Goal: Contribute content: Add original content to the website for others to see

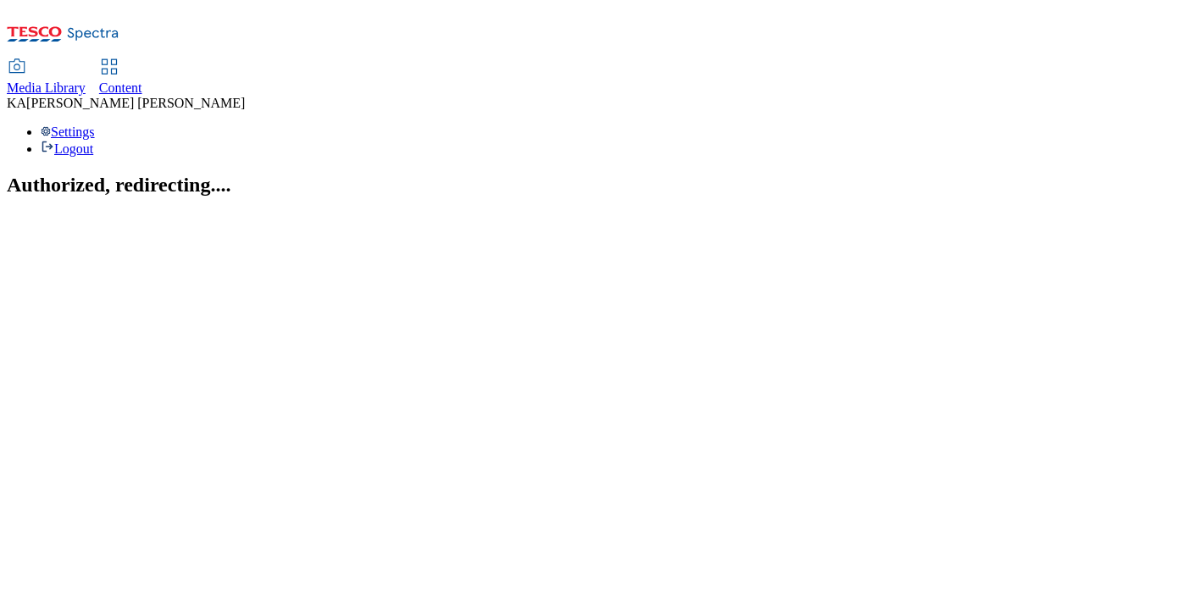
click at [86, 81] on span "Media Library" at bounding box center [46, 88] width 79 height 14
select select "flare-ghs"
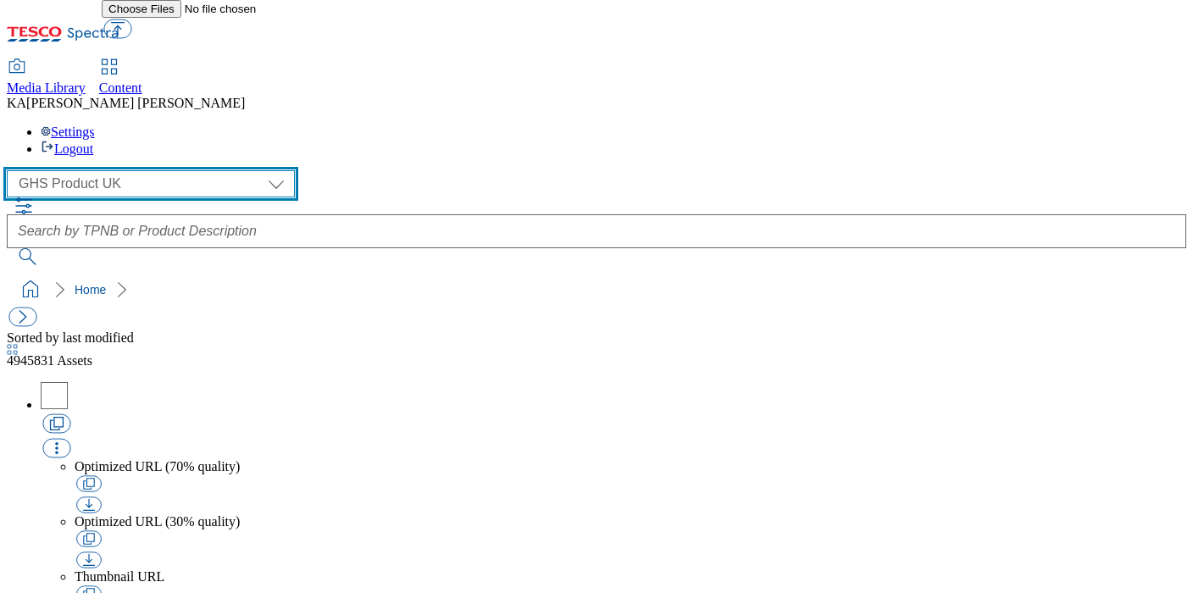
click at [82, 170] on select "GHS Marketing UK GHS Product UK" at bounding box center [151, 183] width 288 height 27
click at [12, 170] on select "GHS Marketing UK GHS Product UK" at bounding box center [151, 183] width 288 height 27
click at [77, 170] on select "GHS Marketing UK GHS Product UK" at bounding box center [151, 183] width 288 height 27
select select "flare-ghs-mktg"
click at [12, 170] on select "GHS Marketing UK GHS Product UK" at bounding box center [151, 183] width 288 height 27
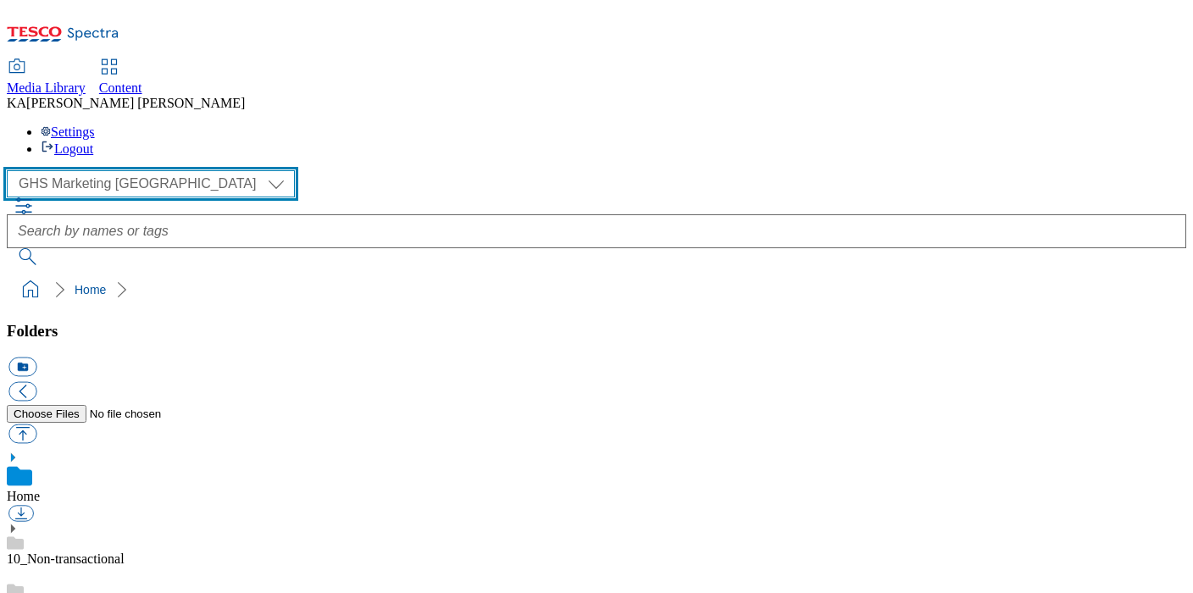
scroll to position [230, 0]
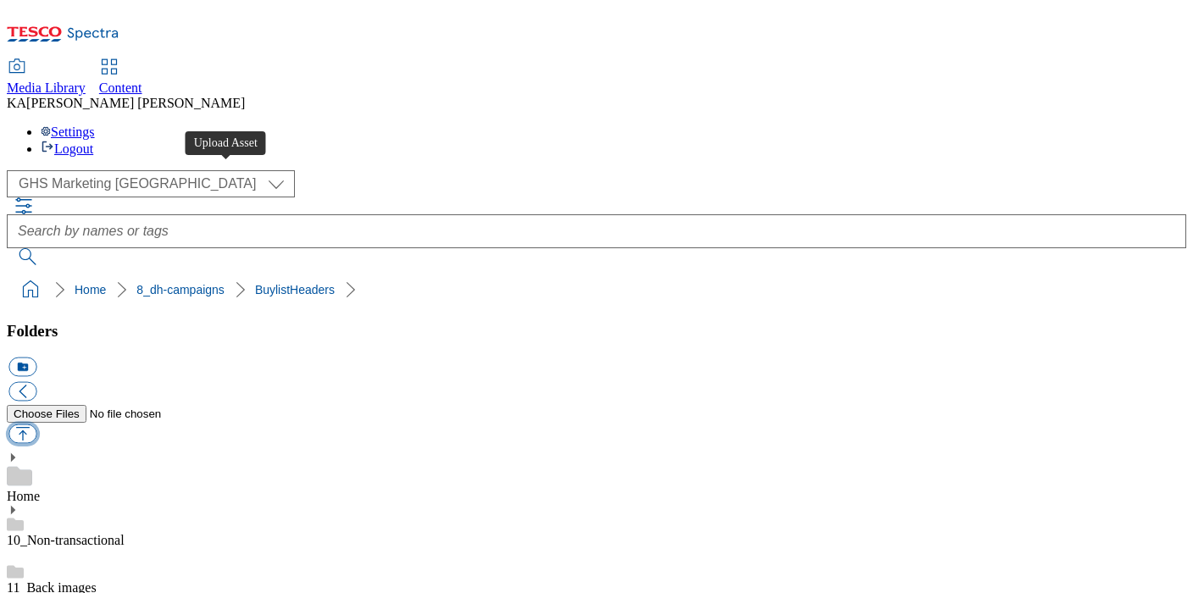
click at [36, 425] on button "button" at bounding box center [22, 434] width 28 height 19
type input "C:\fakepath\1759214868408-ad541999_Corsodyl_LegoBrand_H_1184x333_V1.jpg"
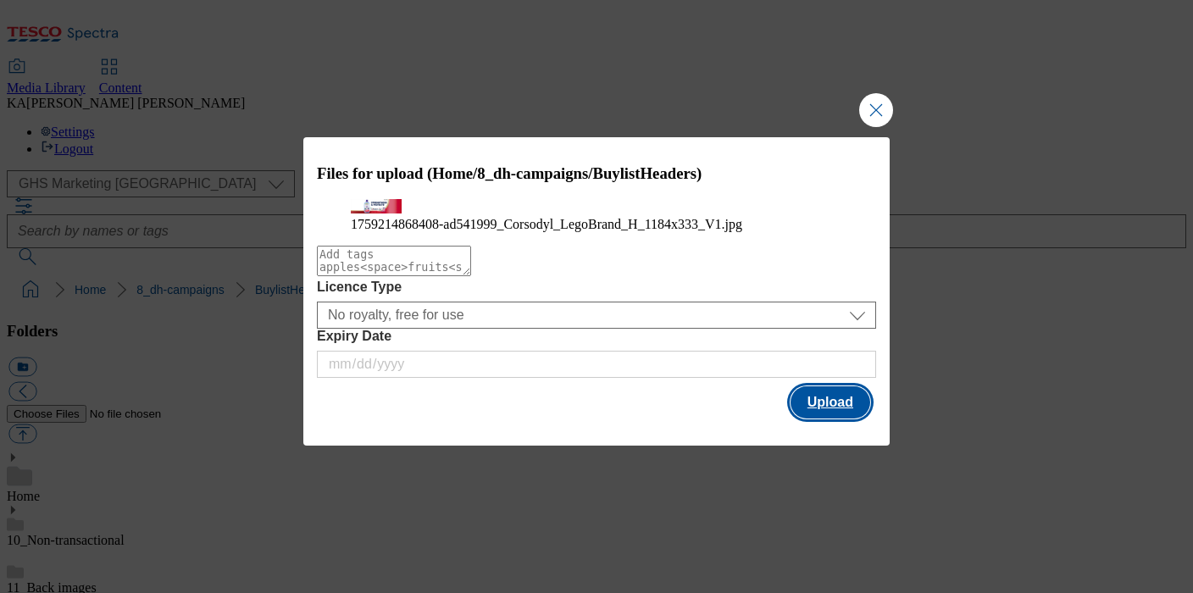
click at [806, 419] on button "Upload" at bounding box center [831, 402] width 80 height 32
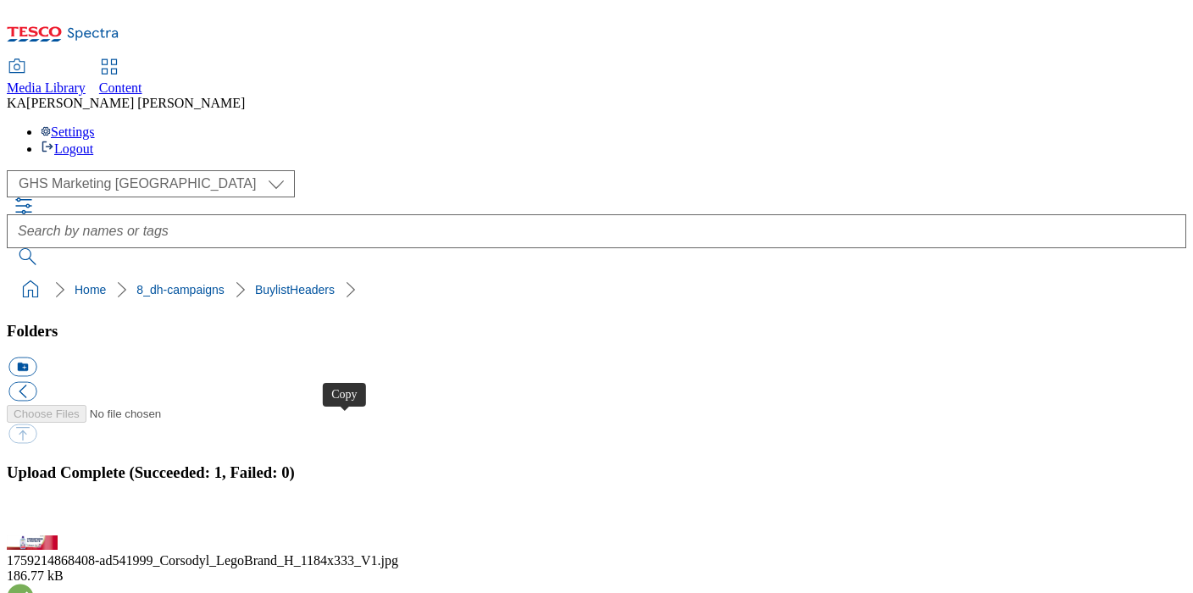
click at [34, 518] on button "button" at bounding box center [20, 526] width 25 height 16
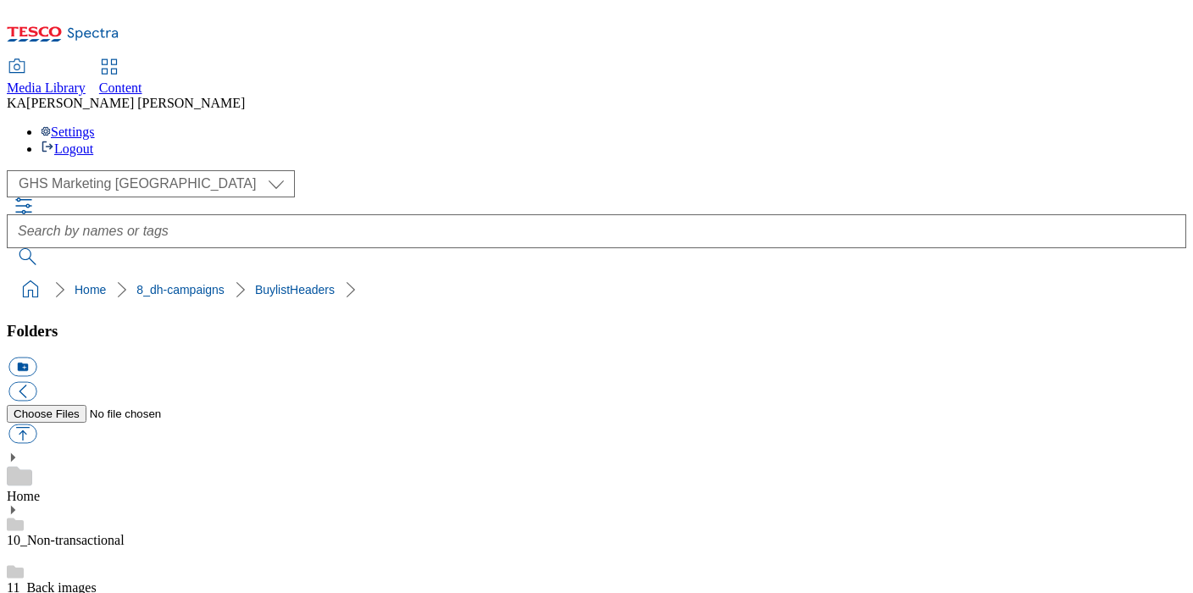
scroll to position [320, 0]
click at [36, 425] on button "button" at bounding box center [22, 434] width 28 height 19
type input "C:\fakepath\1759741054379-ad541999_Corsodyl_LegoBrand_2560x320_V3.jpg"
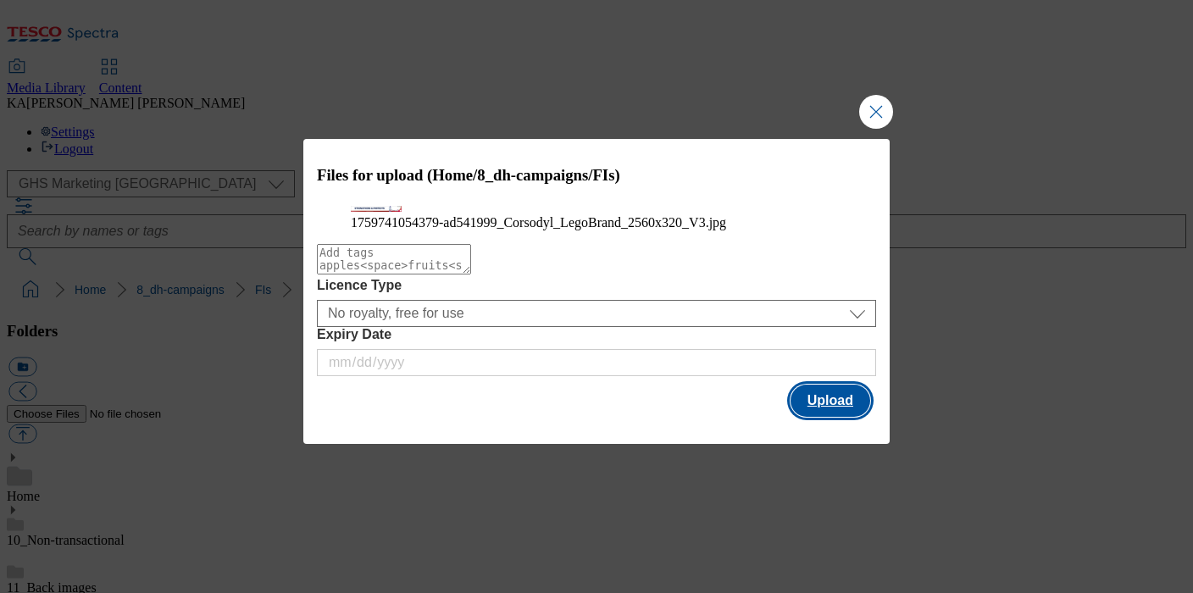
click at [831, 417] on button "Upload" at bounding box center [831, 401] width 80 height 32
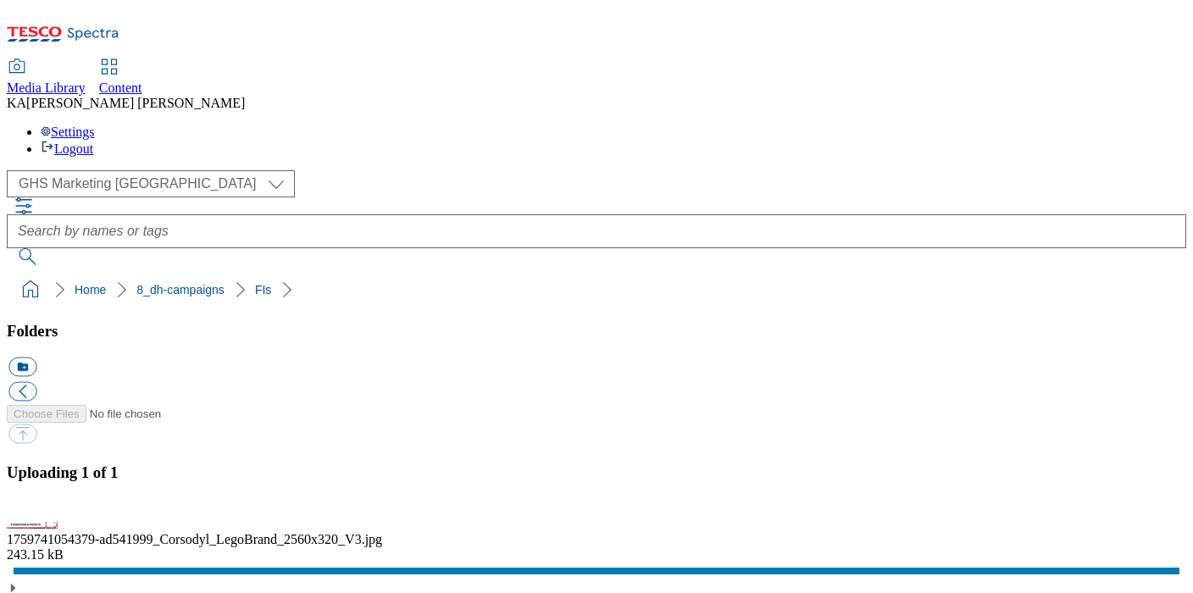
scroll to position [421, 0]
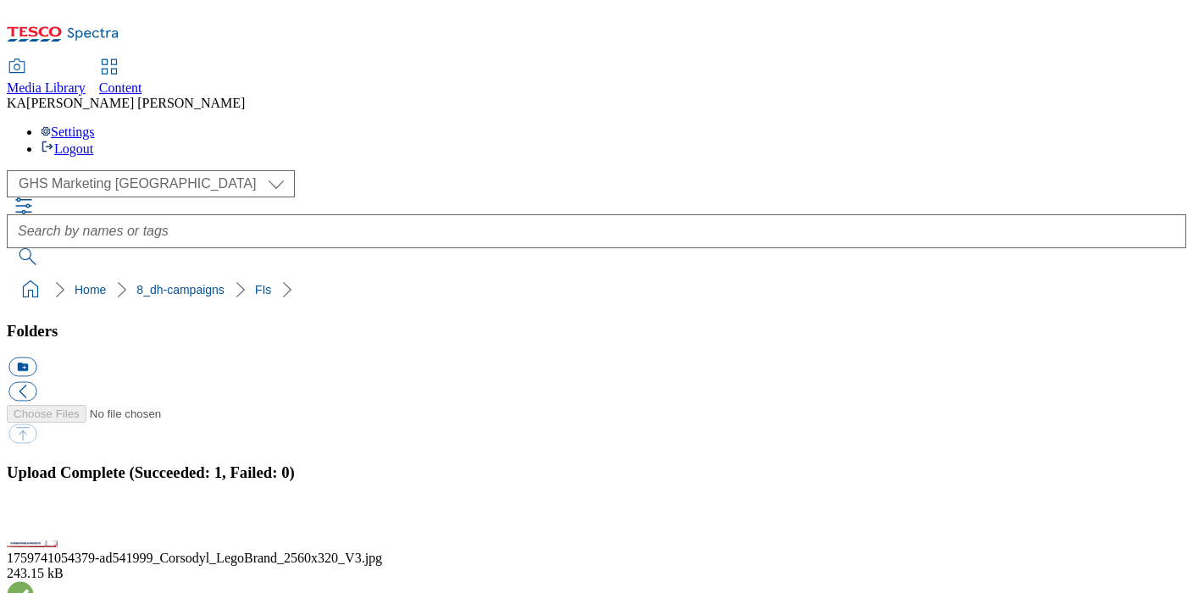
click at [34, 518] on button "button" at bounding box center [20, 526] width 25 height 16
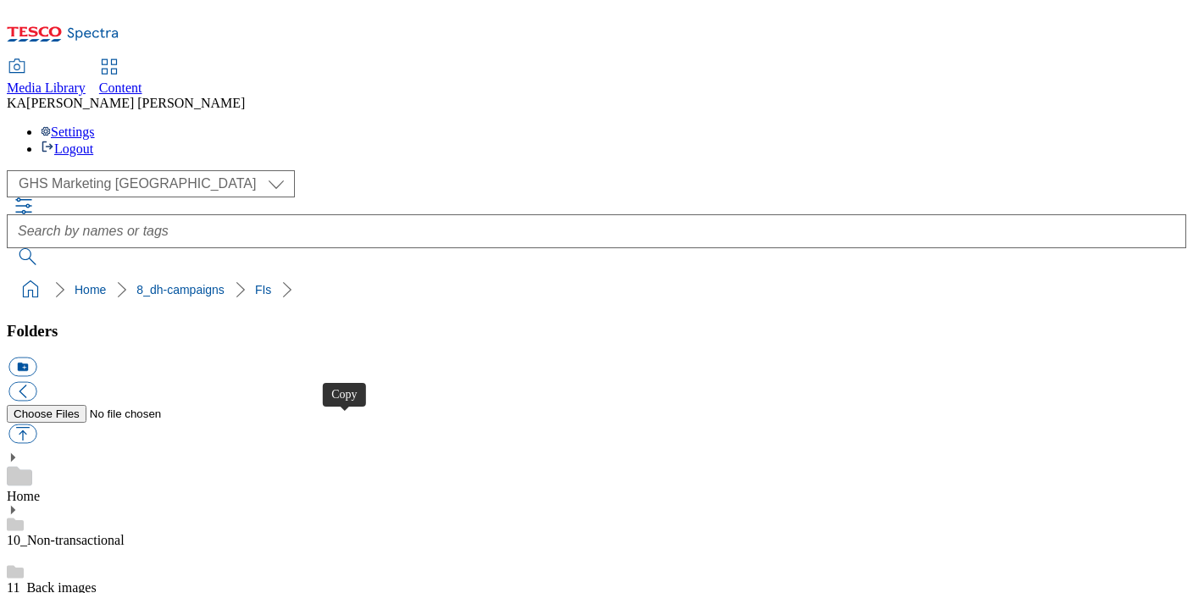
click at [36, 425] on button "button" at bounding box center [22, 434] width 28 height 19
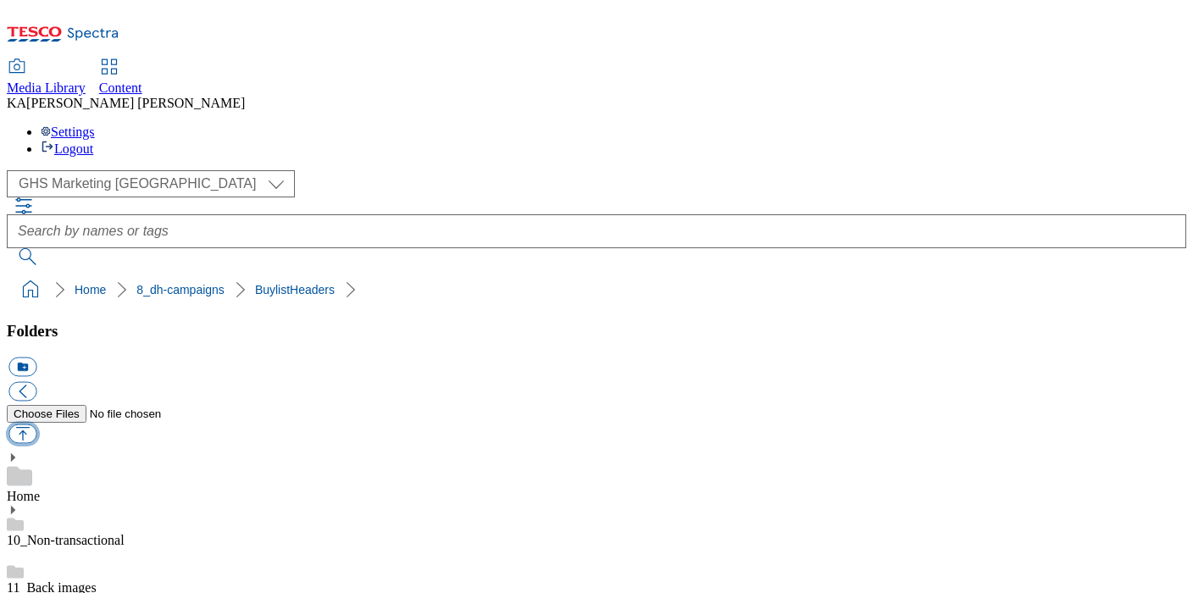
type input "C:\fakepath\1758183192581-ad542163_Smirnoff_Crush_LegoBrand_H_1184x333_V1.jpg"
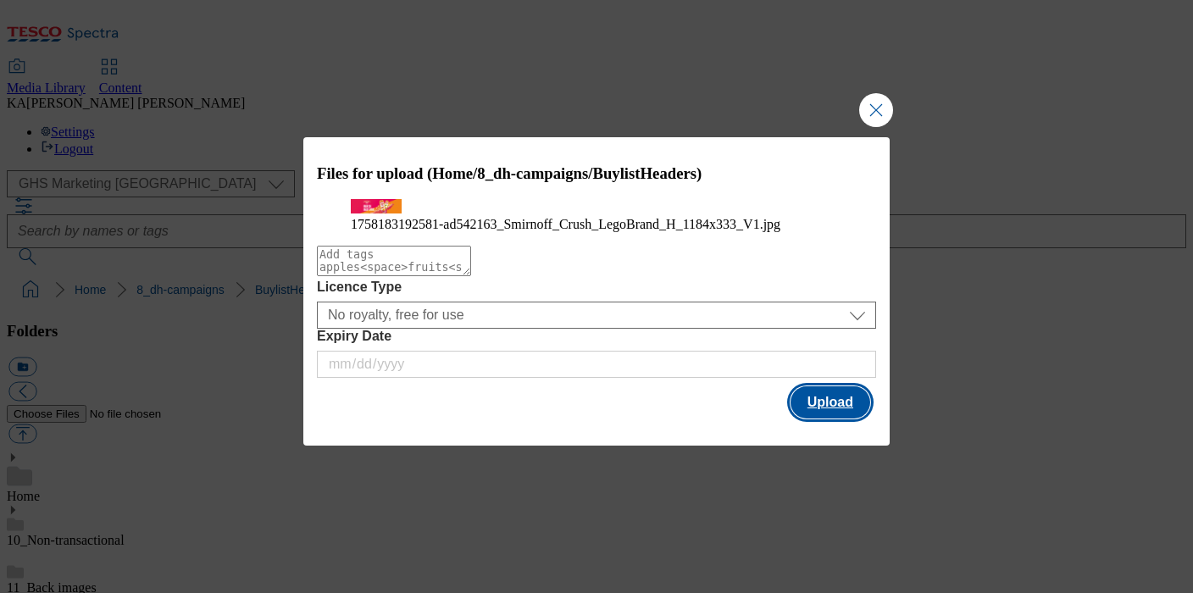
click at [807, 419] on button "Upload" at bounding box center [831, 402] width 80 height 32
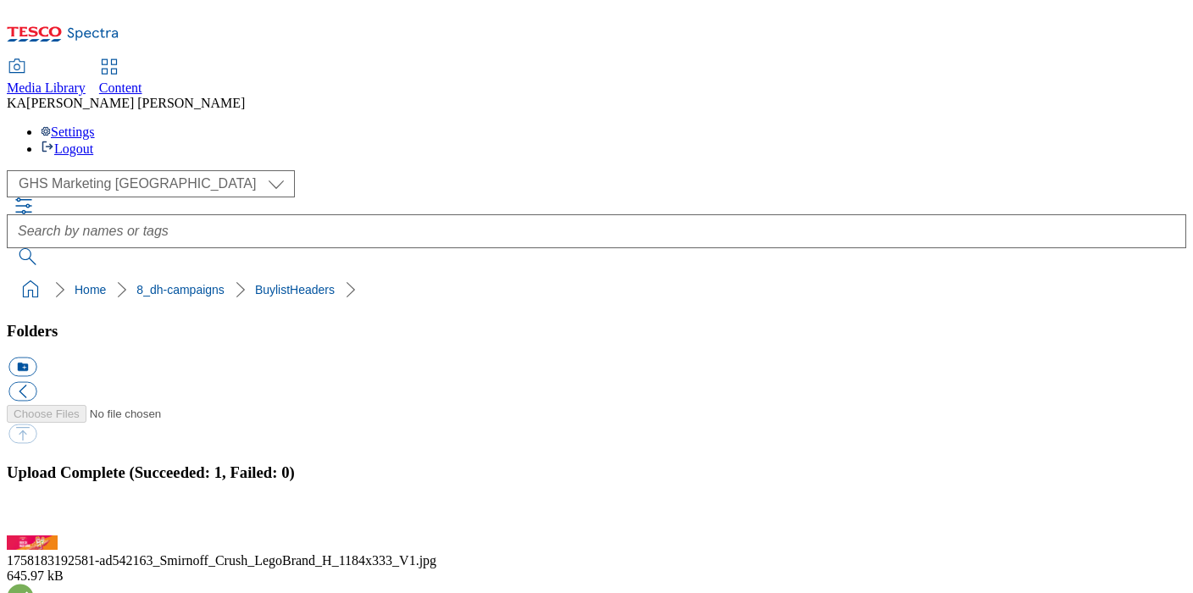
click at [34, 518] on button "button" at bounding box center [20, 526] width 25 height 16
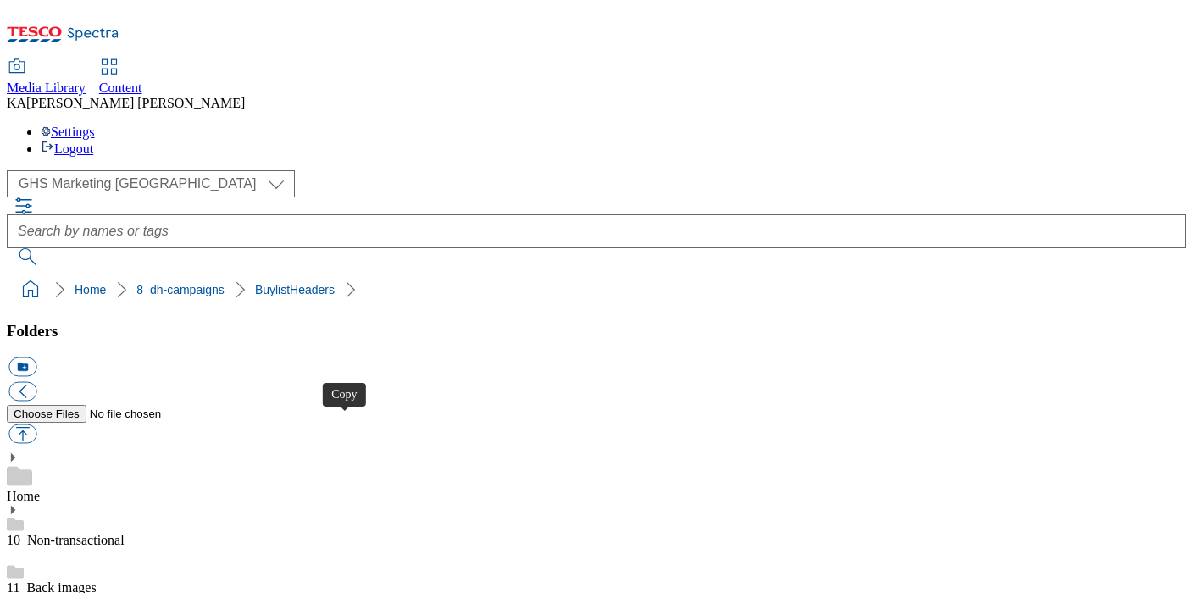
click at [36, 425] on button "button" at bounding box center [22, 434] width 28 height 19
type input "C:\fakepath\1759499910694-ad542317_Snack_A_Jack_Legobrand_H_1184X333_V1.jpg"
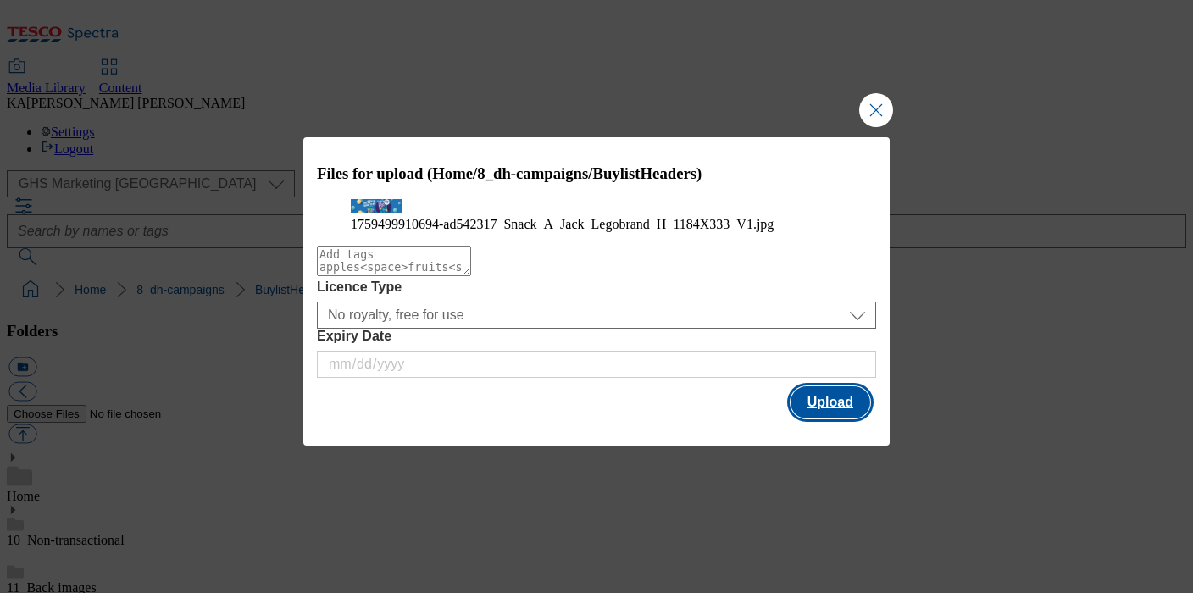
click at [810, 419] on button "Upload" at bounding box center [831, 402] width 80 height 32
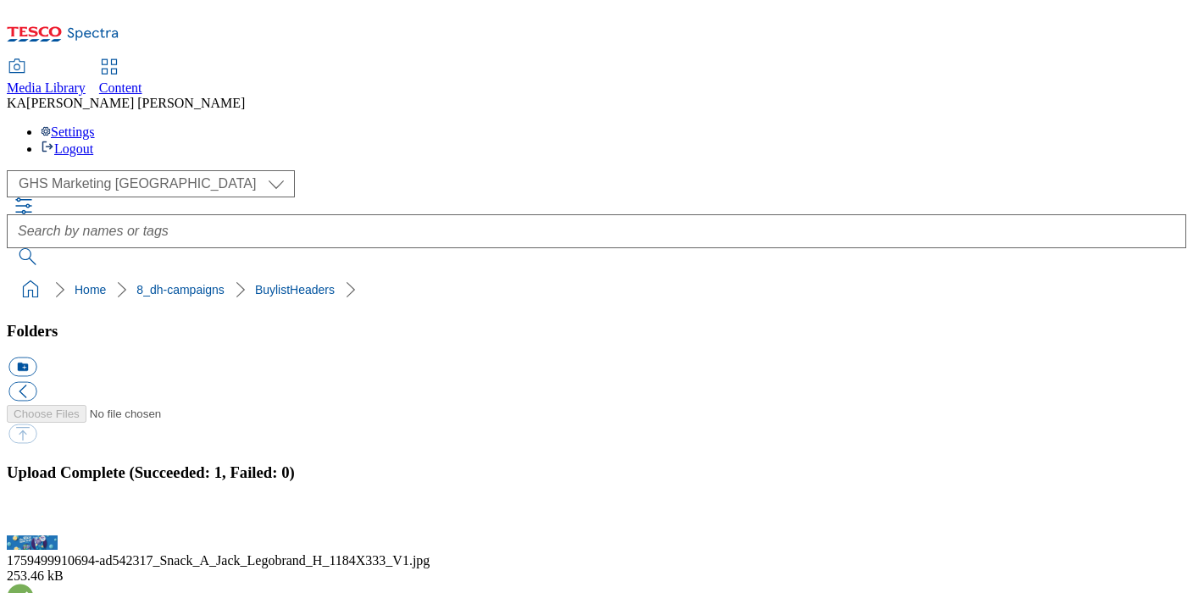
click at [34, 518] on button "button" at bounding box center [20, 526] width 25 height 16
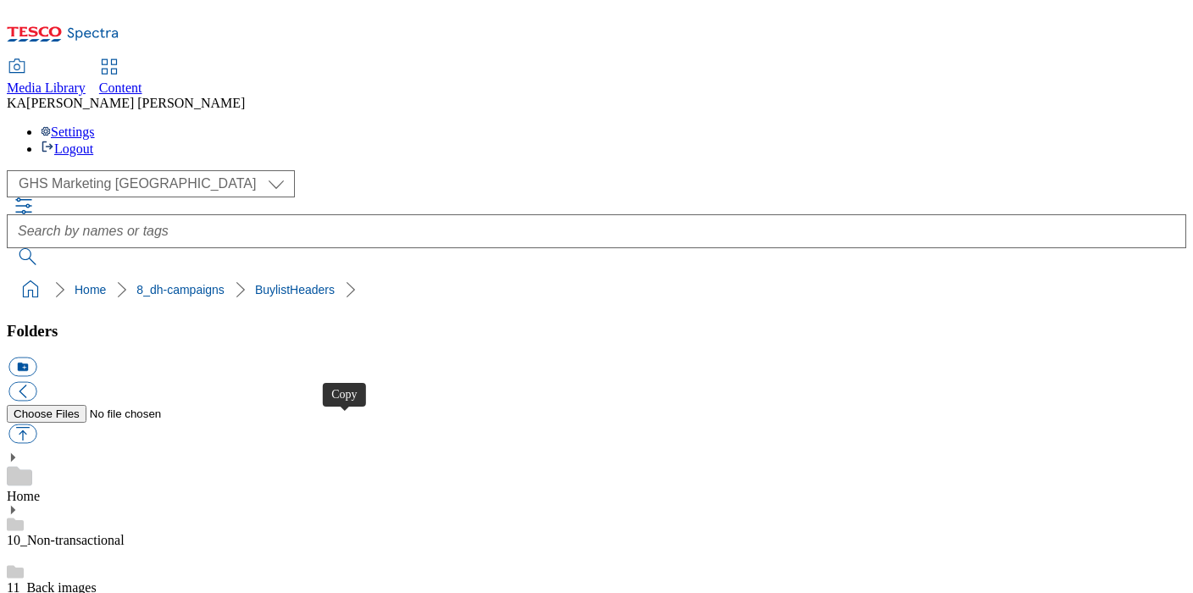
click at [36, 425] on button "button" at bounding box center [22, 434] width 28 height 19
type input "C:\fakepath\1759498157481-ad542420_ROI_Baileys_LegoBrand_H_1184x333_V2.jpg"
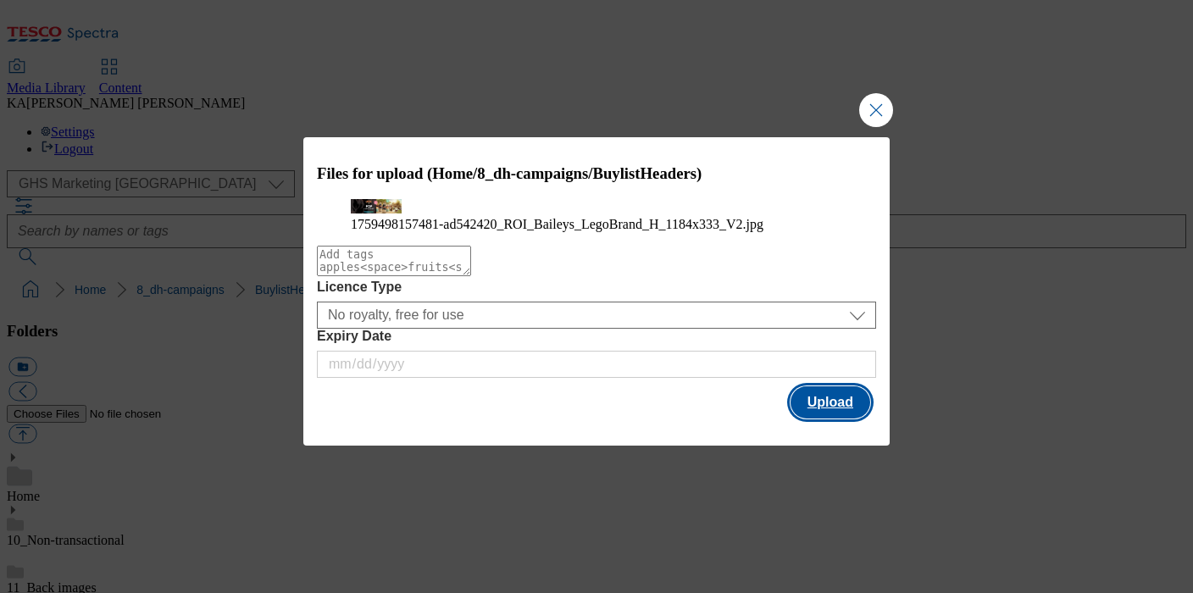
click at [826, 419] on button "Upload" at bounding box center [831, 402] width 80 height 32
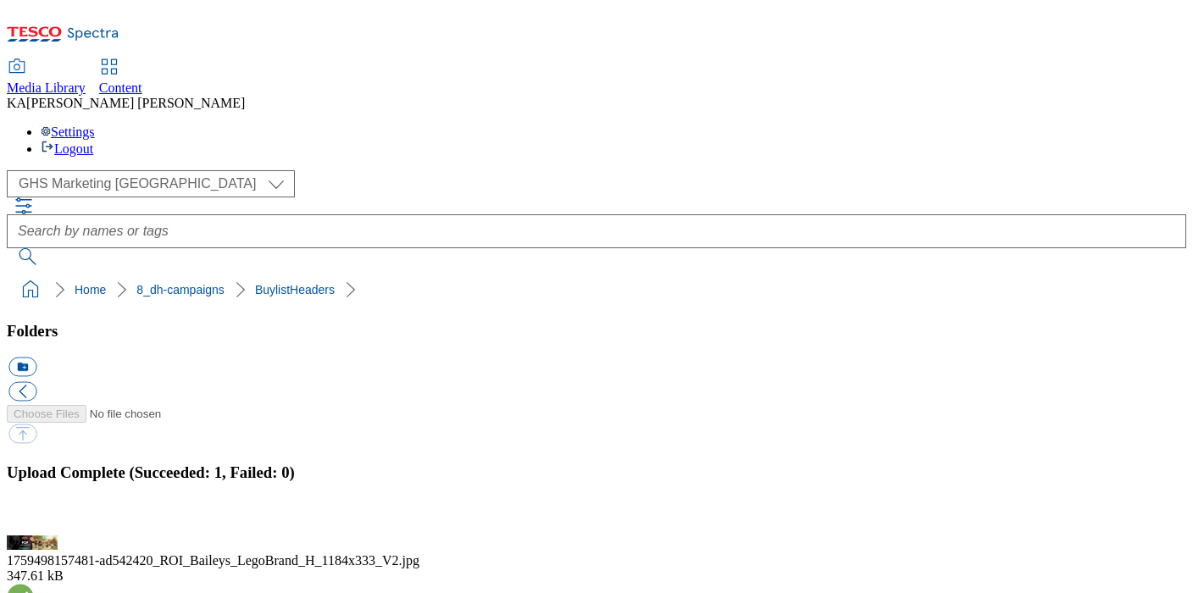
click at [34, 518] on button "button" at bounding box center [20, 526] width 25 height 16
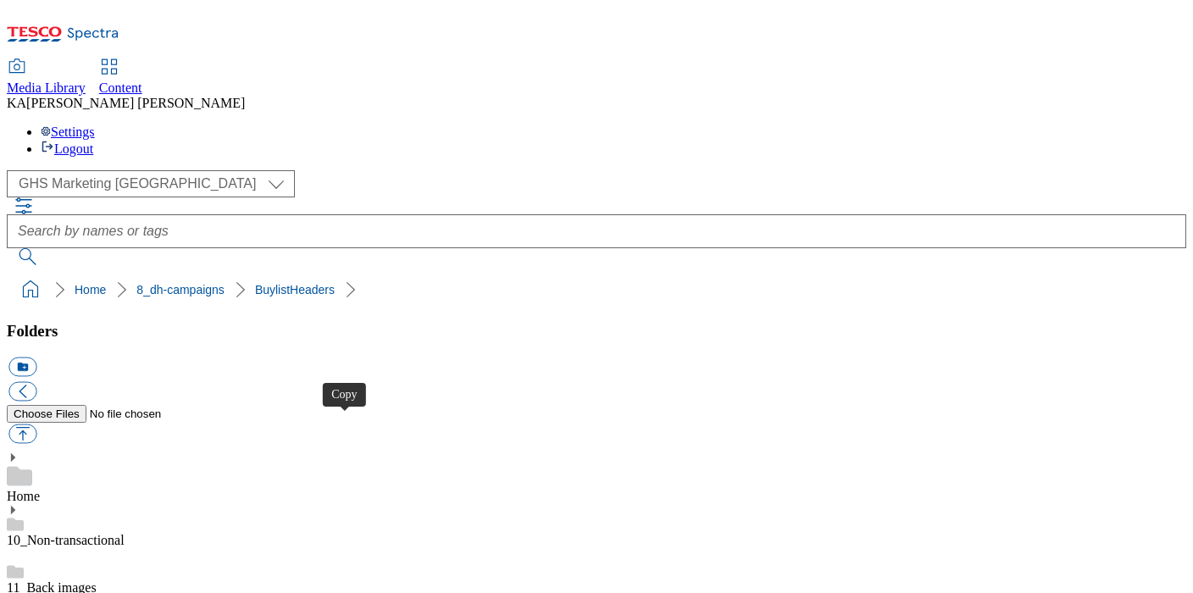
click at [36, 425] on button "button" at bounding box center [22, 434] width 28 height 19
type input "C:\fakepath\1759498157481-ad542420_ROI_Baileys_LegoBrand_918x110_V2.jpg"
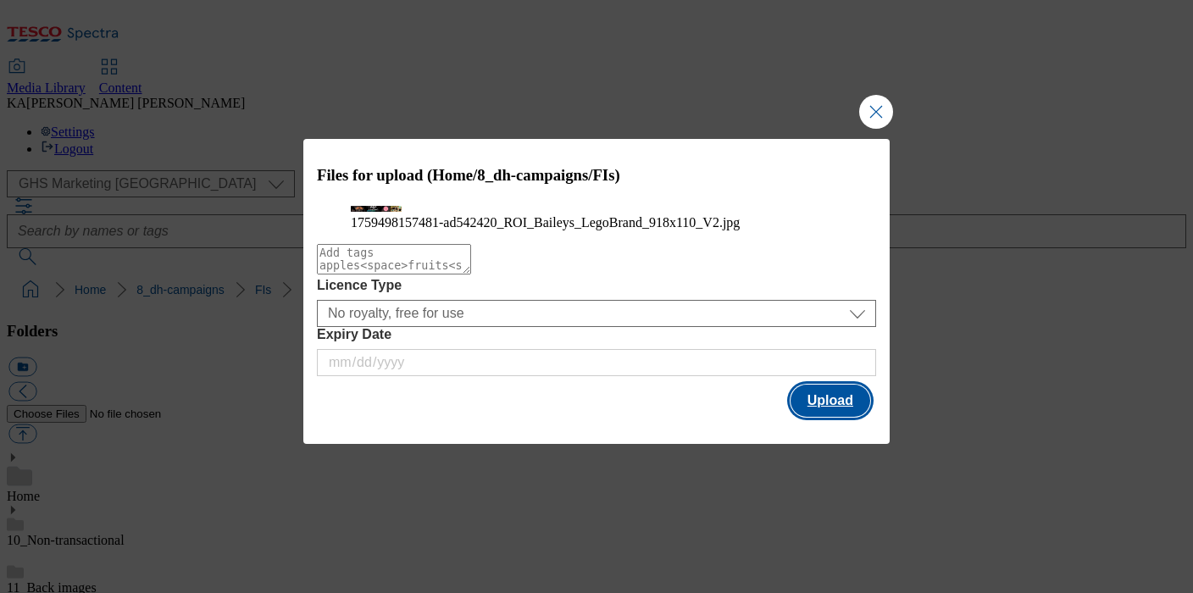
click at [827, 417] on button "Upload" at bounding box center [831, 401] width 80 height 32
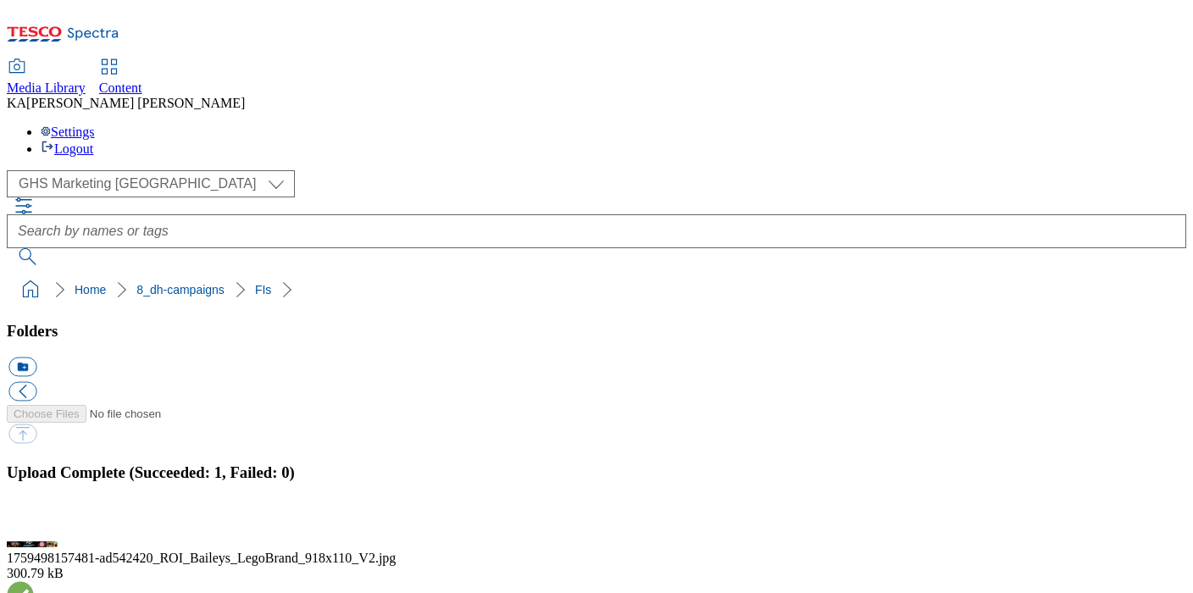
click at [34, 518] on button "button" at bounding box center [20, 526] width 25 height 16
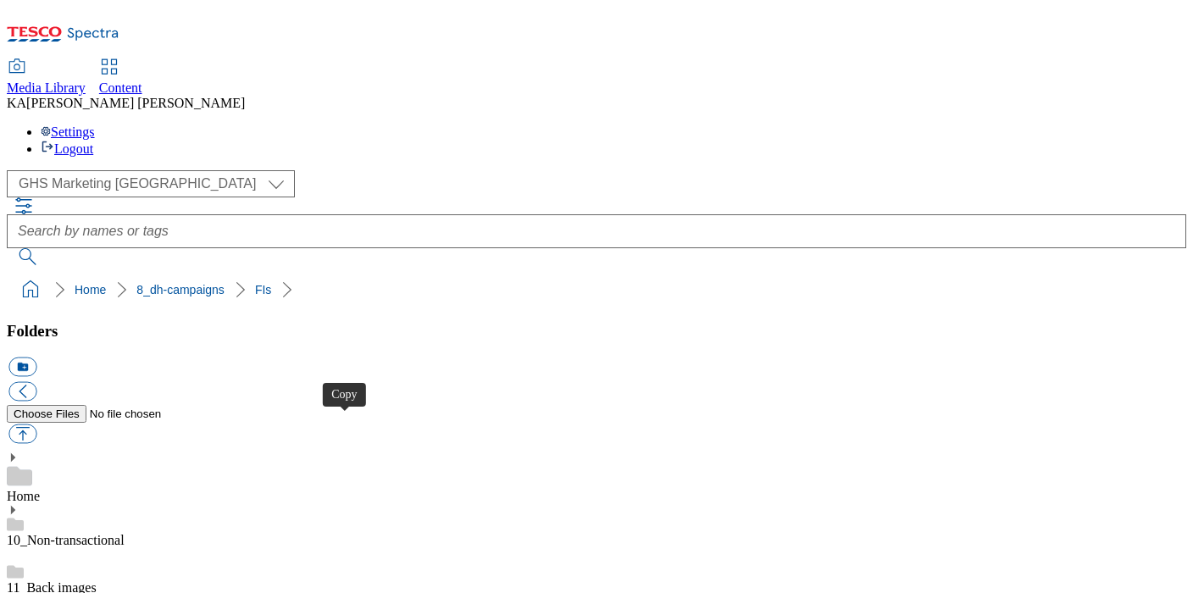
click at [36, 425] on button "button" at bounding box center [22, 434] width 28 height 19
type input "C:\fakepath\1758811560734-ad542031_Castel_LegoBrand_H_1184x333_V1.jpg"
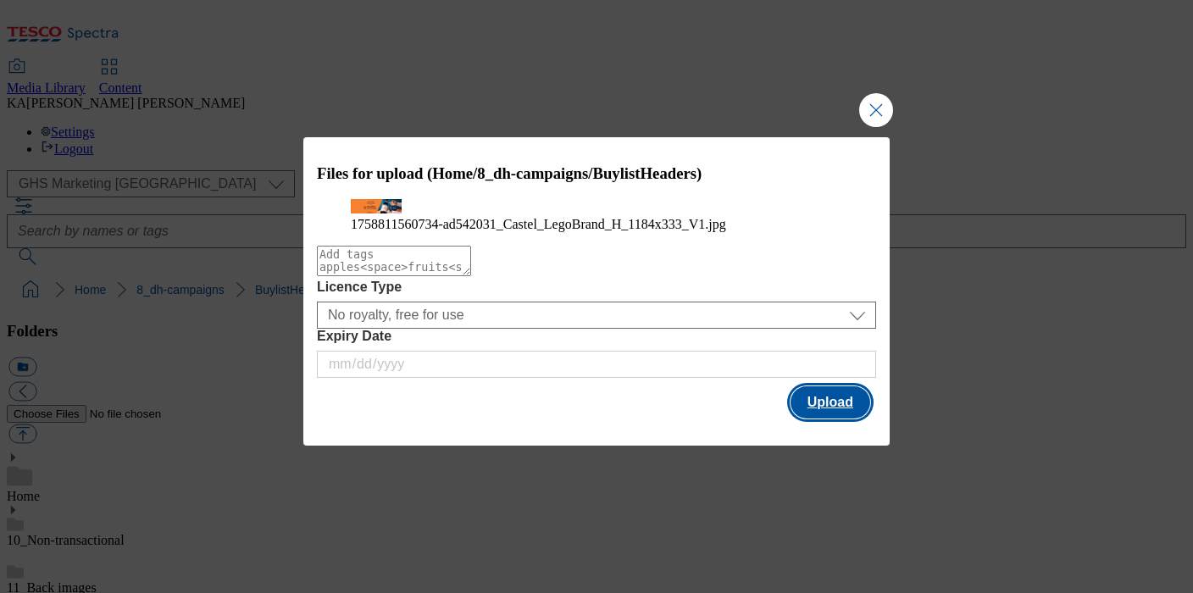
click at [848, 419] on button "Upload" at bounding box center [831, 402] width 80 height 32
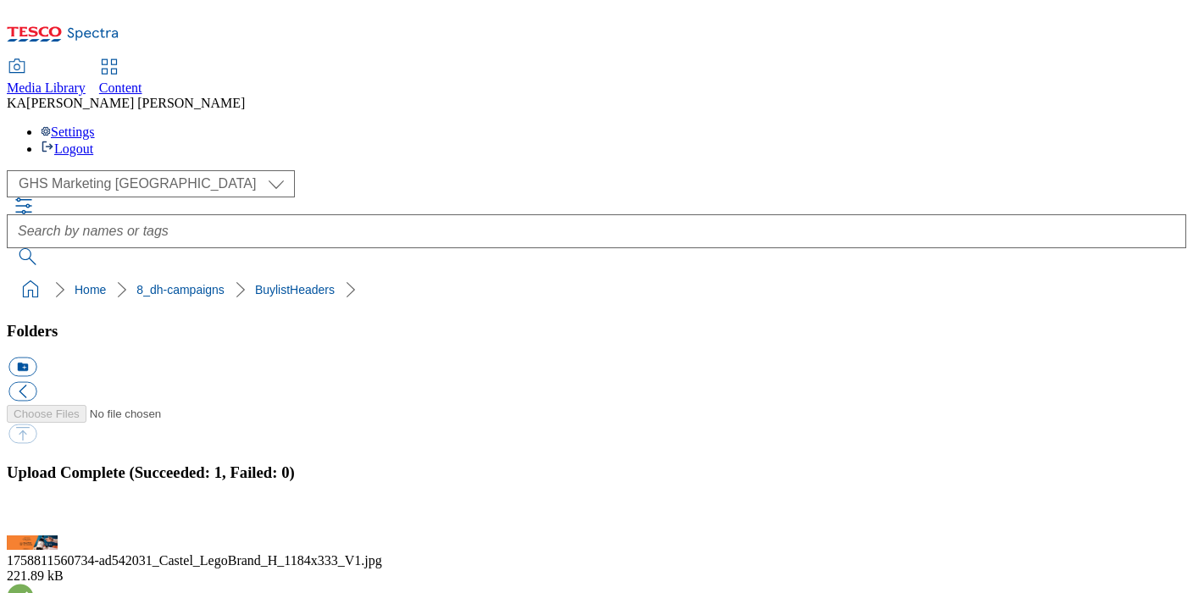
click at [34, 518] on button "button" at bounding box center [20, 526] width 25 height 16
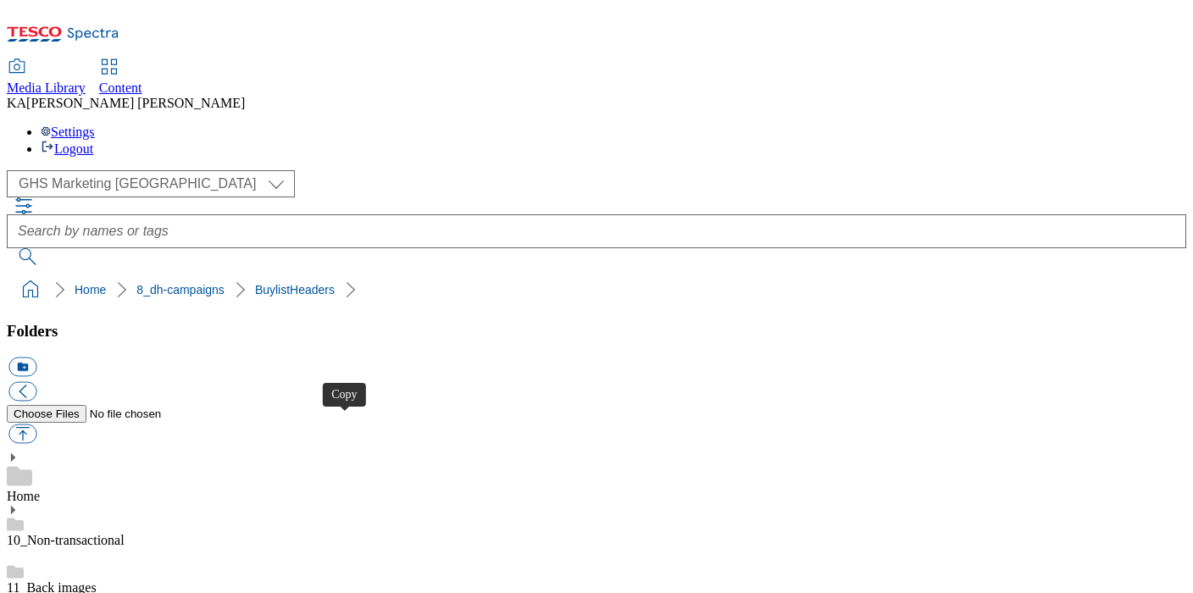
click at [36, 425] on button "button" at bounding box center [22, 434] width 28 height 19
type input "C:\fakepath\1759828986104-CCP_BLH.jpg"
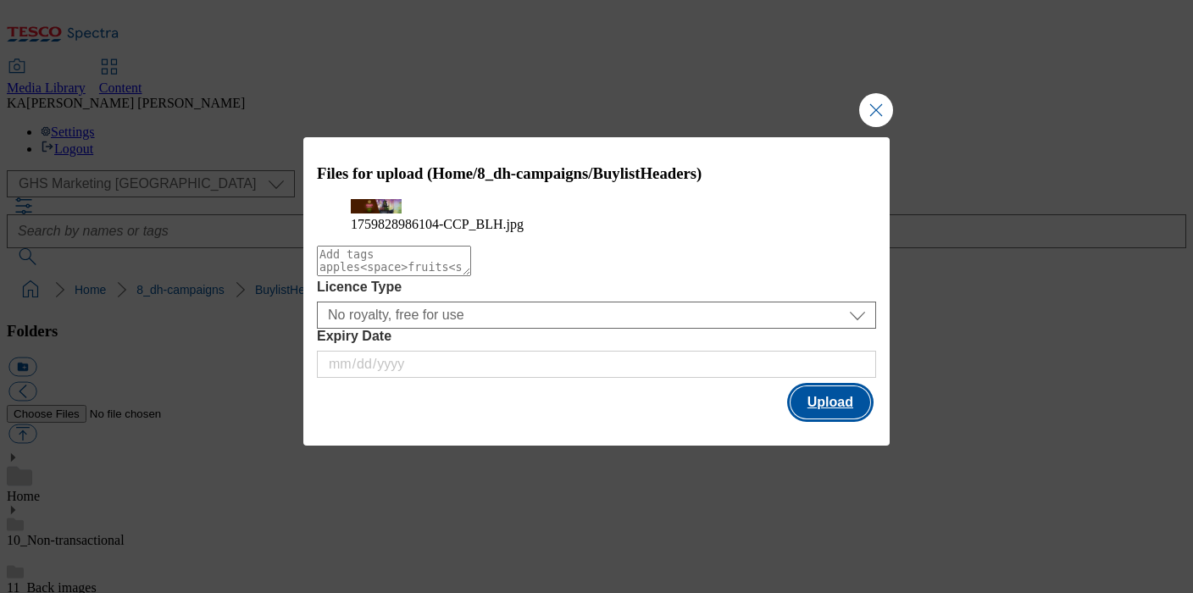
click at [836, 419] on button "Upload" at bounding box center [831, 402] width 80 height 32
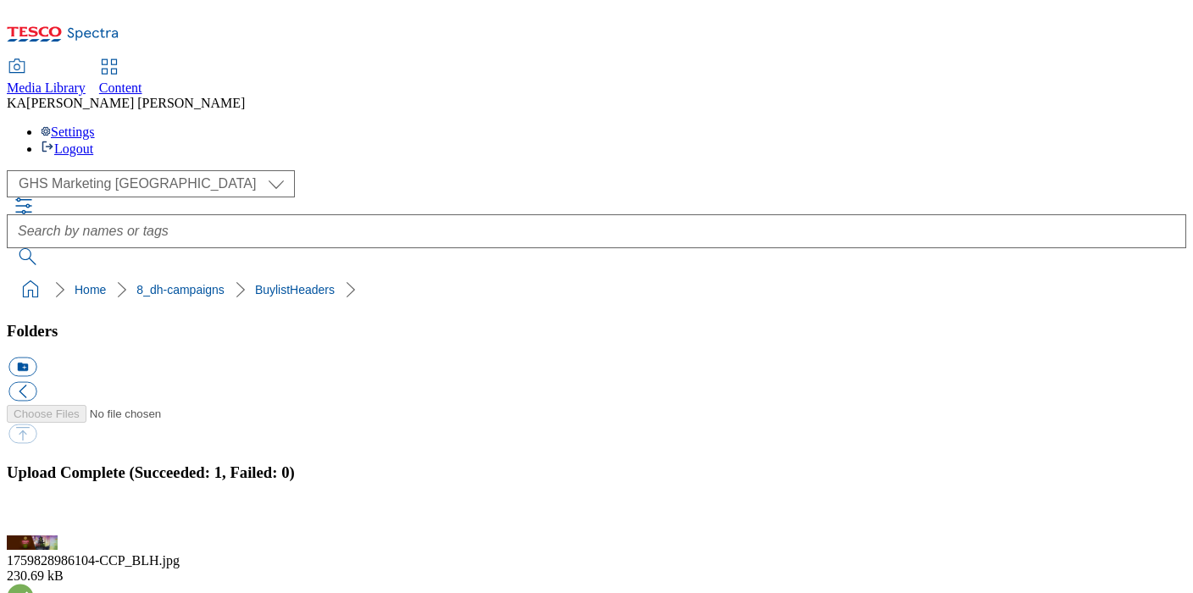
click at [34, 518] on button "button" at bounding box center [20, 526] width 25 height 16
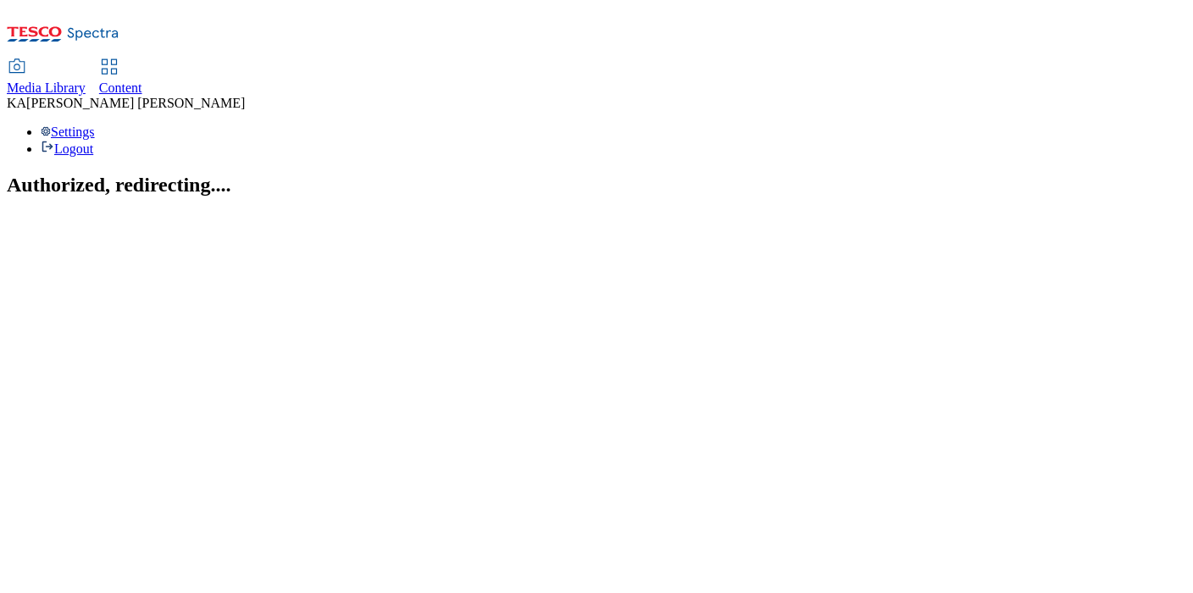
click at [142, 81] on span "Content" at bounding box center [120, 88] width 43 height 14
select select "ghs-[GEOGRAPHIC_DATA]"
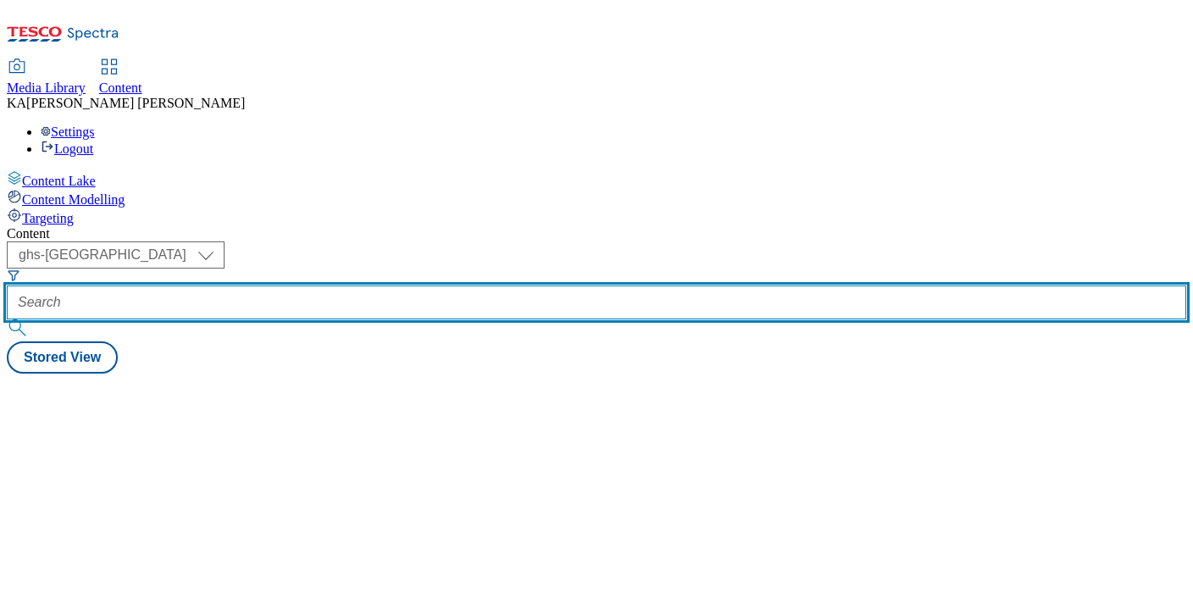
click at [397, 286] on input "text" at bounding box center [597, 303] width 1180 height 34
paste input "haleon-corsodyl-25tw33"
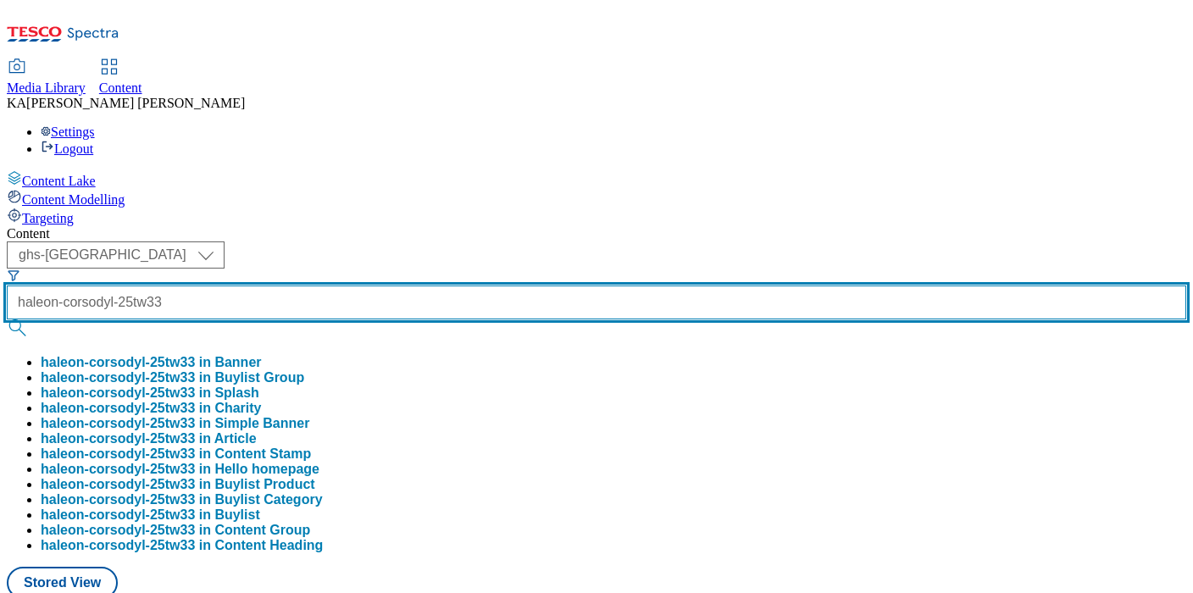
scroll to position [0, 7]
type input "haleon-corsodyl-25tw33"
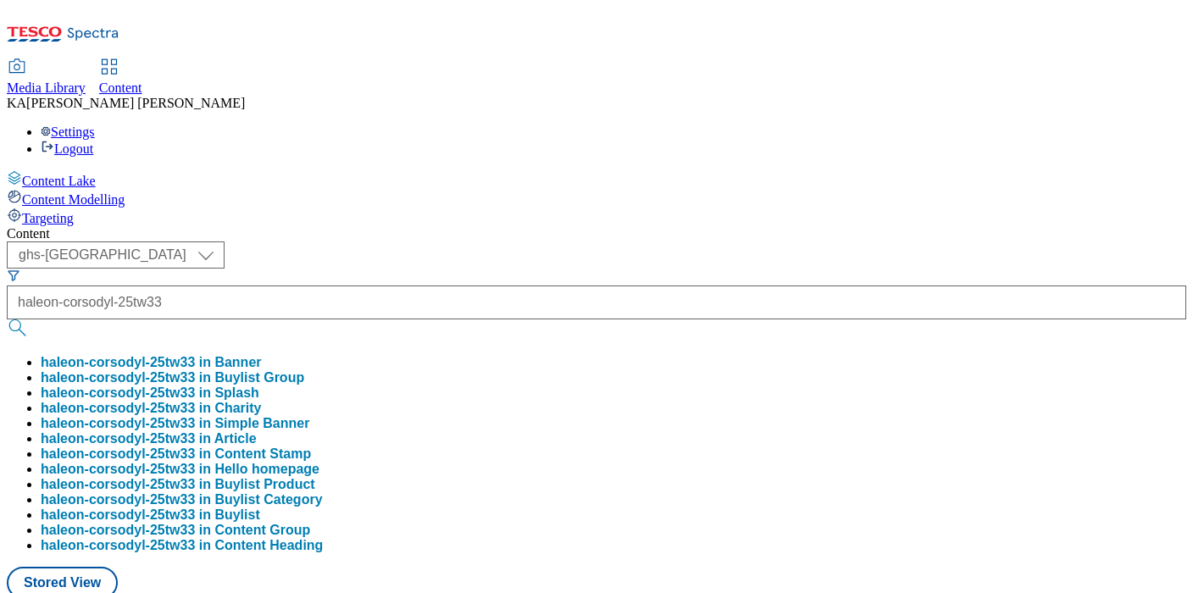
scroll to position [0, 0]
click at [304, 370] on button "haleon-corsodyl-25tw33 in Buylist Group" at bounding box center [173, 377] width 264 height 15
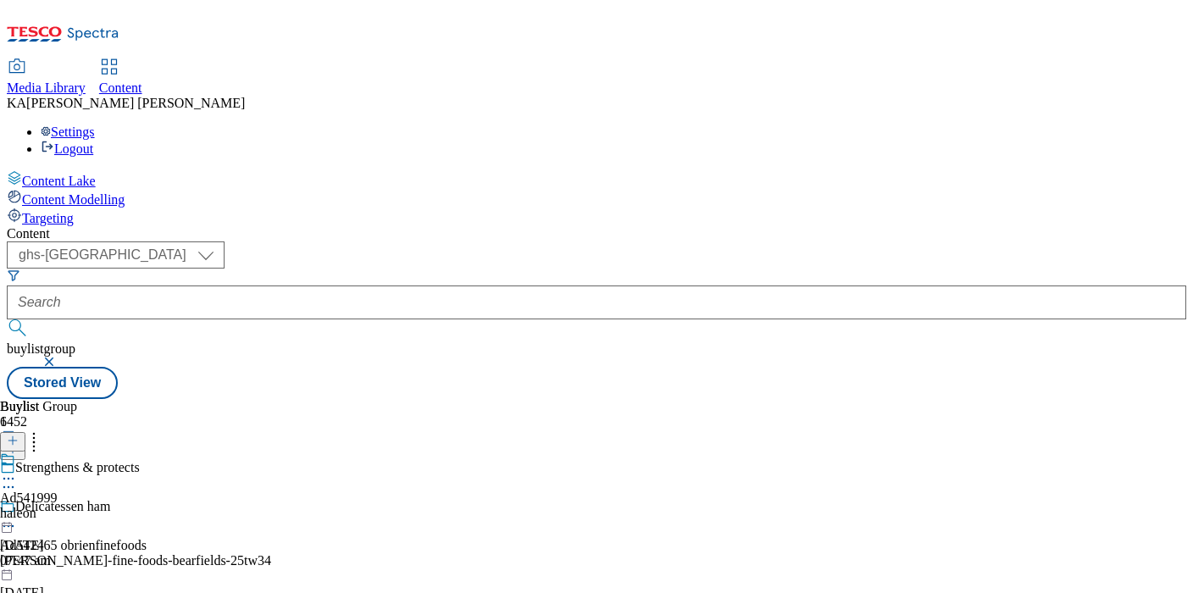
click at [17, 470] on icon at bounding box center [8, 478] width 17 height 17
click at [72, 508] on span "Edit" at bounding box center [62, 514] width 19 height 13
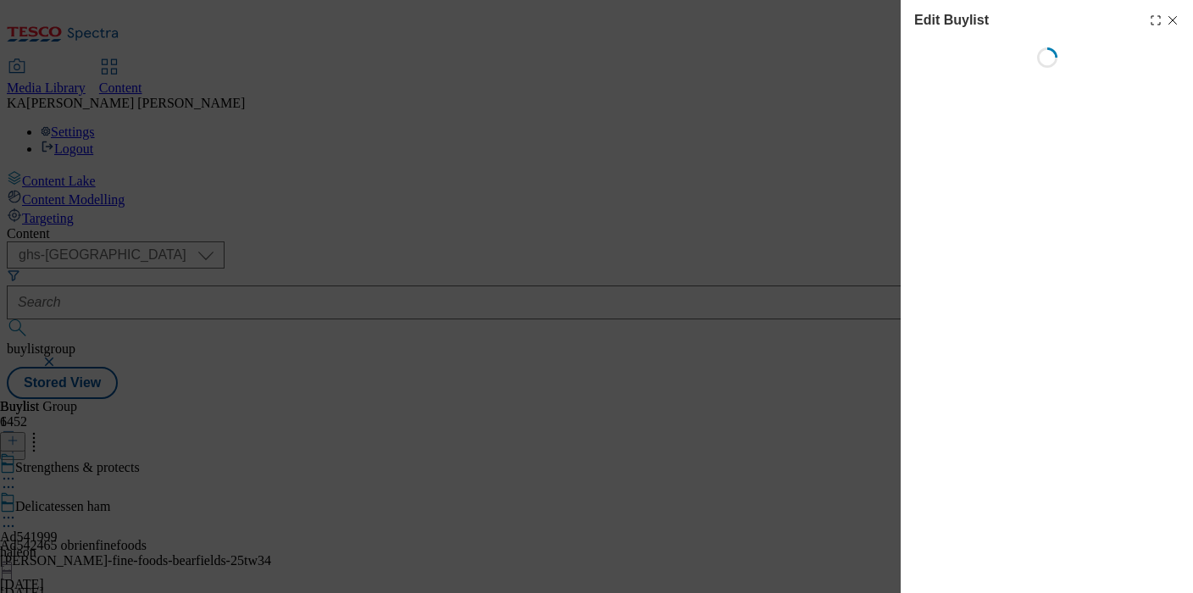
select select "tactical"
select select "supplier funded short term 1-3 weeks"
select select "dunnhumby"
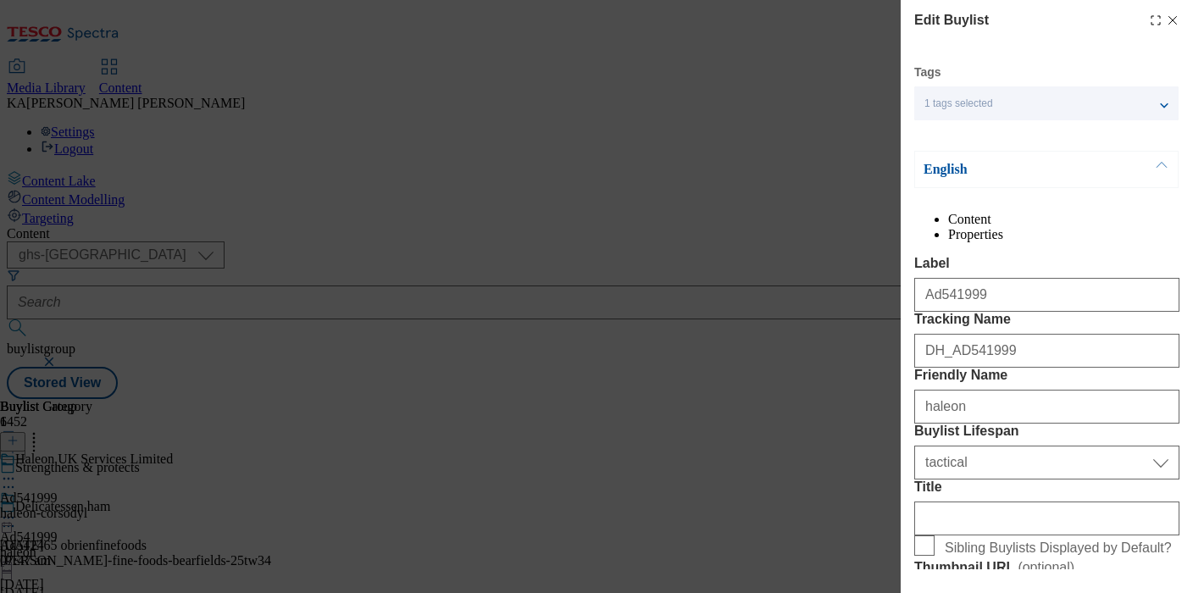
select select "Banner"
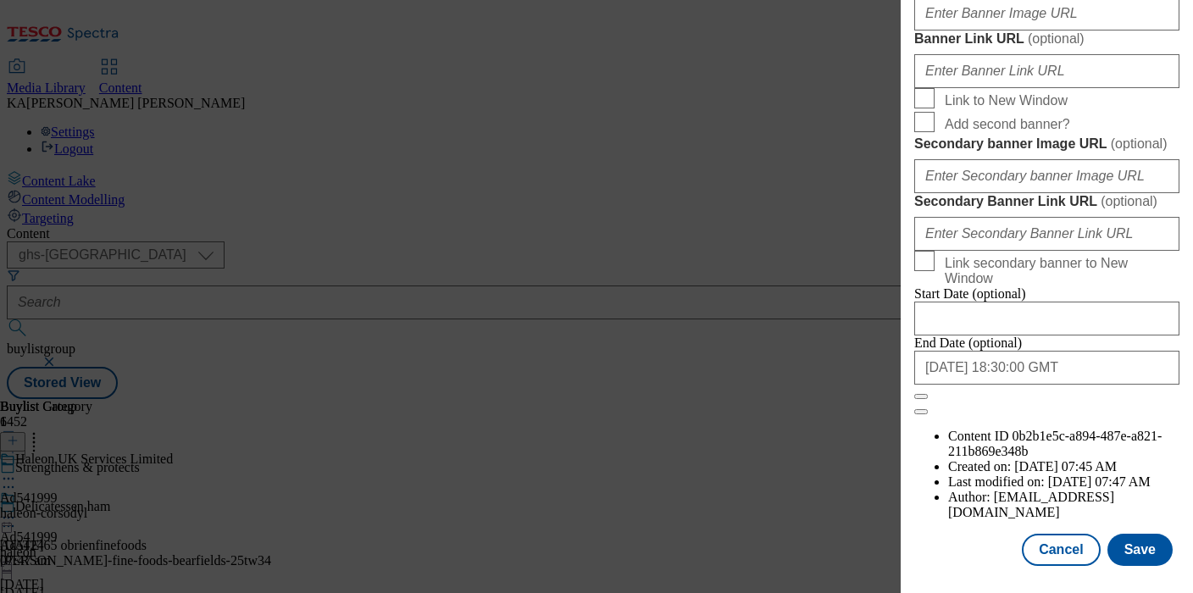
scroll to position [1408, 0]
click at [983, 31] on input "Banner Image URL ( optional )" at bounding box center [1046, 14] width 265 height 34
paste input "[URL][DOMAIN_NAME]"
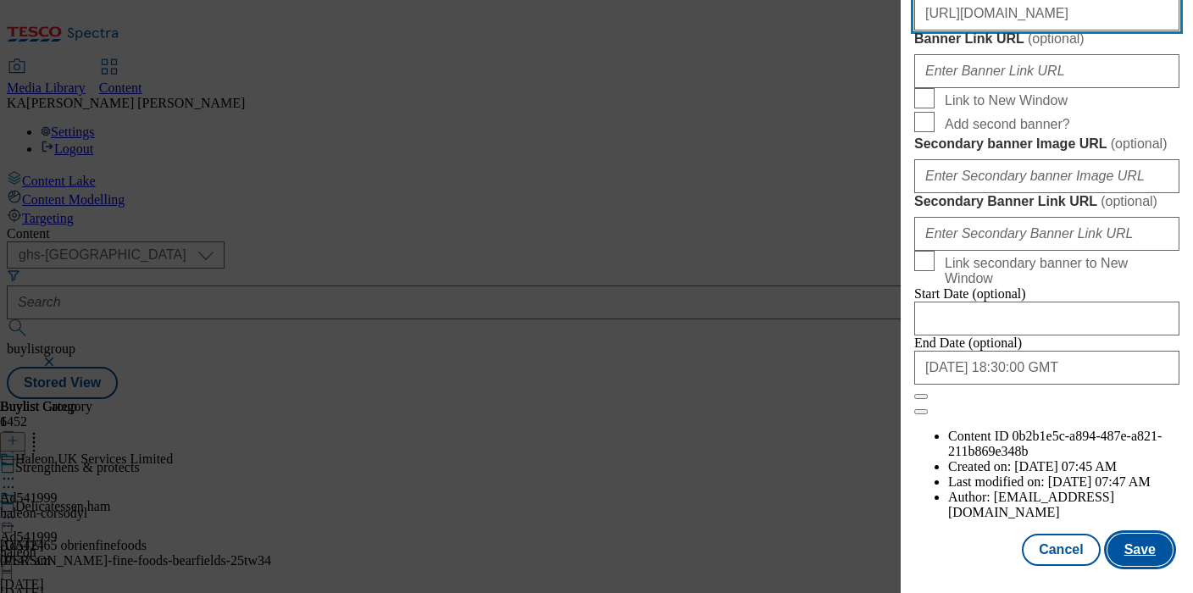
type input "[URL][DOMAIN_NAME]"
click at [1147, 545] on button "Save" at bounding box center [1140, 550] width 65 height 32
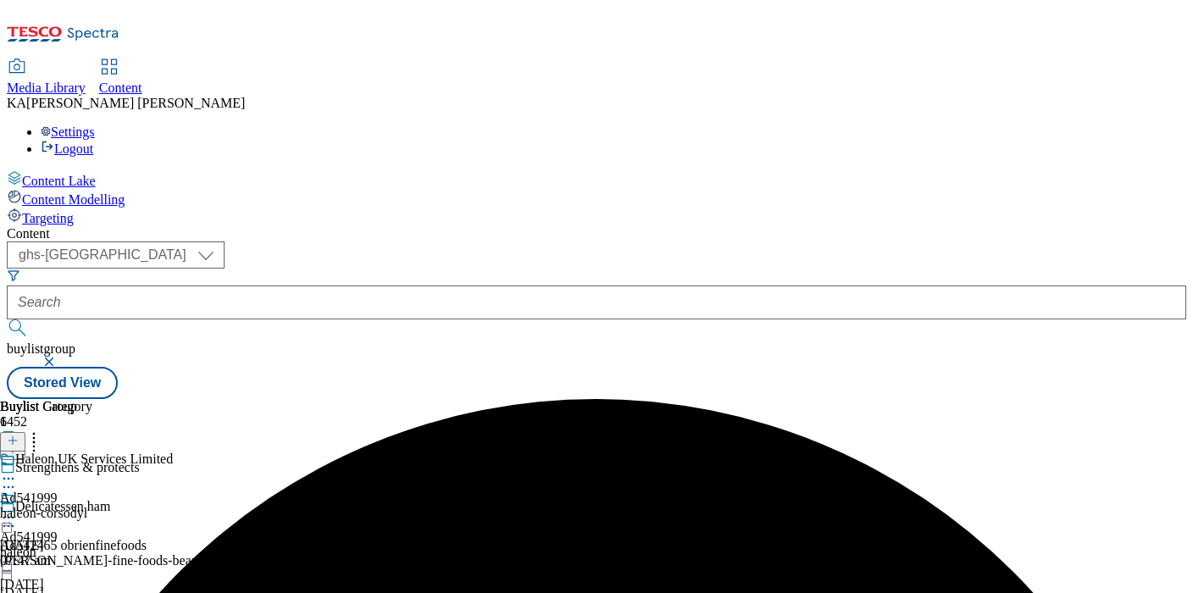
click at [17, 509] on icon at bounding box center [8, 517] width 17 height 17
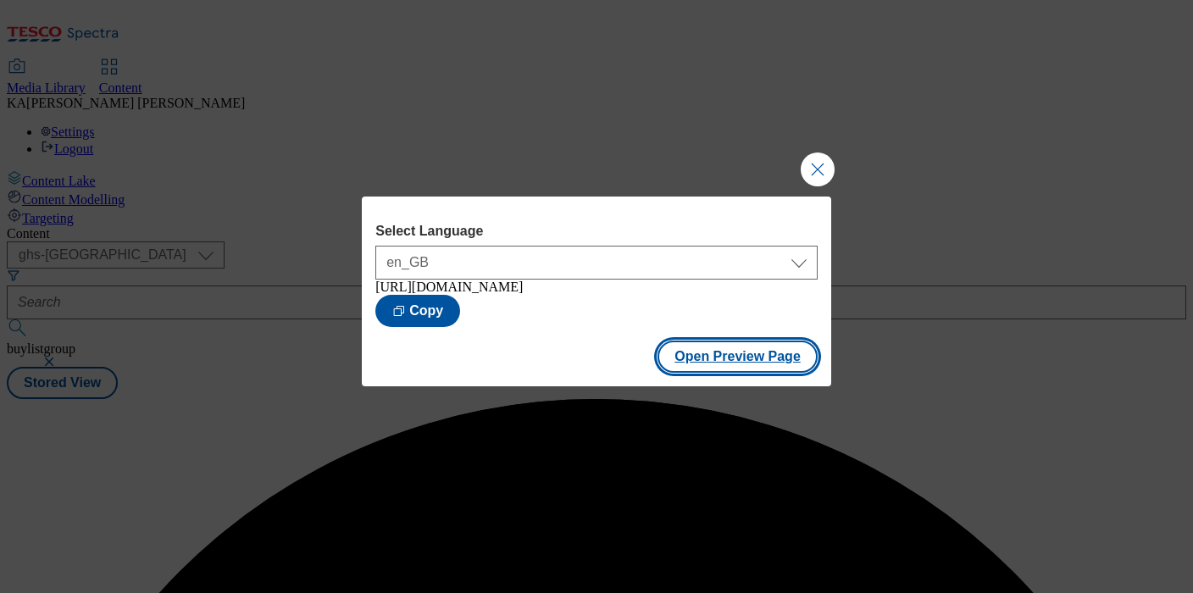
click at [689, 373] on button "Open Preview Page" at bounding box center [738, 357] width 160 height 32
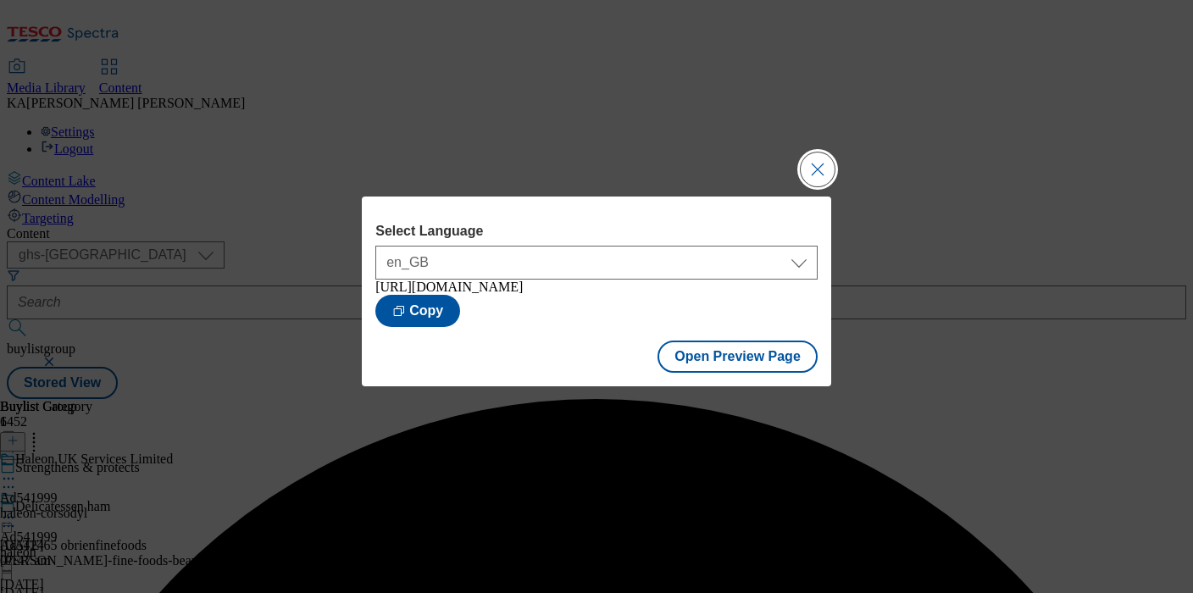
click at [814, 162] on button "Close Modal" at bounding box center [818, 170] width 34 height 34
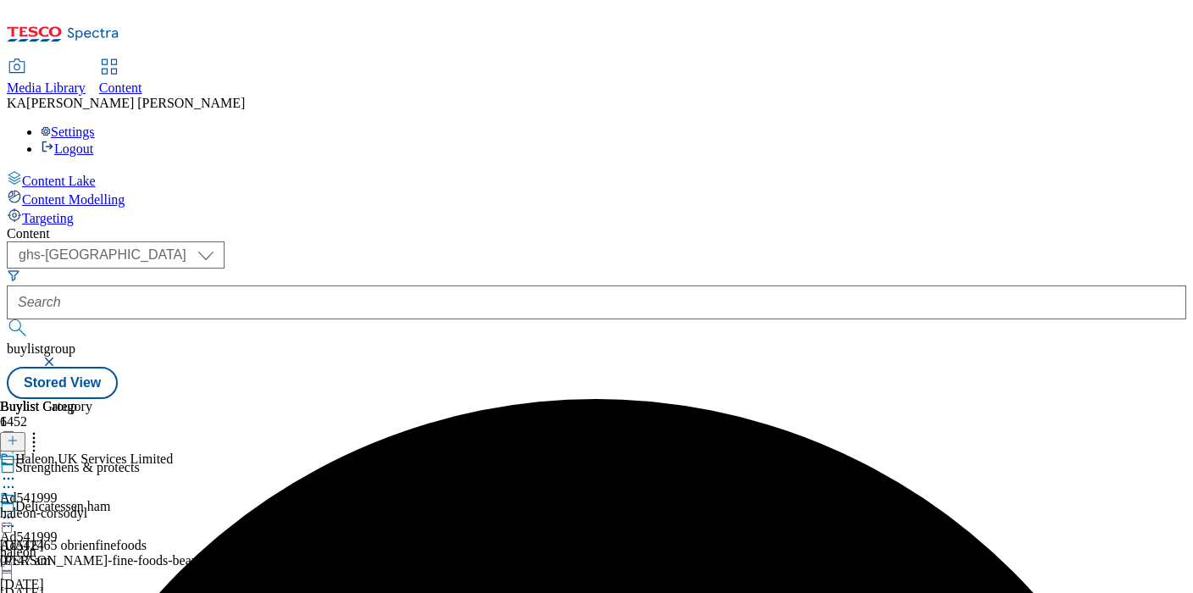
click at [17, 509] on icon at bounding box center [8, 517] width 17 height 17
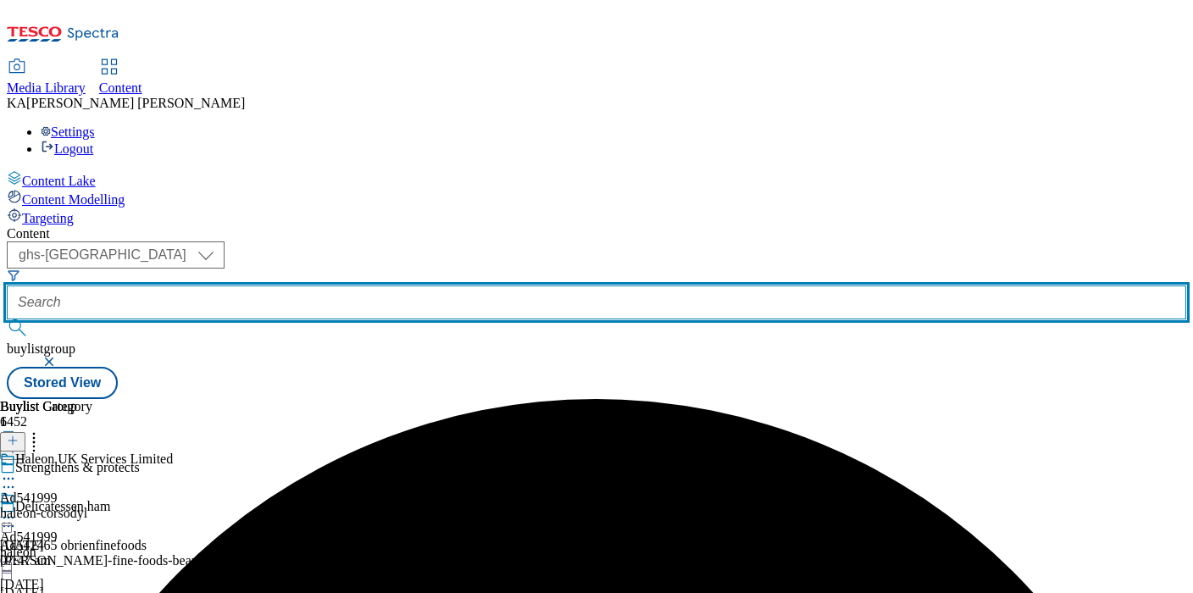
click at [382, 286] on input "text" at bounding box center [597, 303] width 1180 height 34
paste input "diageo-smirnoff-25tw33"
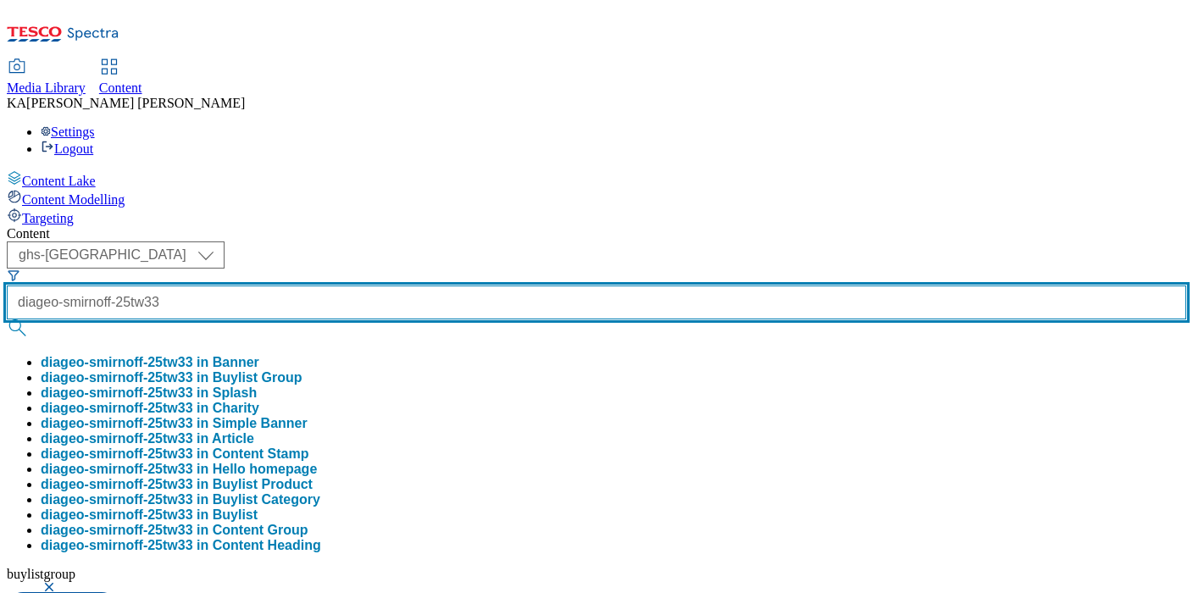
scroll to position [0, 5]
type input "diageo-smirnoff-25tw33"
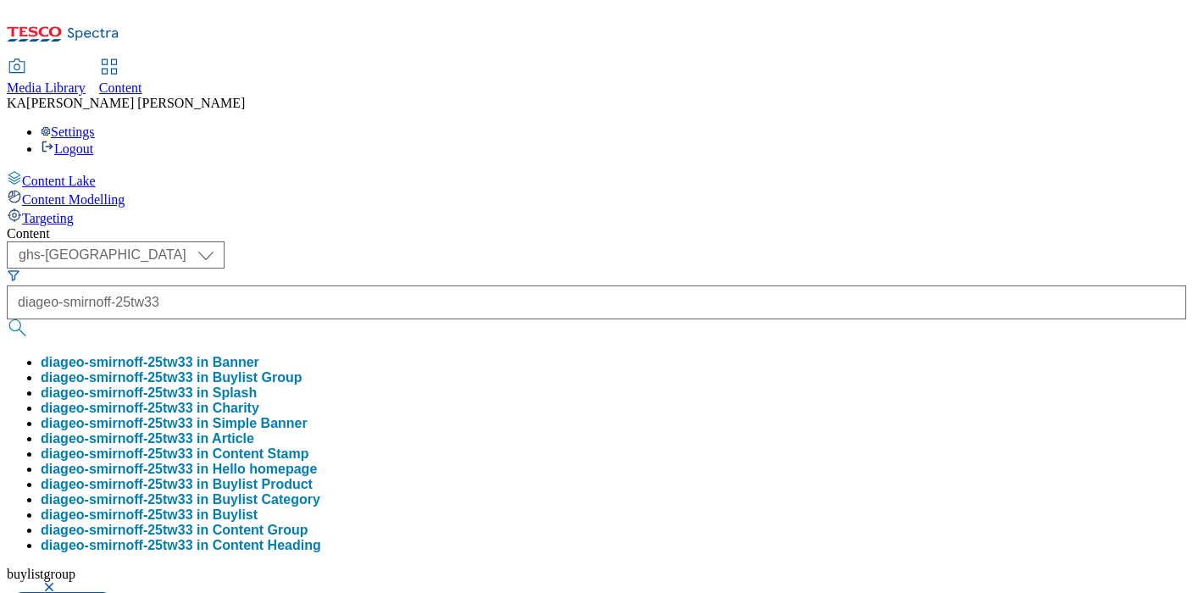
scroll to position [0, 0]
click at [302, 370] on button "diageo-smirnoff-25tw33 in Buylist Group" at bounding box center [171, 377] width 261 height 15
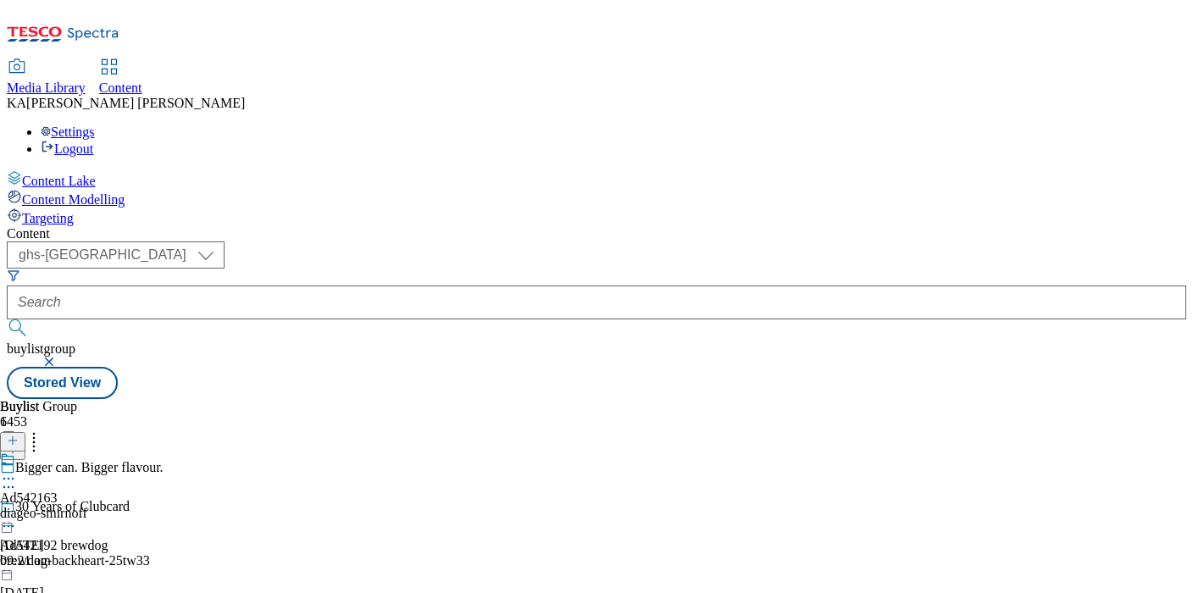
click at [17, 470] on icon at bounding box center [8, 478] width 17 height 17
click at [79, 504] on button "Edit" at bounding box center [56, 513] width 45 height 19
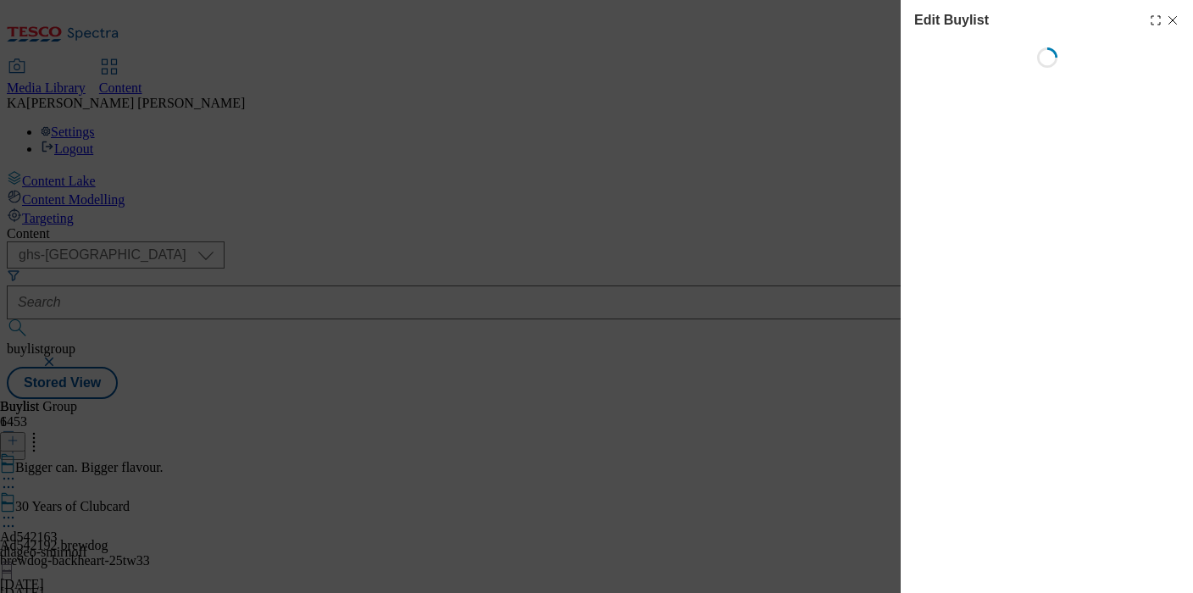
select select "tactical"
select select "supplier funded short term 1-3 weeks"
select select "dunnhumby"
select select "Banner"
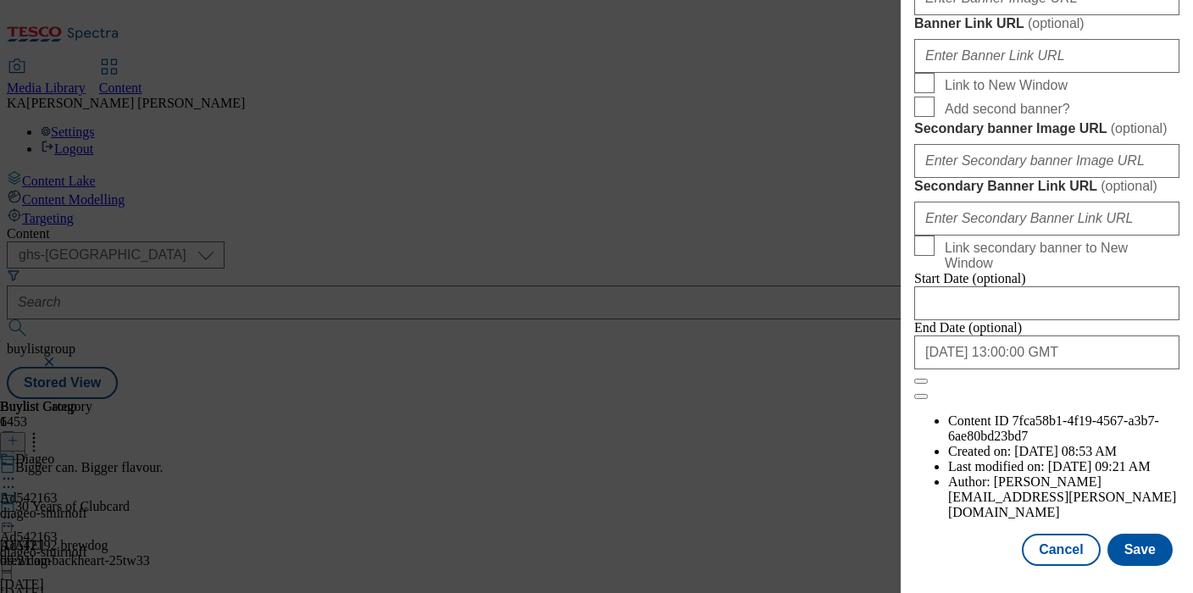
scroll to position [1608, 0]
paste input "[URL][DOMAIN_NAME]"
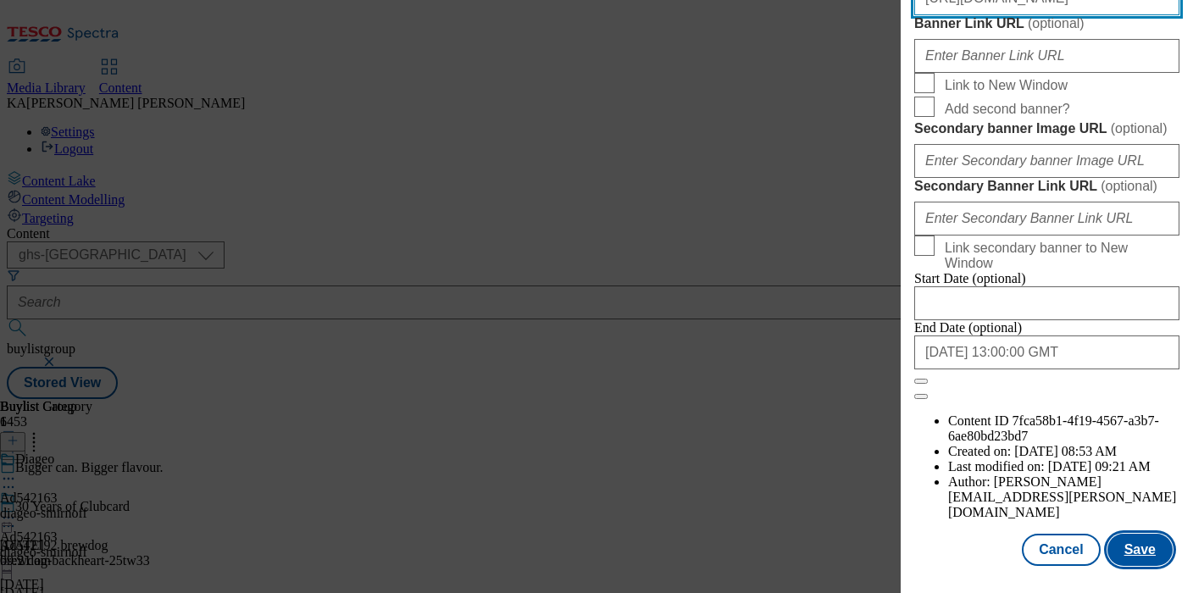
type input "[URL][DOMAIN_NAME]"
click at [1135, 543] on button "Save" at bounding box center [1140, 550] width 65 height 32
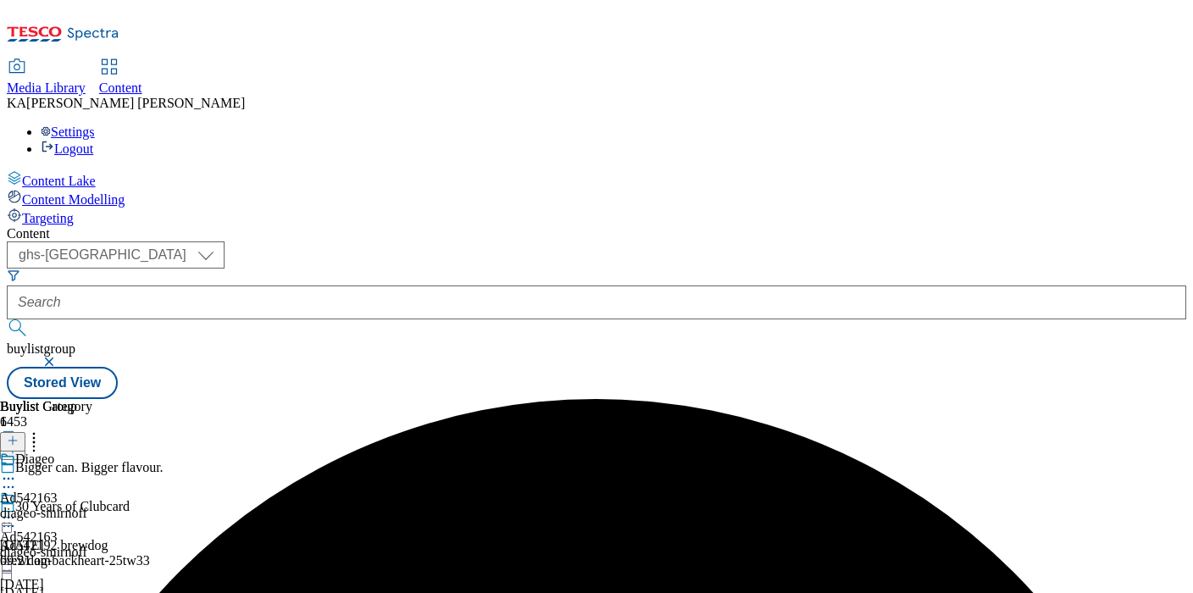
click at [17, 509] on icon at bounding box center [8, 517] width 17 height 17
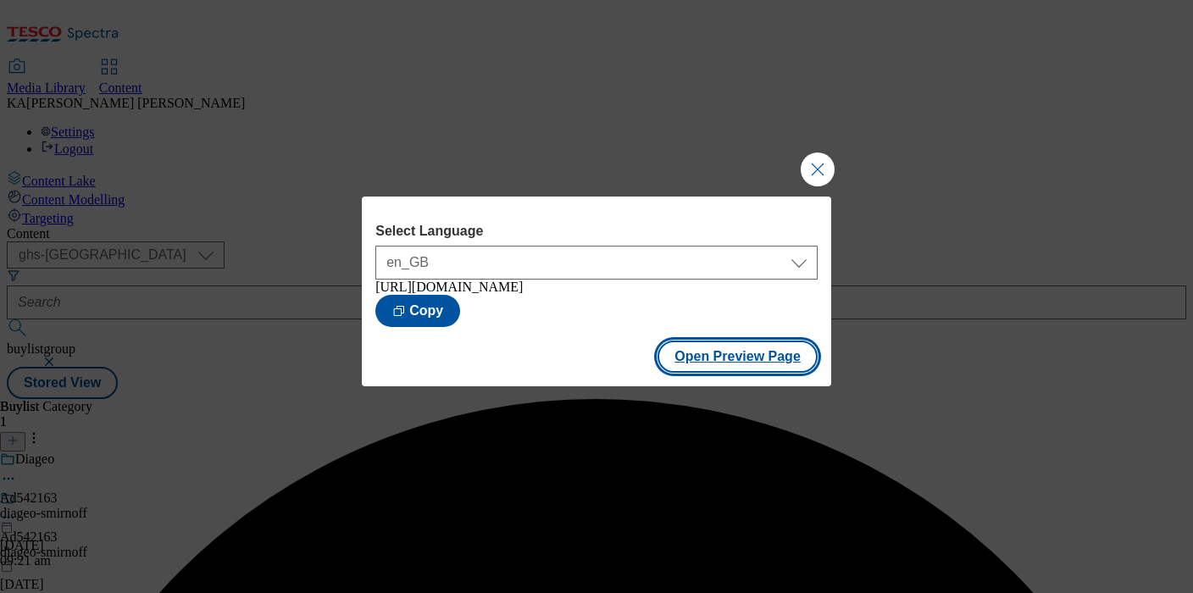
click at [687, 373] on button "Open Preview Page" at bounding box center [738, 357] width 160 height 32
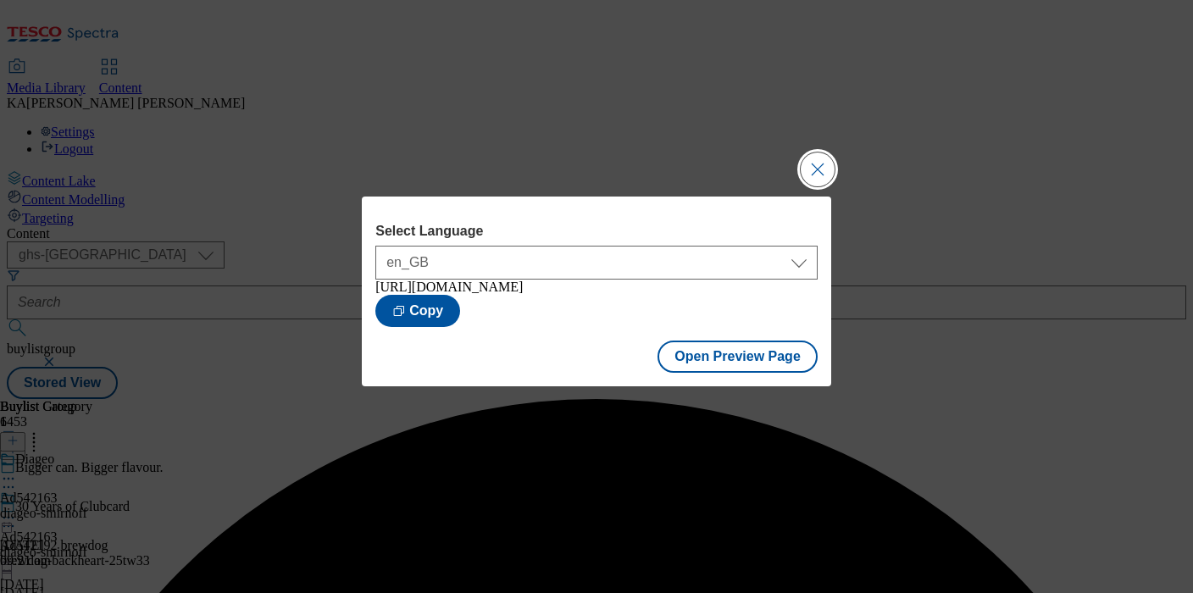
click at [822, 166] on button "Close Modal" at bounding box center [818, 170] width 34 height 34
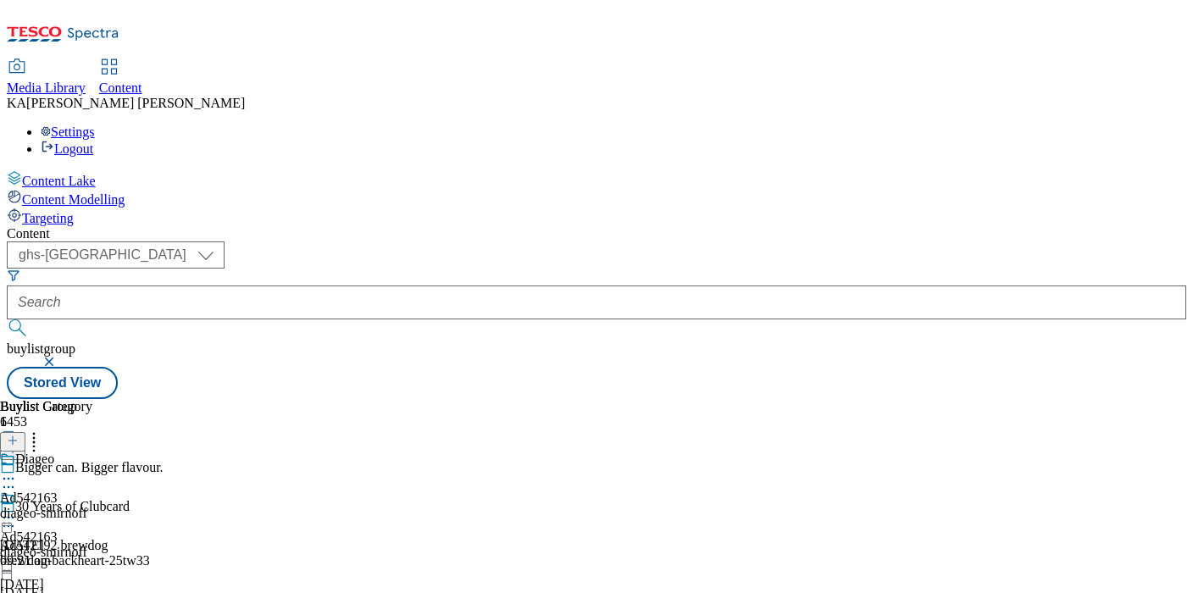
click at [17, 509] on icon at bounding box center [8, 517] width 17 height 17
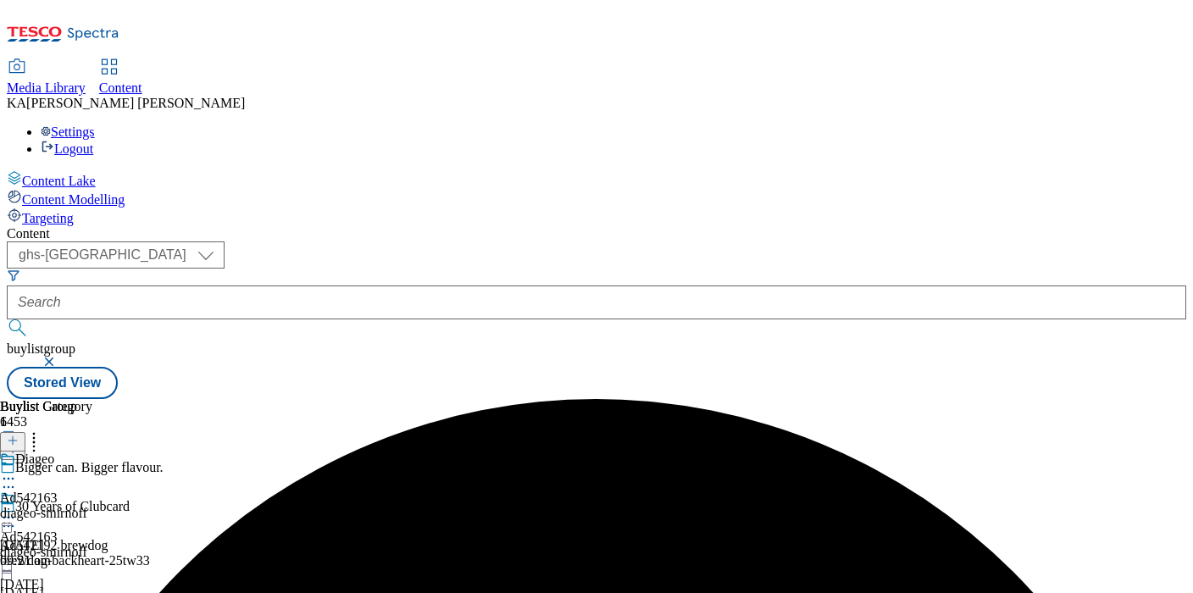
click at [405, 269] on form at bounding box center [597, 305] width 1180 height 73
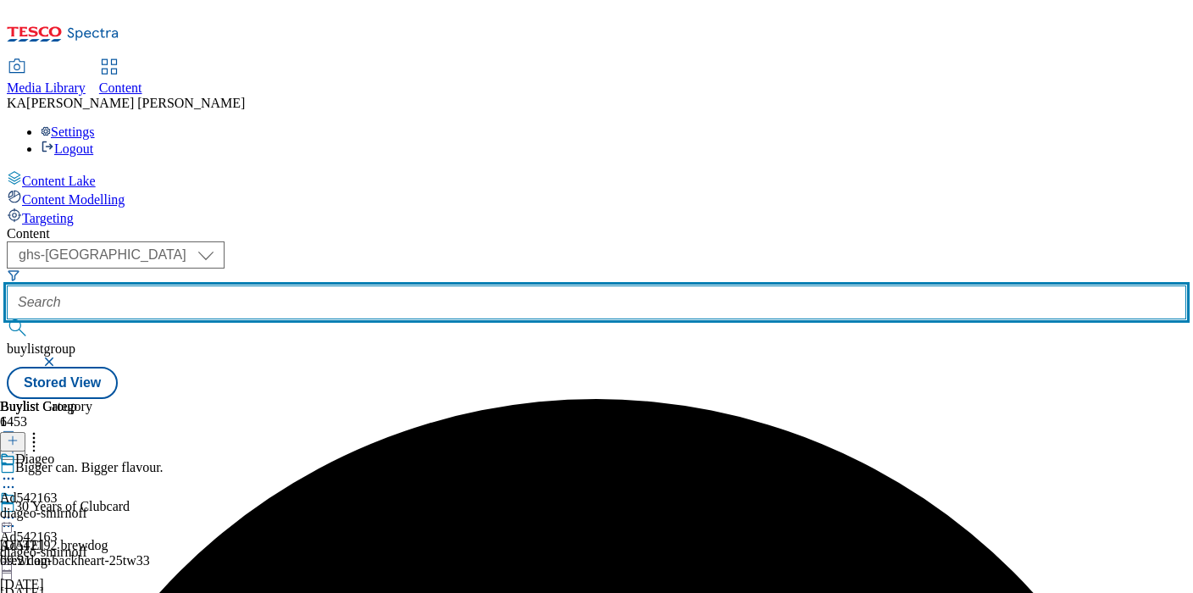
click at [393, 286] on input "text" at bounding box center [597, 303] width 1180 height 34
paste input "pepsico-snack-a-jack-25tw33"
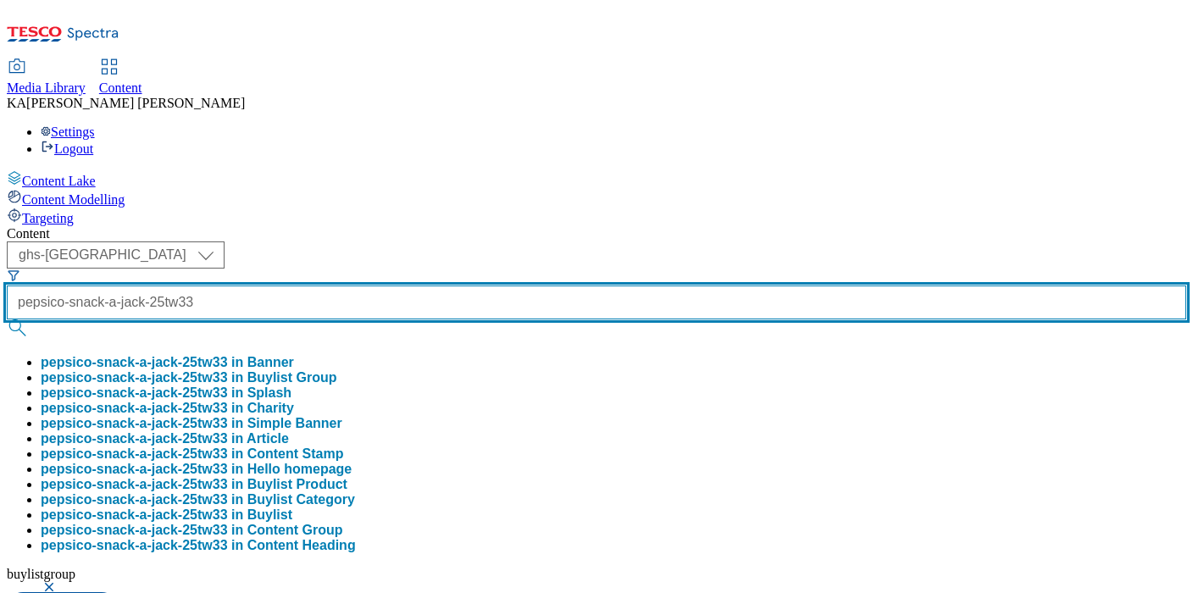
type input "pepsico-snack-a-jack-25tw33"
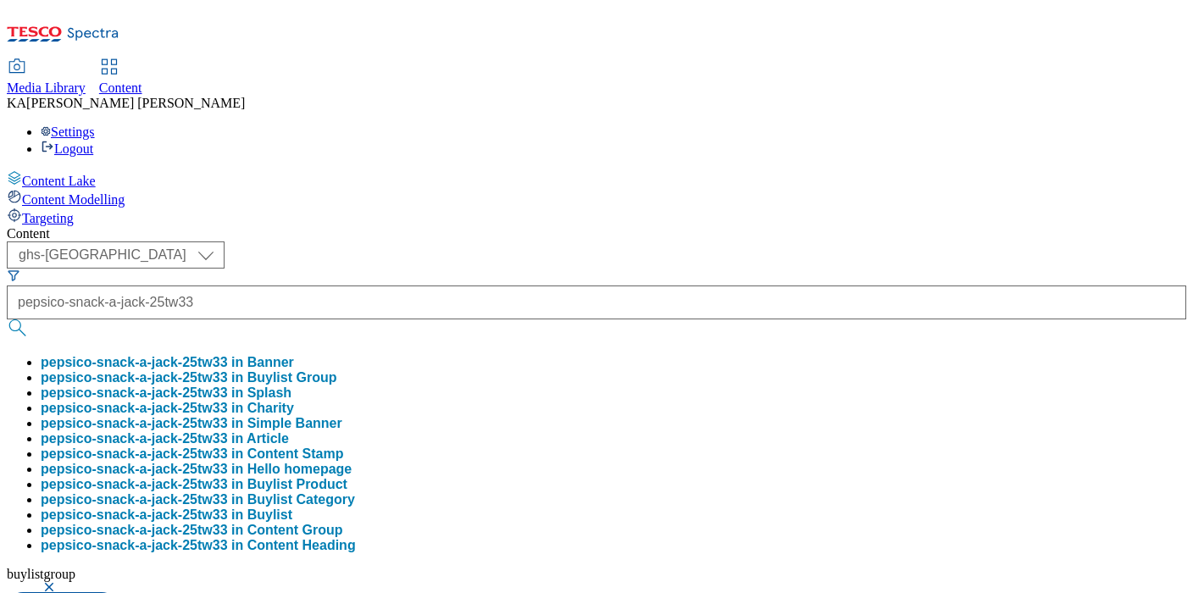
click at [336, 370] on button "pepsico-snack-a-jack-25tw33 in Buylist Group" at bounding box center [189, 377] width 296 height 15
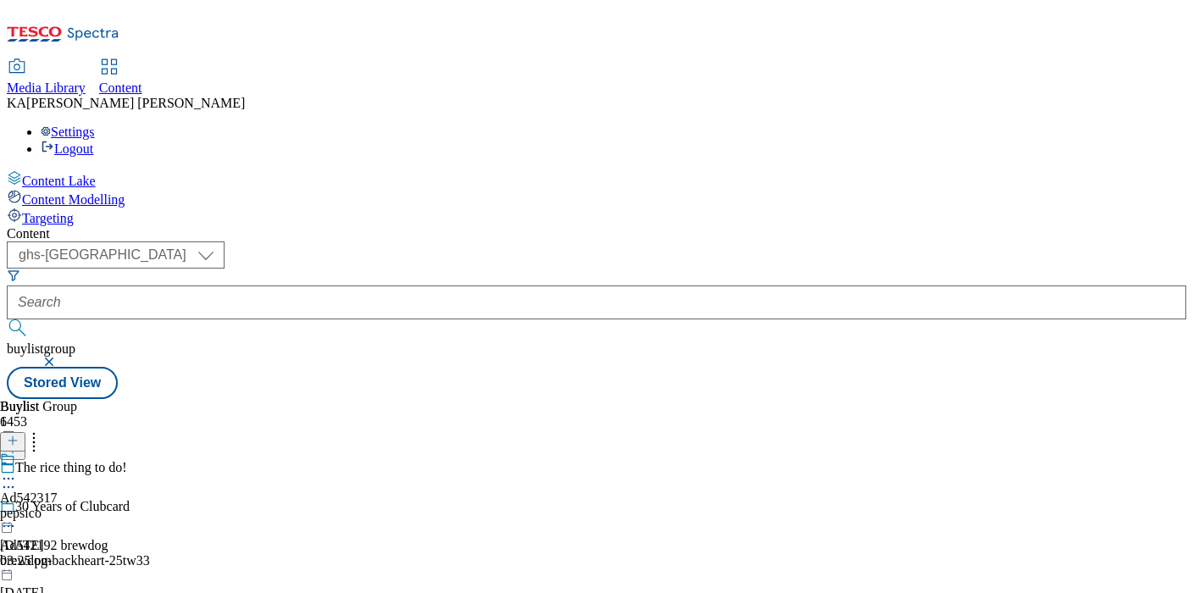
click at [17, 470] on icon at bounding box center [8, 478] width 17 height 17
click at [72, 508] on span "Edit" at bounding box center [62, 514] width 19 height 13
select select "tactical"
select select "supplier funded short term 1-3 weeks"
select select "dunnhumby"
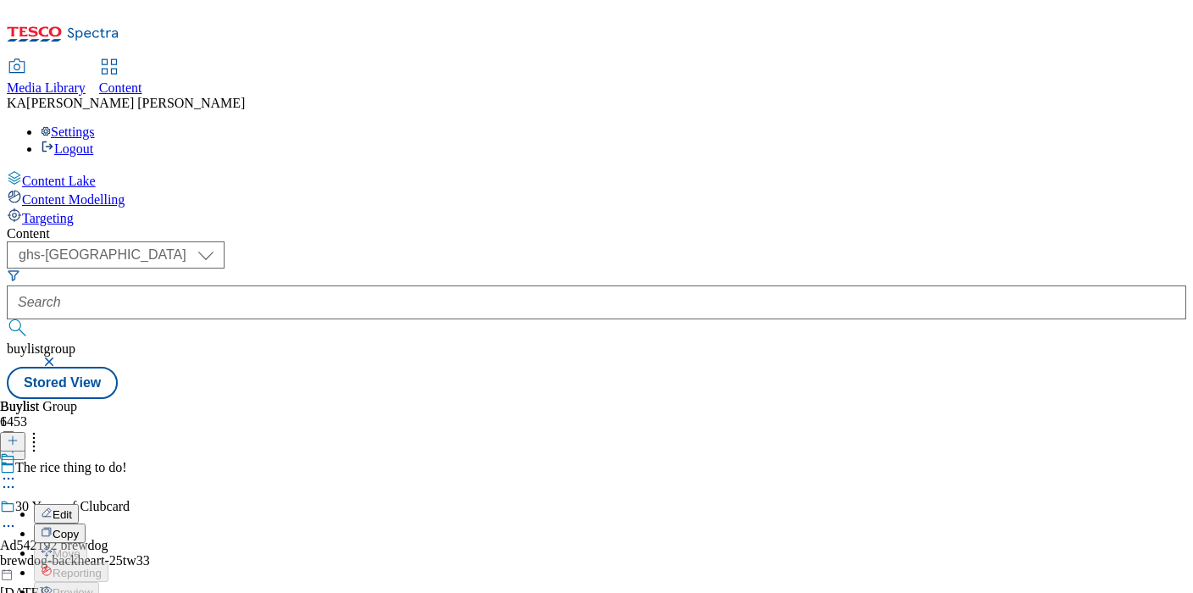
select select "Banner"
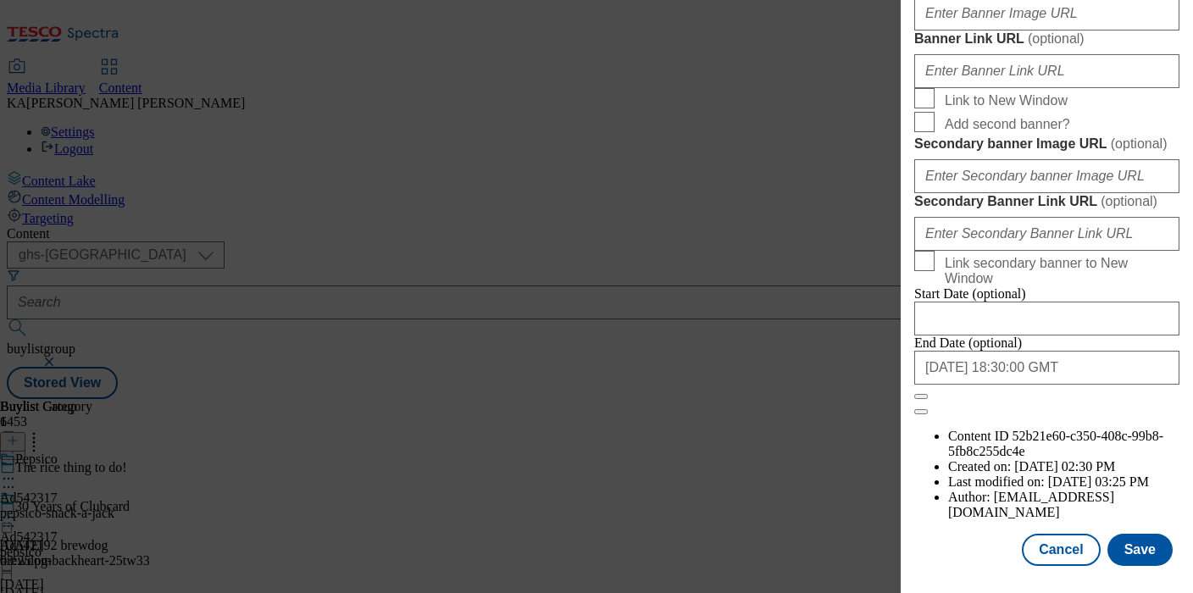
scroll to position [1541, 0]
click at [940, 31] on input "Banner Image URL ( optional )" at bounding box center [1046, 14] width 265 height 34
paste input "[URL][DOMAIN_NAME]"
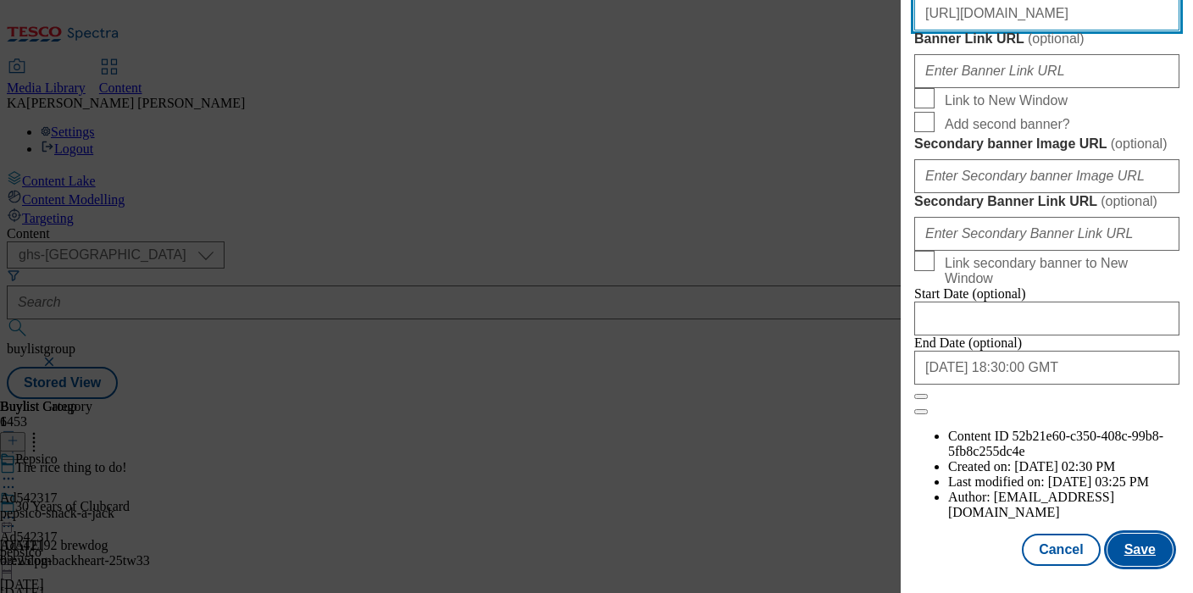
type input "[URL][DOMAIN_NAME]"
click at [1148, 549] on button "Save" at bounding box center [1140, 550] width 65 height 32
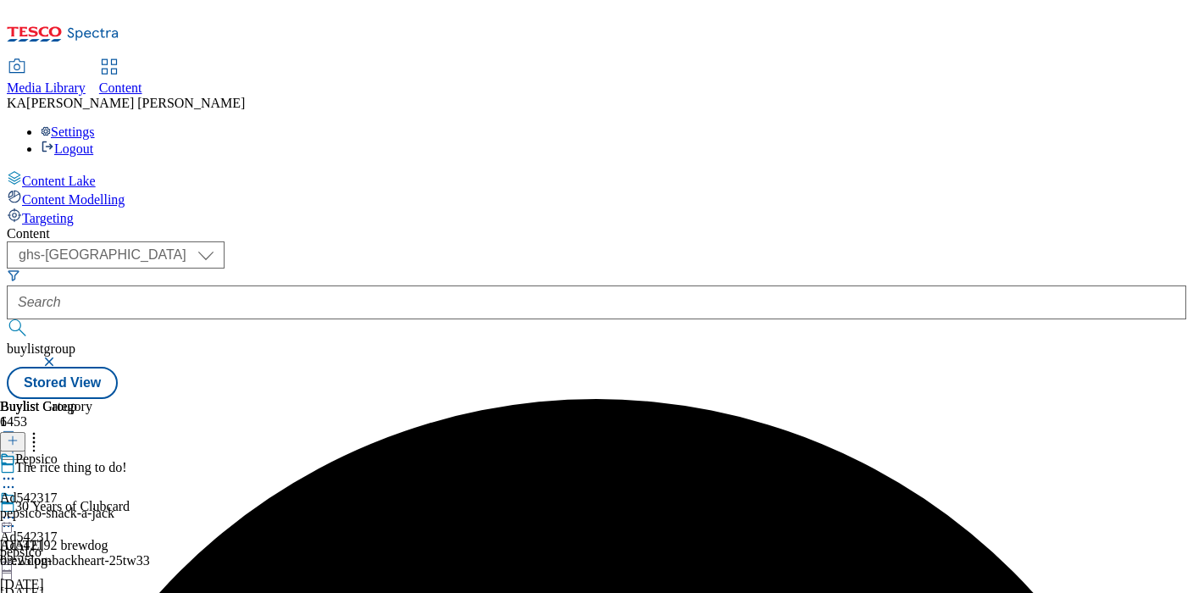
click at [17, 509] on icon at bounding box center [8, 517] width 17 height 17
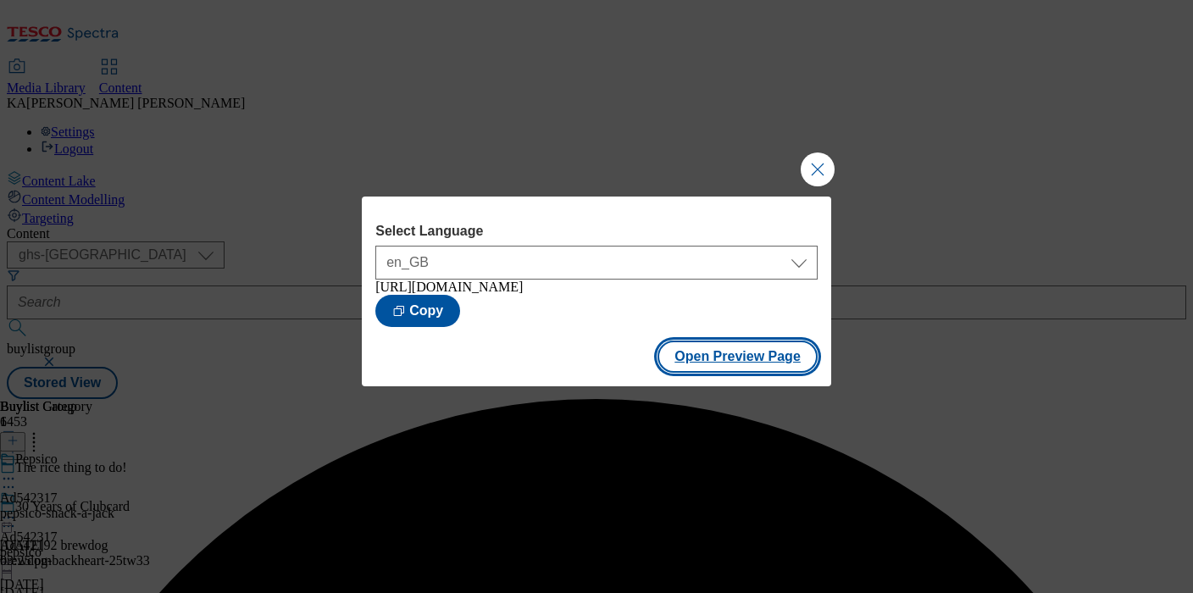
click at [683, 373] on button "Open Preview Page" at bounding box center [738, 357] width 160 height 32
click at [816, 153] on button "Close Modal" at bounding box center [818, 170] width 34 height 34
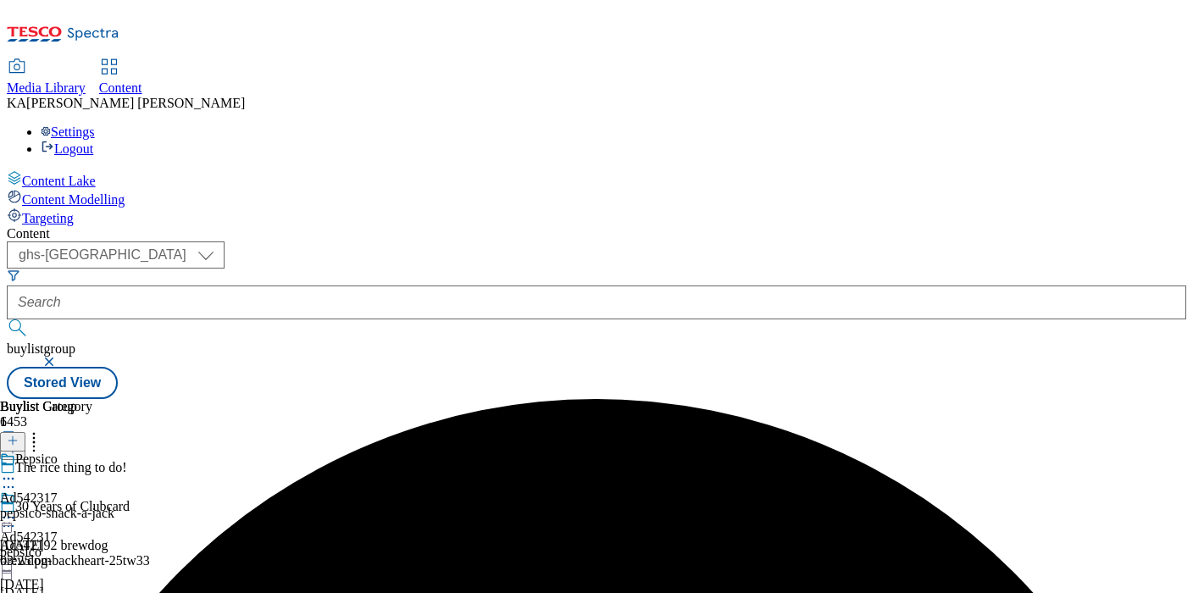
click at [17, 509] on icon at bounding box center [8, 517] width 17 height 17
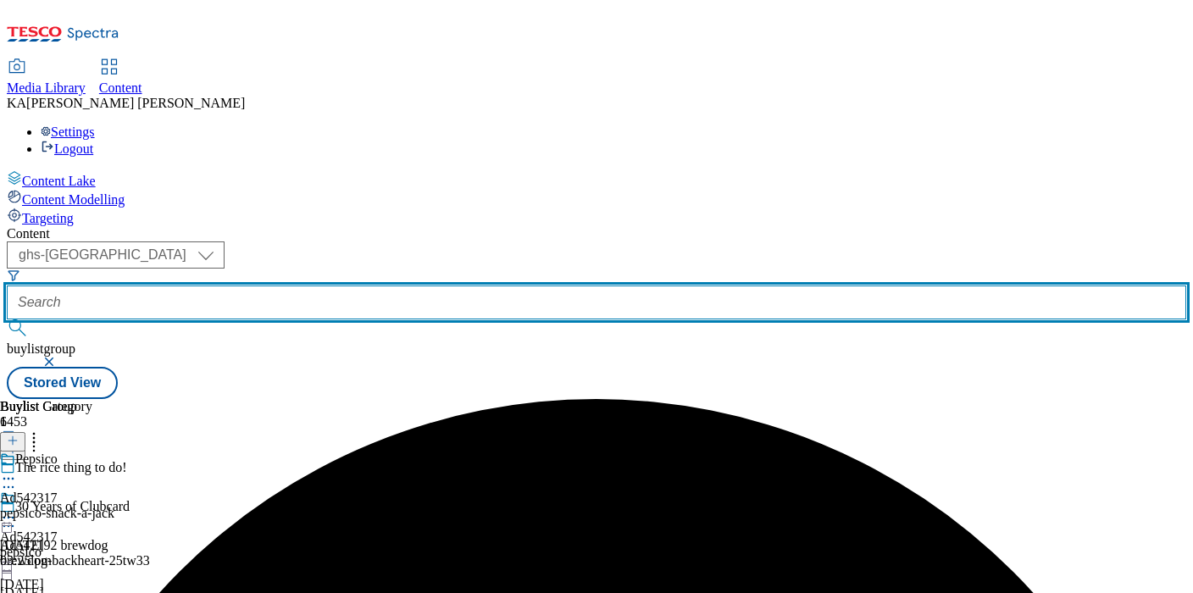
click at [399, 286] on input "text" at bounding box center [597, 303] width 1180 height 34
paste input "diageo-baileys-25tw34"
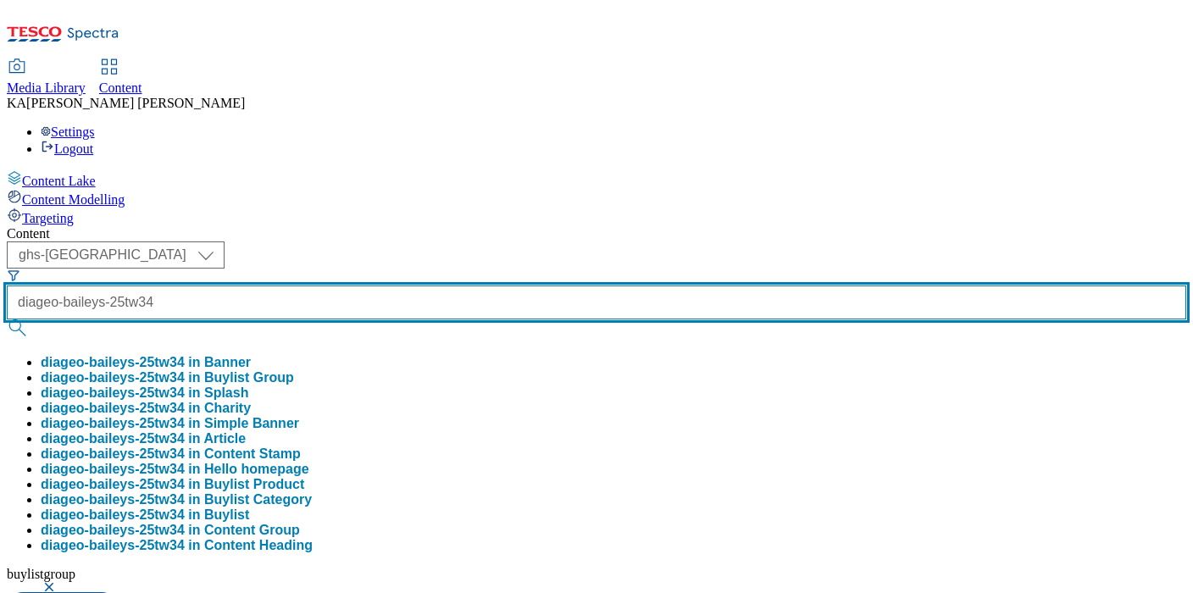
type input "diageo-baileys-25tw34"
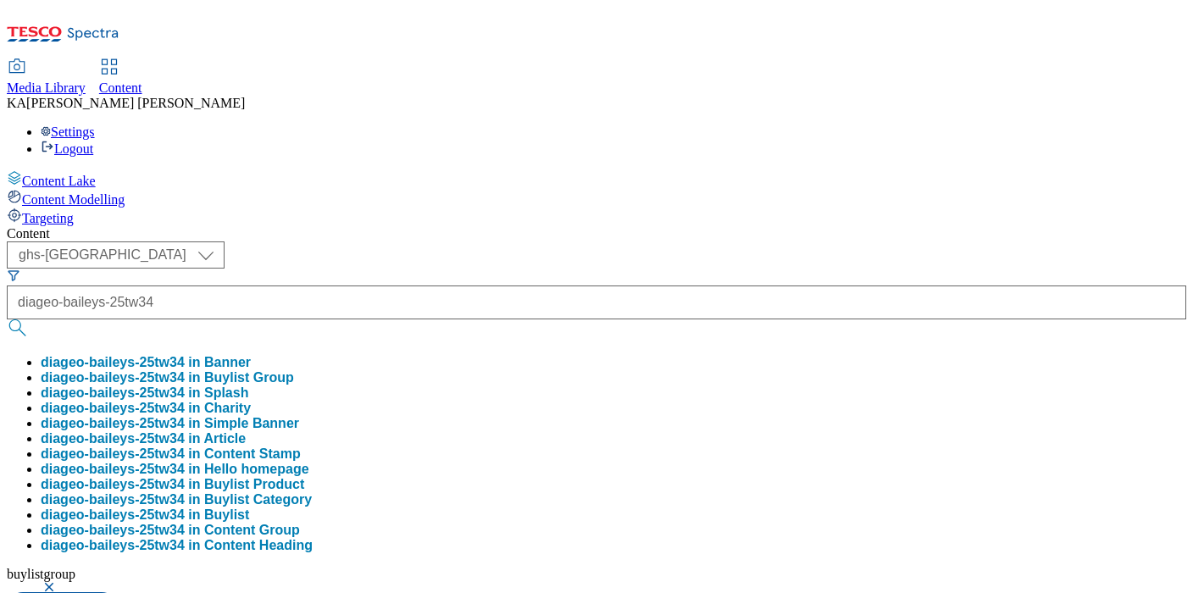
click at [294, 370] on button "diageo-baileys-25tw34 in Buylist Group" at bounding box center [167, 377] width 253 height 15
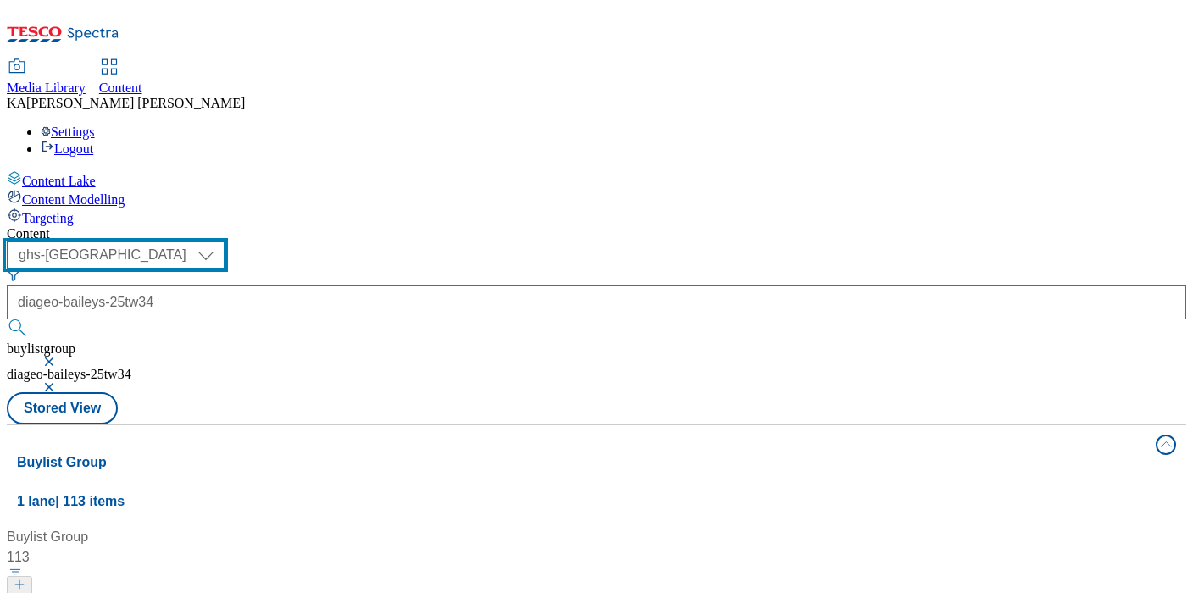
click at [225, 242] on select "ghs-roi ghs-[GEOGRAPHIC_DATA]" at bounding box center [116, 255] width 218 height 27
select select "ghs-roi"
click at [220, 242] on select "ghs-roi ghs-[GEOGRAPHIC_DATA]" at bounding box center [116, 255] width 218 height 27
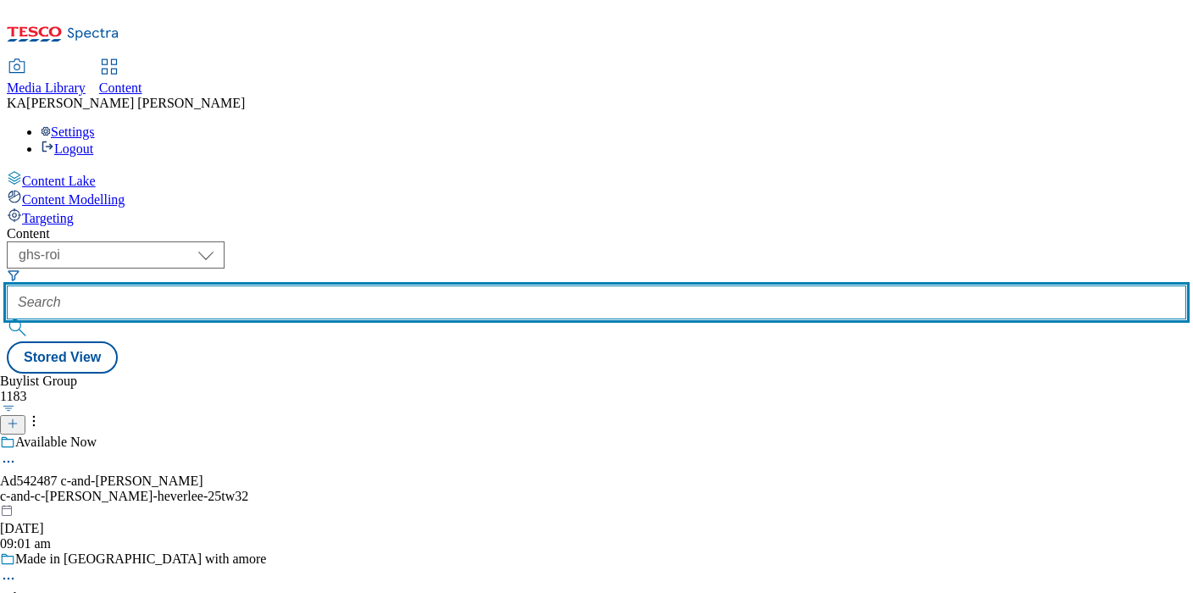
click at [395, 286] on input "text" at bounding box center [597, 303] width 1180 height 34
paste input "diageo-baileys-25tw34"
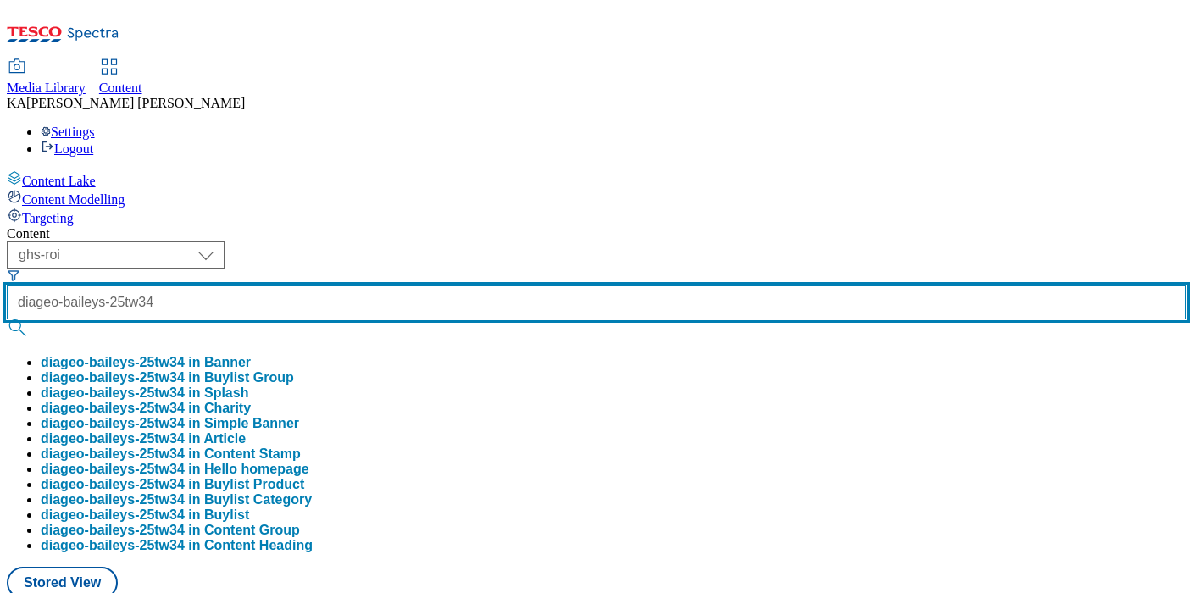
type input "diageo-baileys-25tw34"
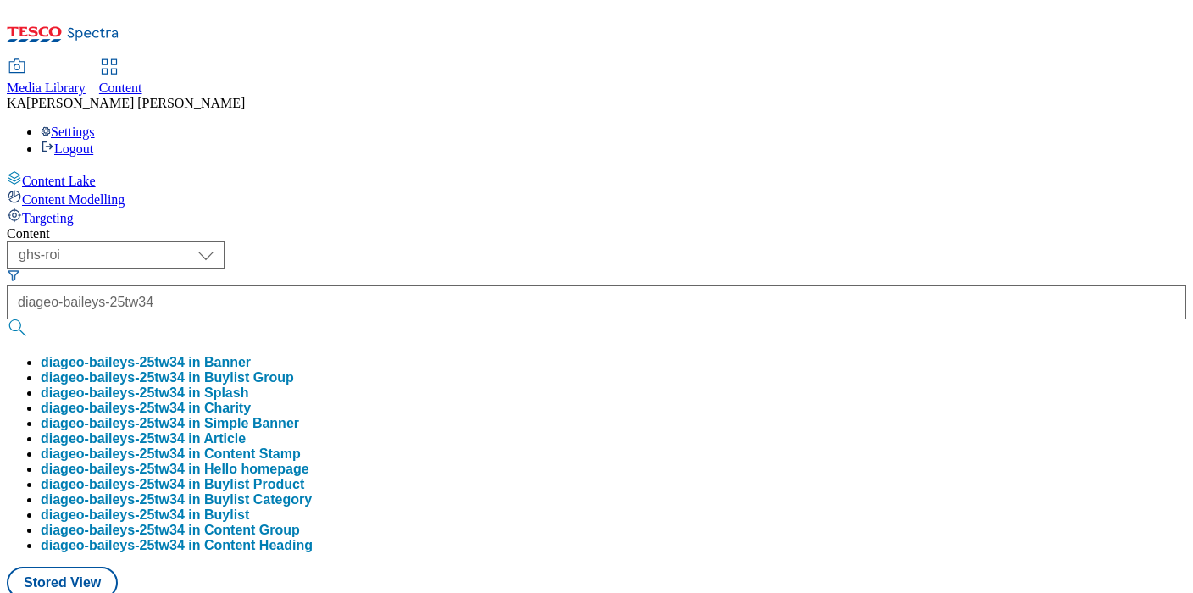
click at [294, 370] on button "diageo-baileys-25tw34 in Buylist Group" at bounding box center [167, 377] width 253 height 15
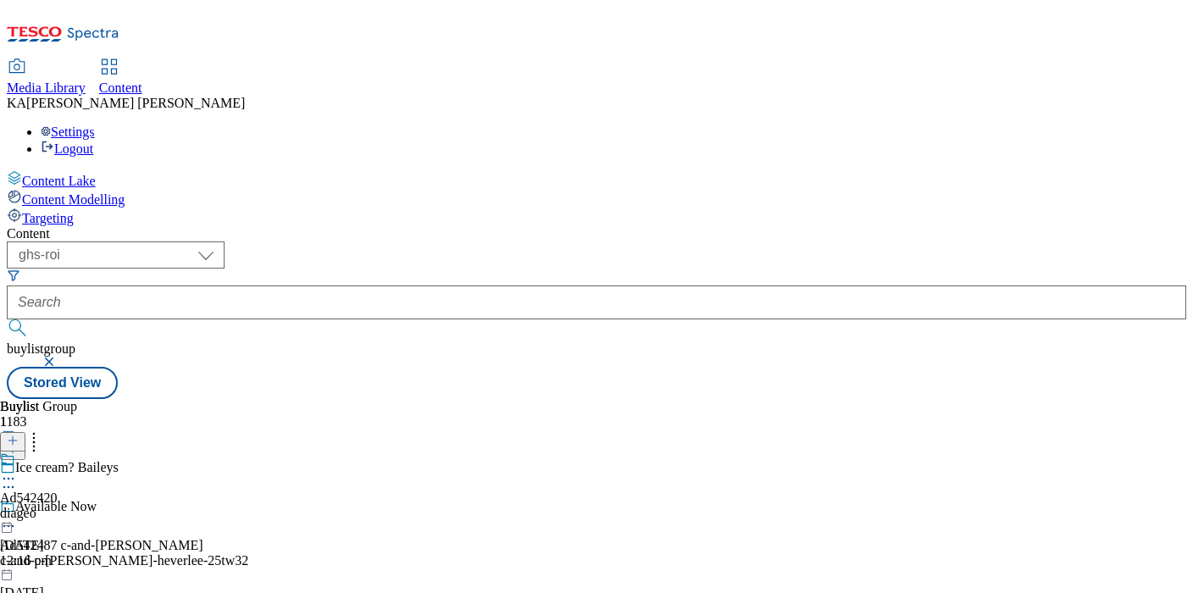
click at [17, 470] on icon at bounding box center [8, 478] width 17 height 17
click at [72, 508] on span "Edit" at bounding box center [62, 514] width 19 height 13
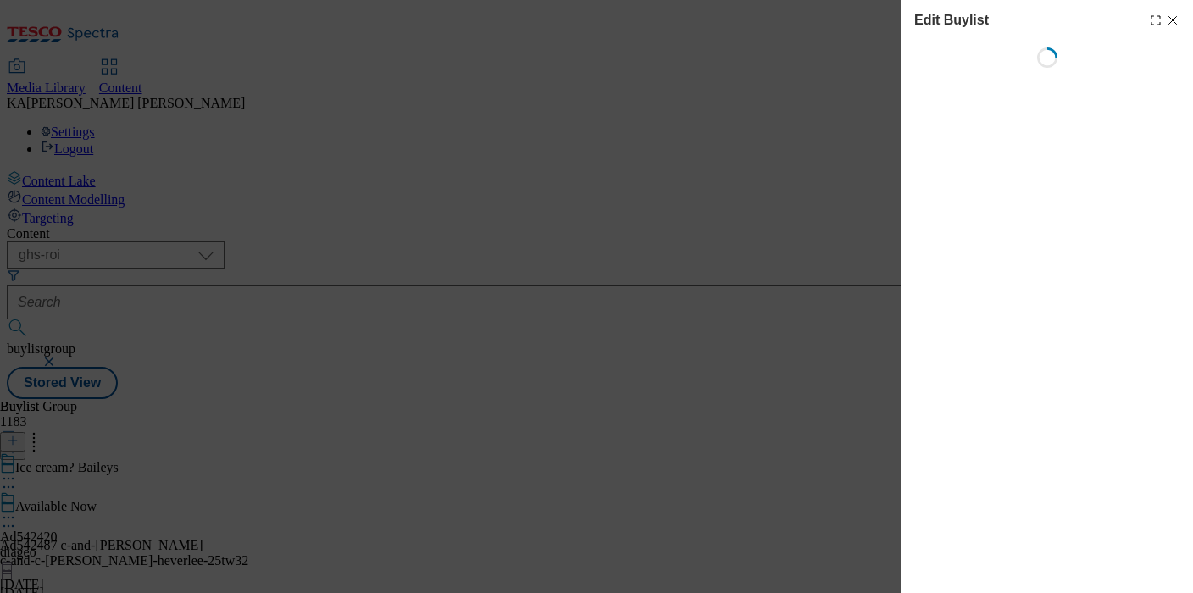
select select "tactical"
select select "supplier funded short term 1-3 weeks"
select select "dunnhumby"
select select "Banner"
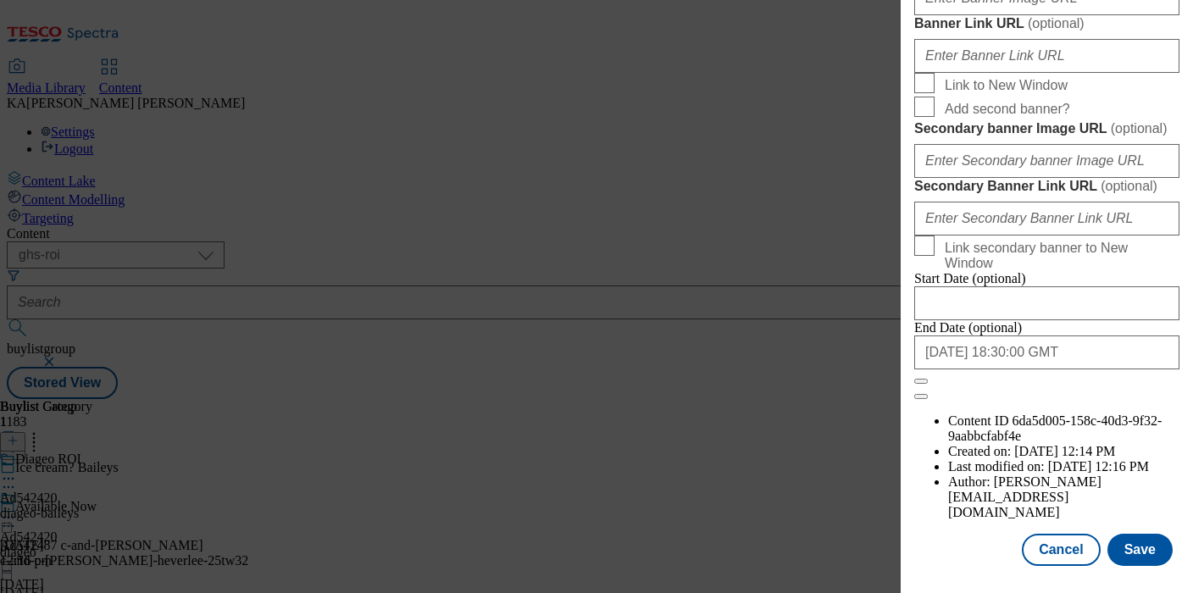
scroll to position [1420, 0]
paste input "diageo-baileys-25tw34"
type input "diageo-baileys-25tw34"
drag, startPoint x: 1044, startPoint y: 367, endPoint x: 831, endPoint y: 364, distance: 213.6
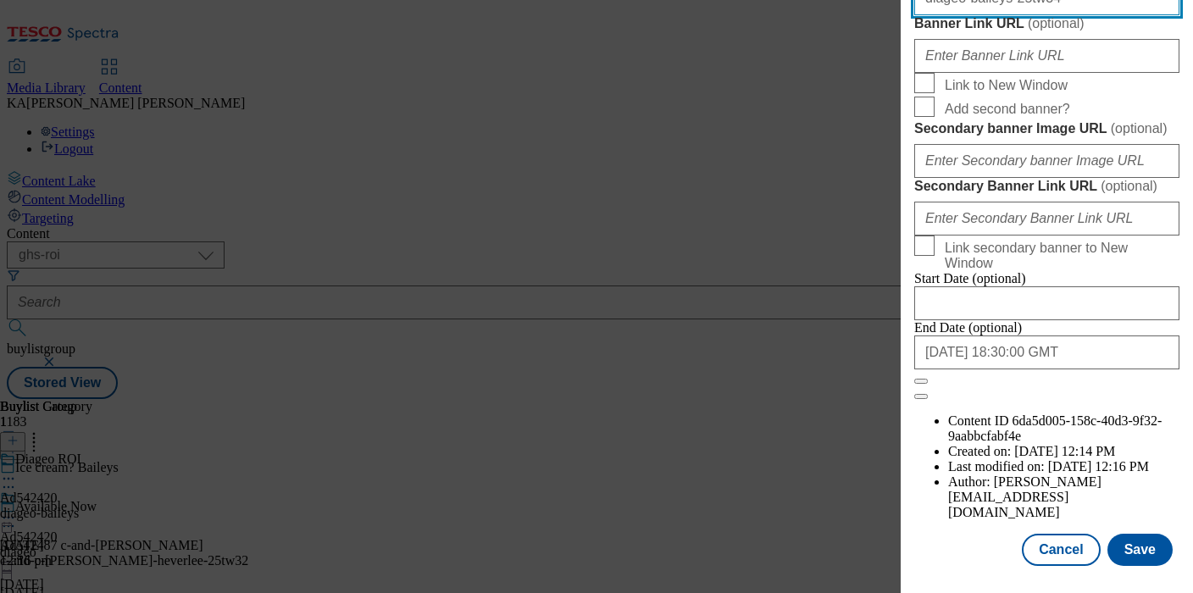
click at [831, 364] on div "Edit Buylist Tags 1 tags selected buylist English Content Properties Label Ad54…" at bounding box center [596, 296] width 1193 height 593
paste input "[URL][DOMAIN_NAME]"
type input "[URL][DOMAIN_NAME]"
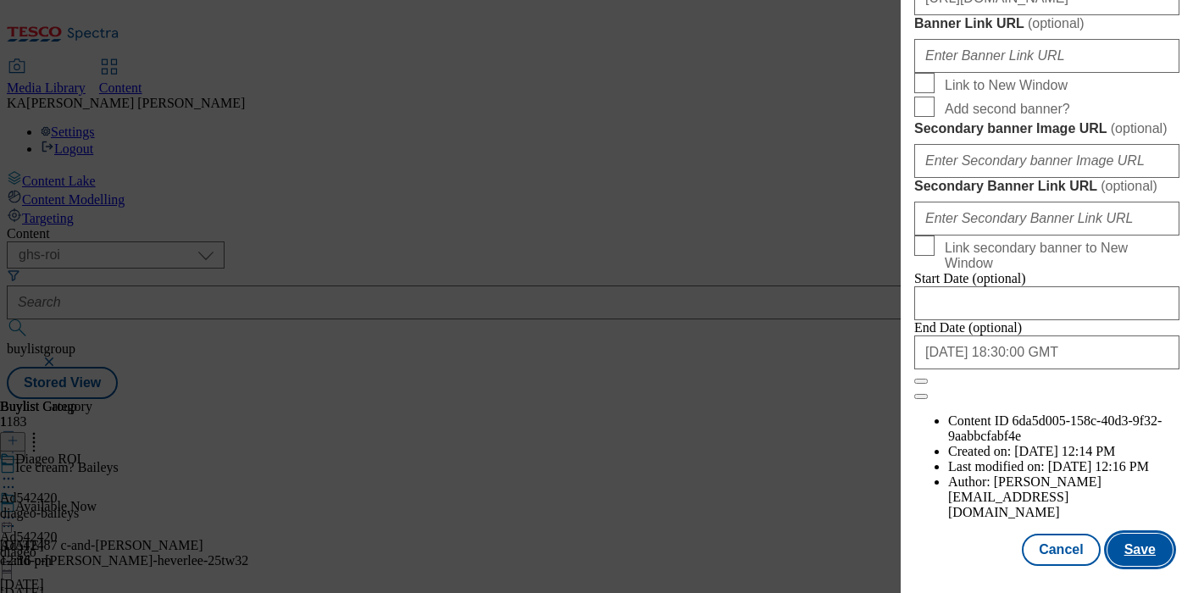
click at [1136, 542] on button "Save" at bounding box center [1140, 550] width 65 height 32
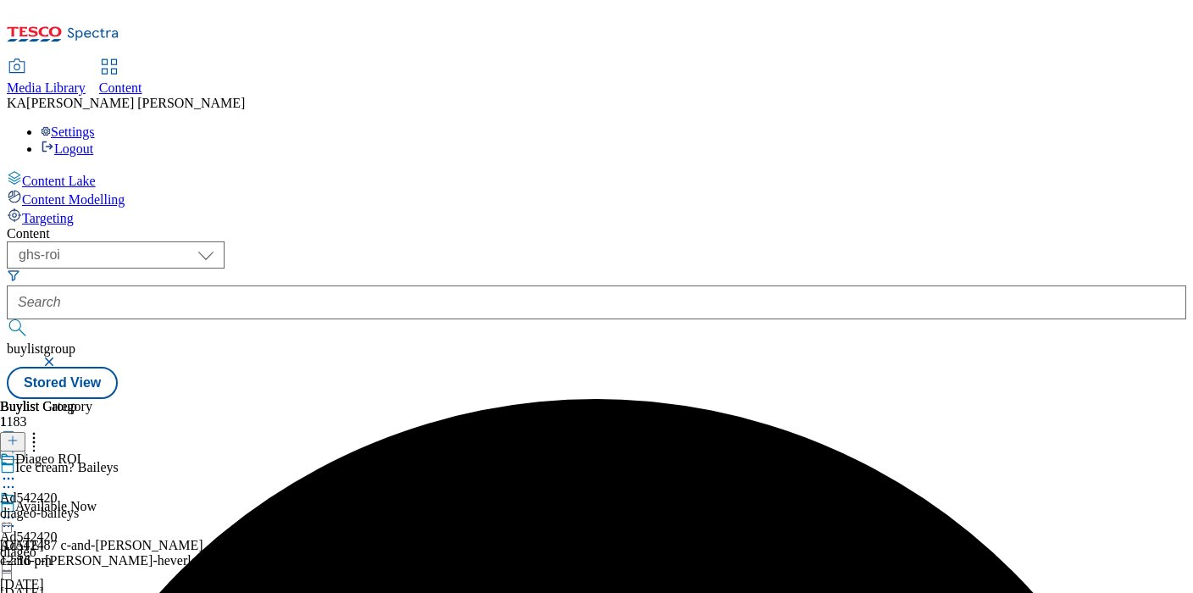
click at [17, 509] on icon at bounding box center [8, 517] width 17 height 17
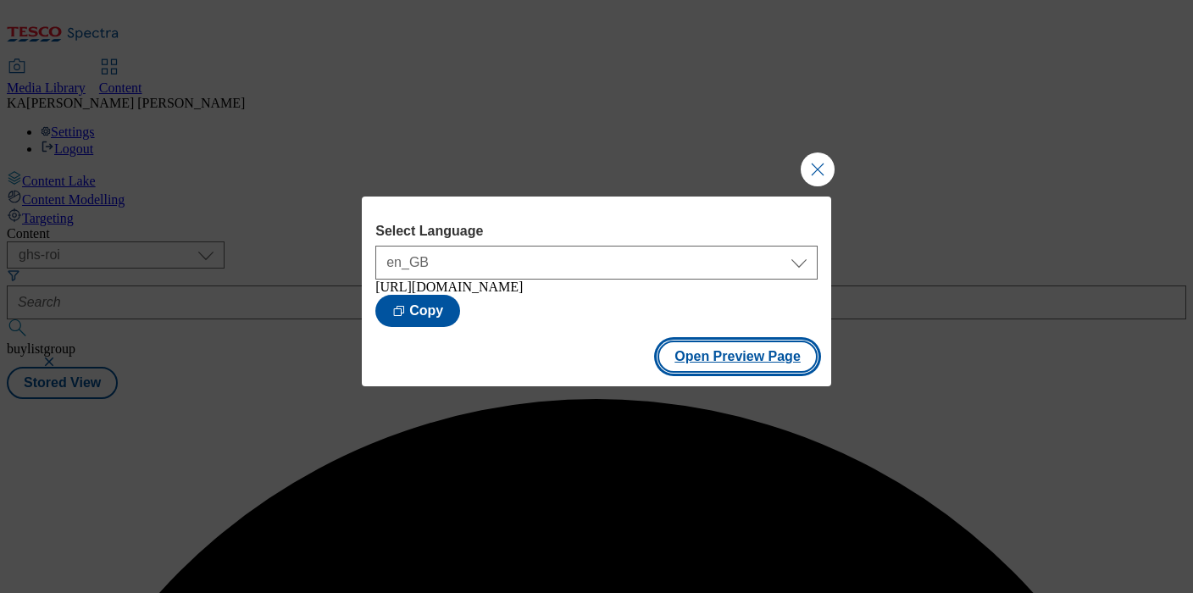
click at [703, 368] on button "Open Preview Page" at bounding box center [738, 357] width 160 height 32
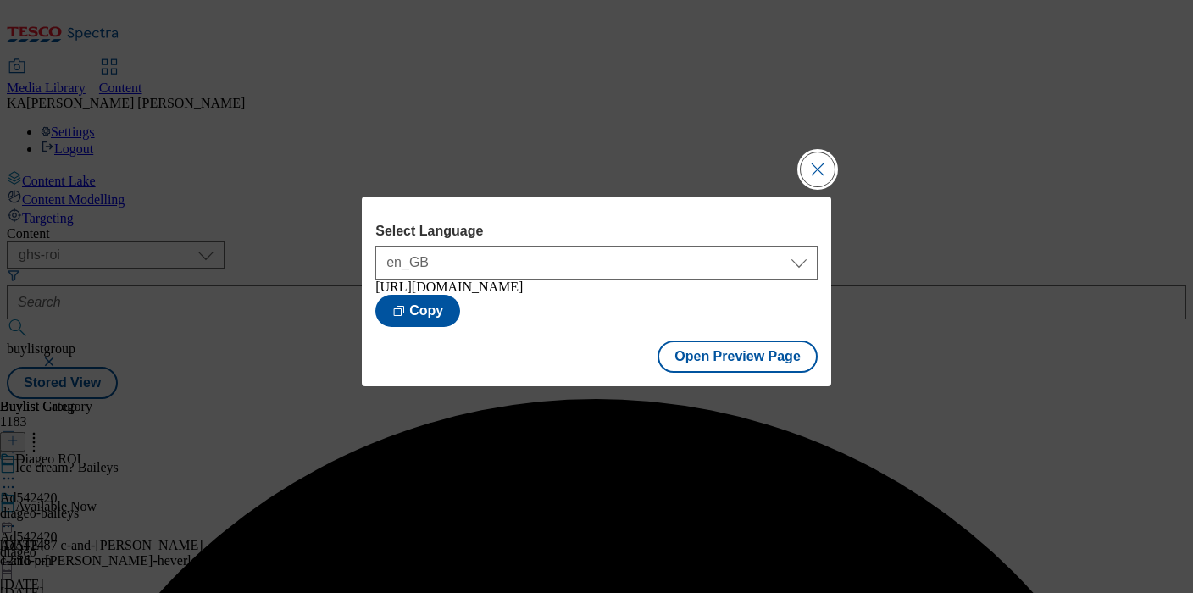
click at [814, 157] on button "Close Modal" at bounding box center [818, 170] width 34 height 34
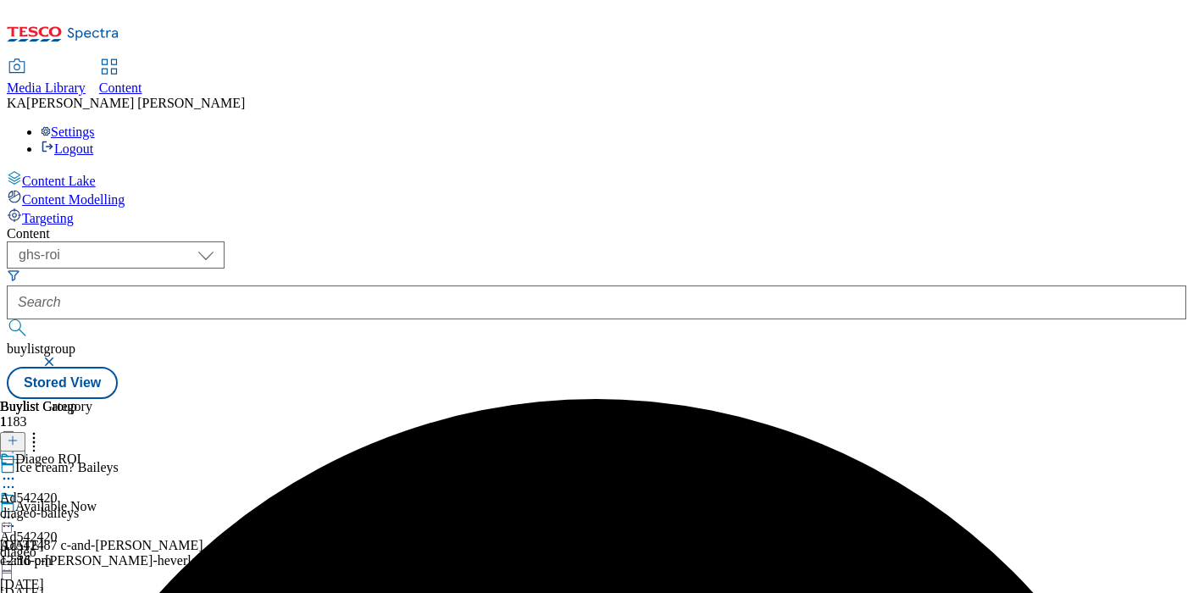
click at [17, 509] on icon at bounding box center [8, 517] width 17 height 17
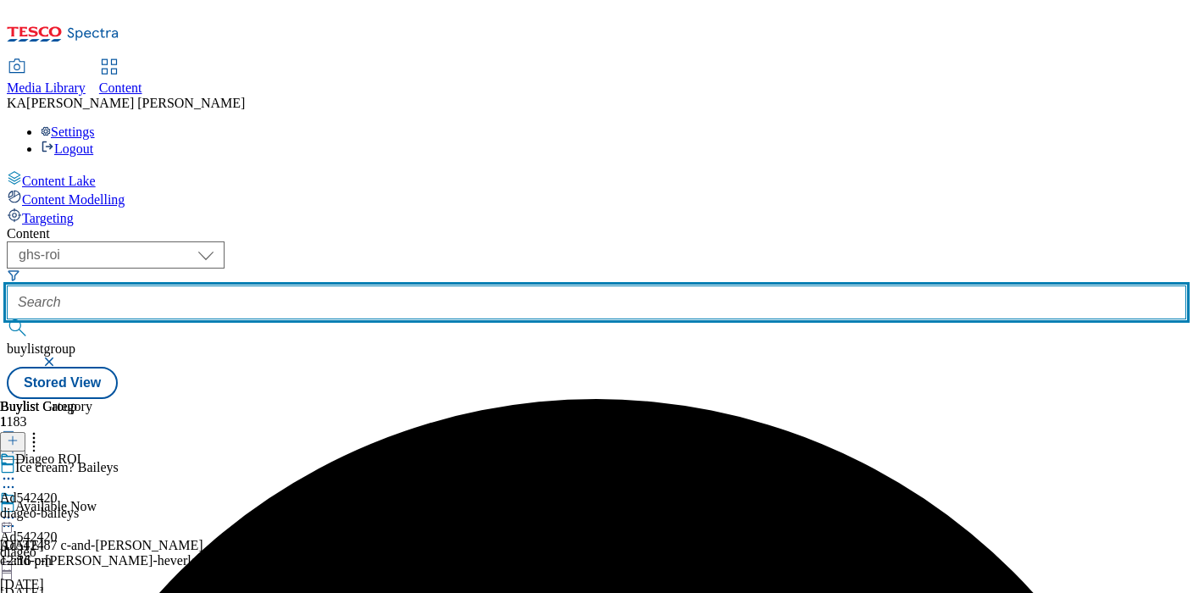
click at [401, 286] on input "text" at bounding box center [597, 303] width 1180 height 34
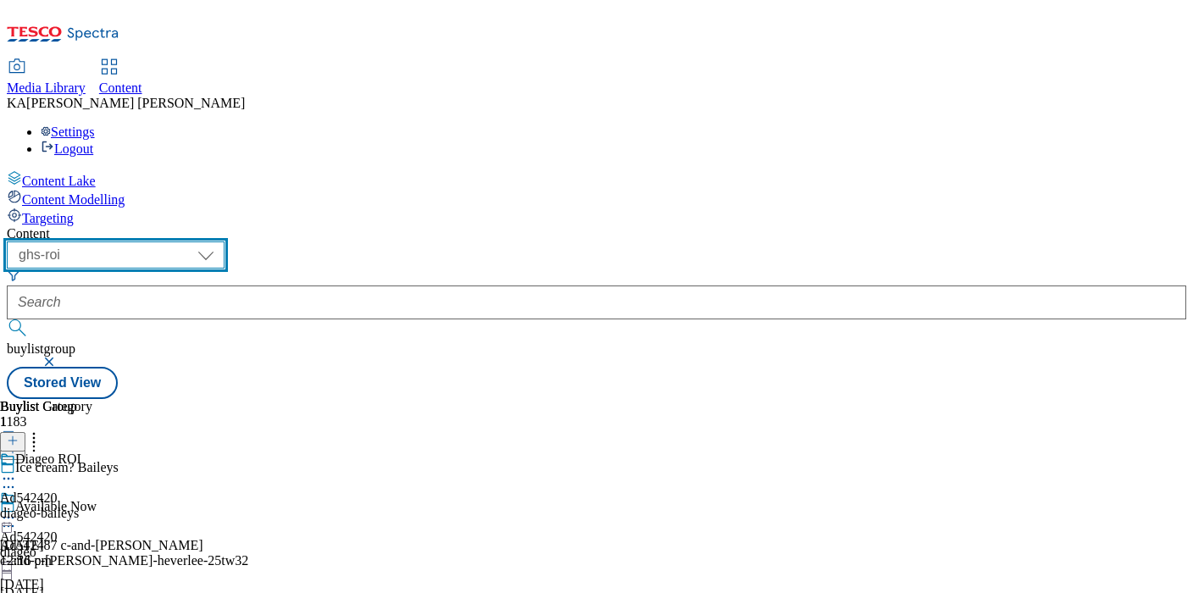
click at [225, 242] on select "ghs-roi ghs-[GEOGRAPHIC_DATA]" at bounding box center [116, 255] width 218 height 27
select select "ghs-[GEOGRAPHIC_DATA]"
click at [220, 242] on select "ghs-roi ghs-[GEOGRAPHIC_DATA]" at bounding box center [116, 255] width 218 height 27
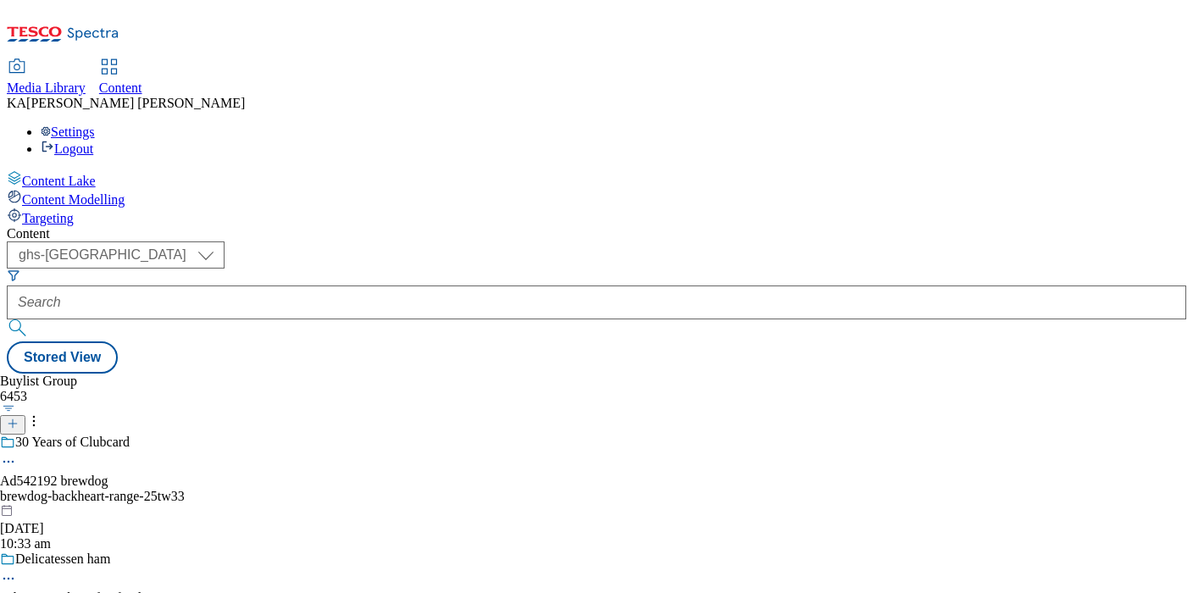
click at [673, 226] on div "Content ( optional ) ghs-roi ghs-[GEOGRAPHIC_DATA] ghs-uk Stored View Buylist G…" at bounding box center [597, 299] width 1180 height 147
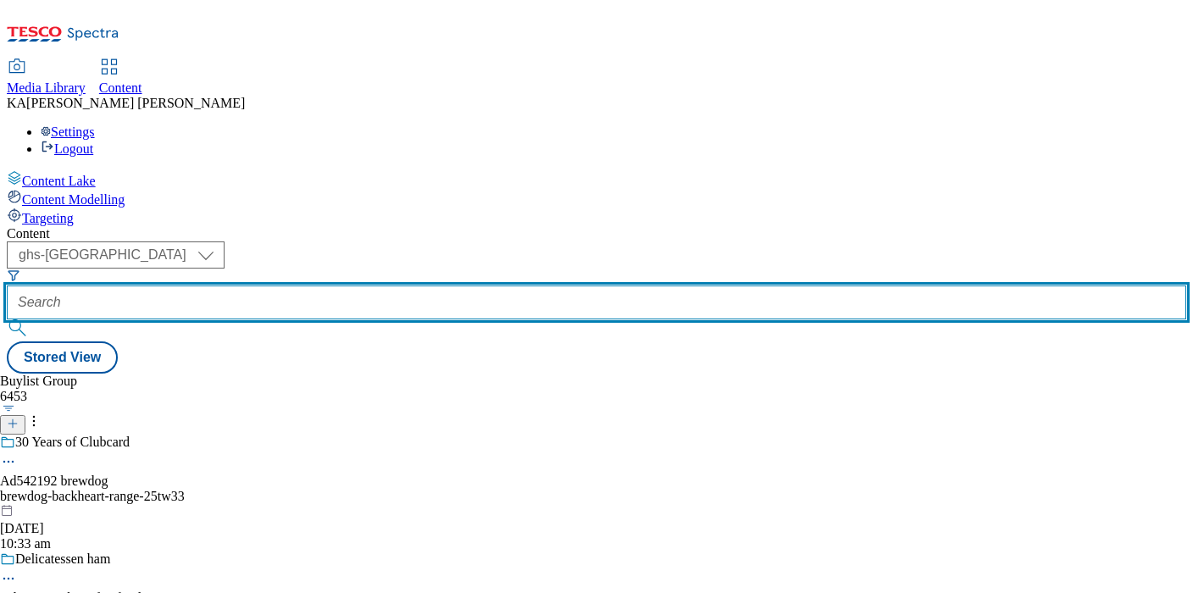
click at [381, 286] on input "text" at bounding box center [597, 303] width 1180 height 34
paste input "castel-freres-[GEOGRAPHIC_DATA]-25tw33"
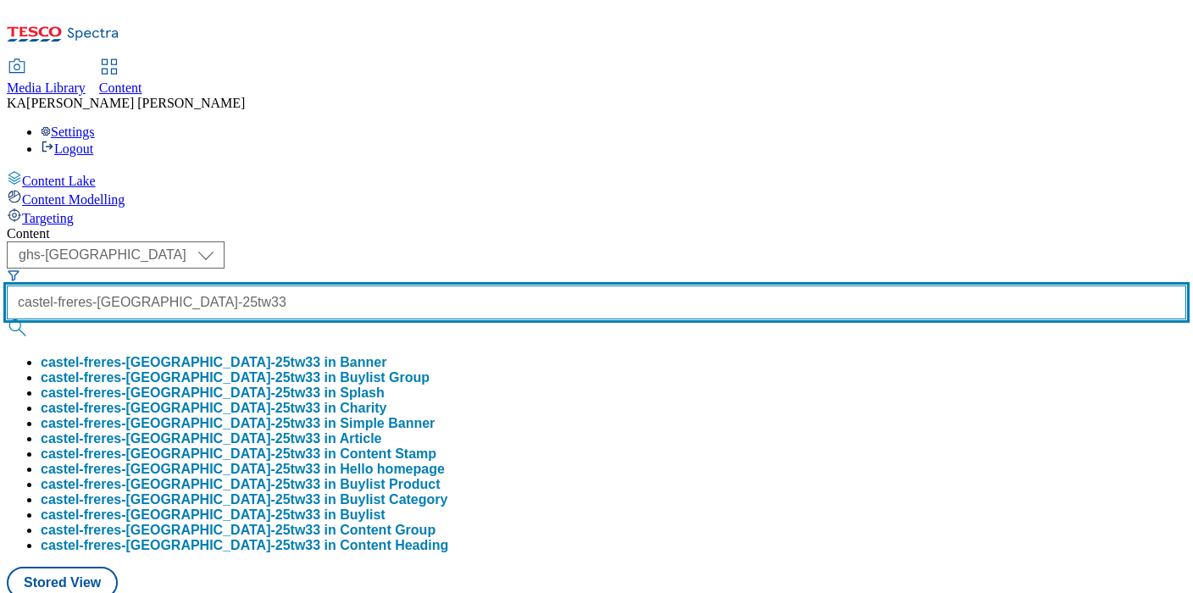
type input "castel-freres-[GEOGRAPHIC_DATA]-25tw33"
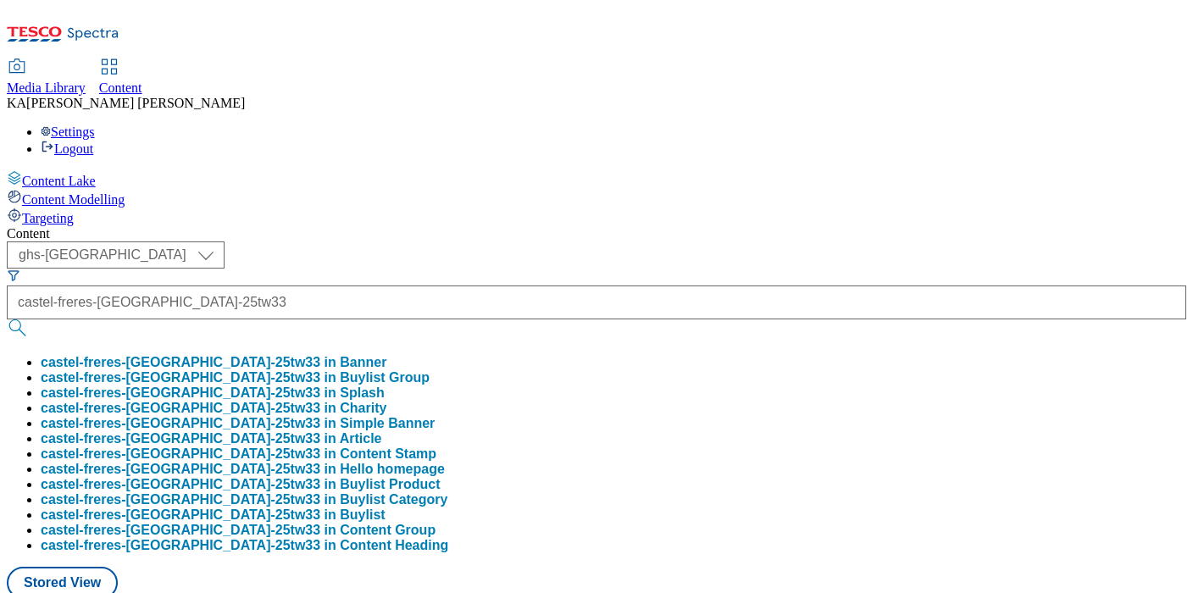
scroll to position [0, 0]
click at [391, 370] on button "castel-freres-[GEOGRAPHIC_DATA]-25tw33 in Buylist Group" at bounding box center [235, 377] width 389 height 15
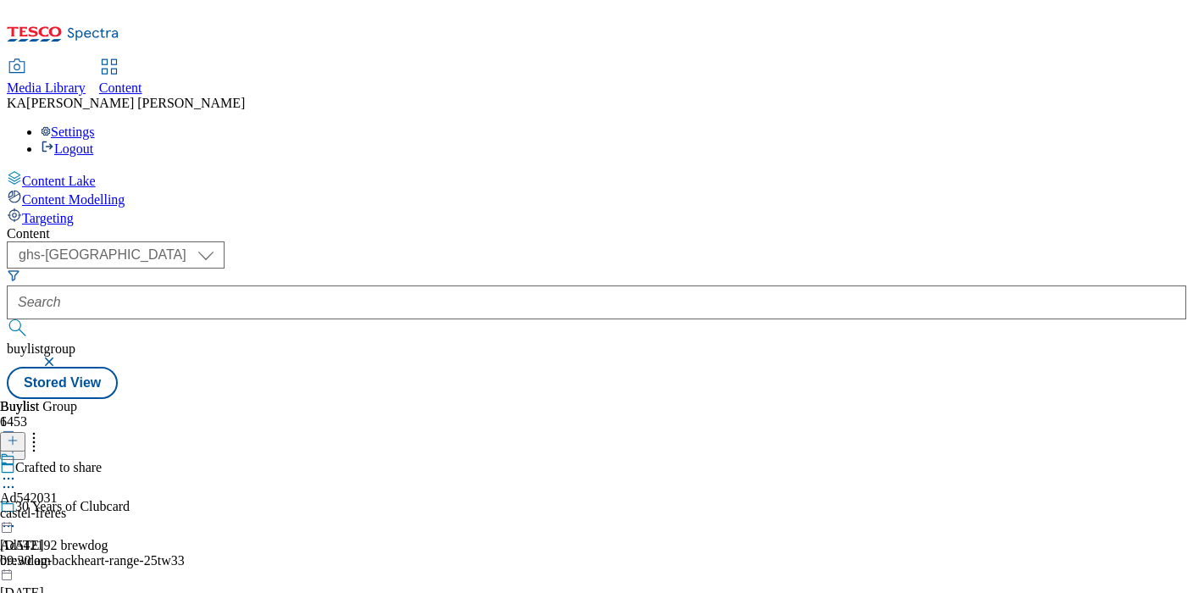
click at [17, 470] on icon at bounding box center [8, 478] width 17 height 17
click at [72, 508] on span "Edit" at bounding box center [62, 514] width 19 height 13
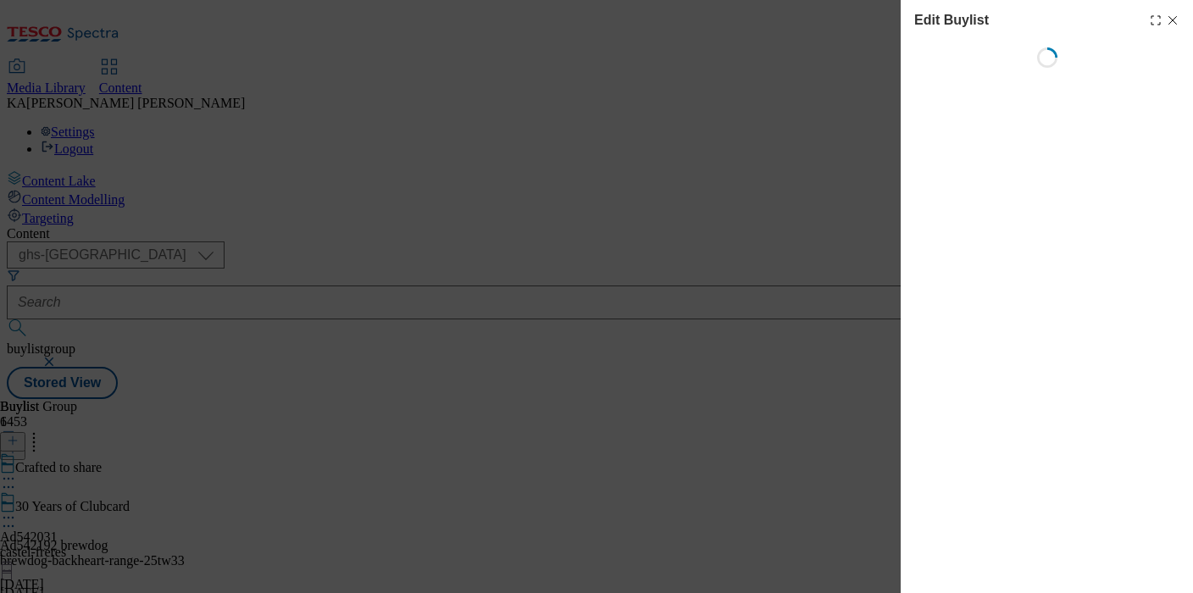
select select "tactical"
select select "supplier funded short term 1-3 weeks"
select select "dunnhumby"
select select "Banner"
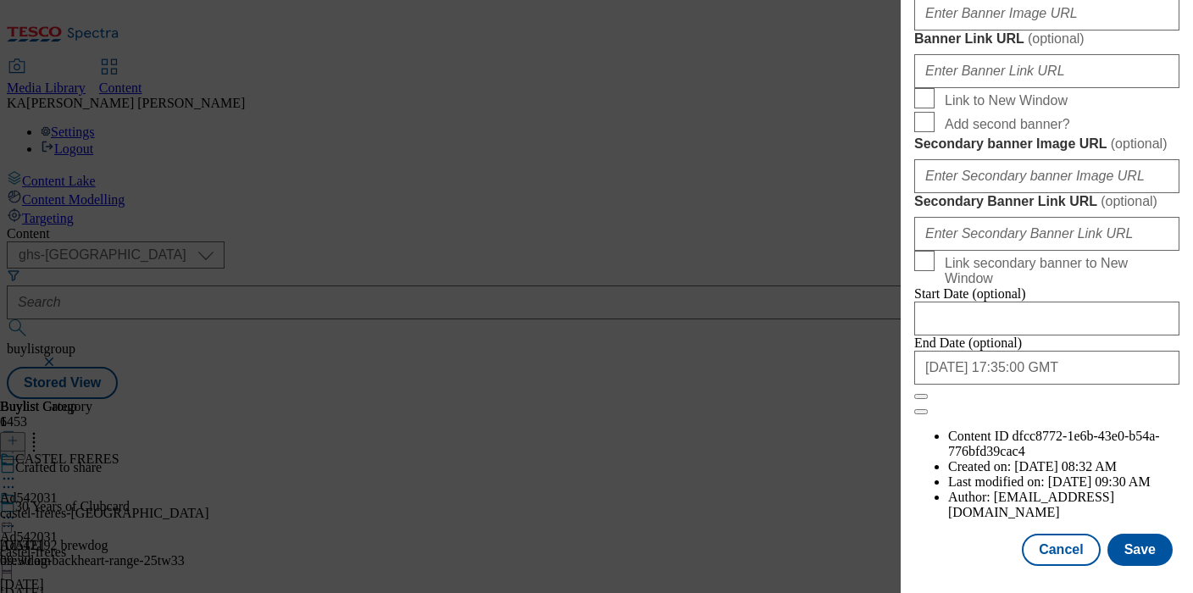
scroll to position [1542, 0]
click at [970, 31] on input "Banner Image URL ( optional )" at bounding box center [1046, 14] width 265 height 34
paste input "[URL][DOMAIN_NAME]"
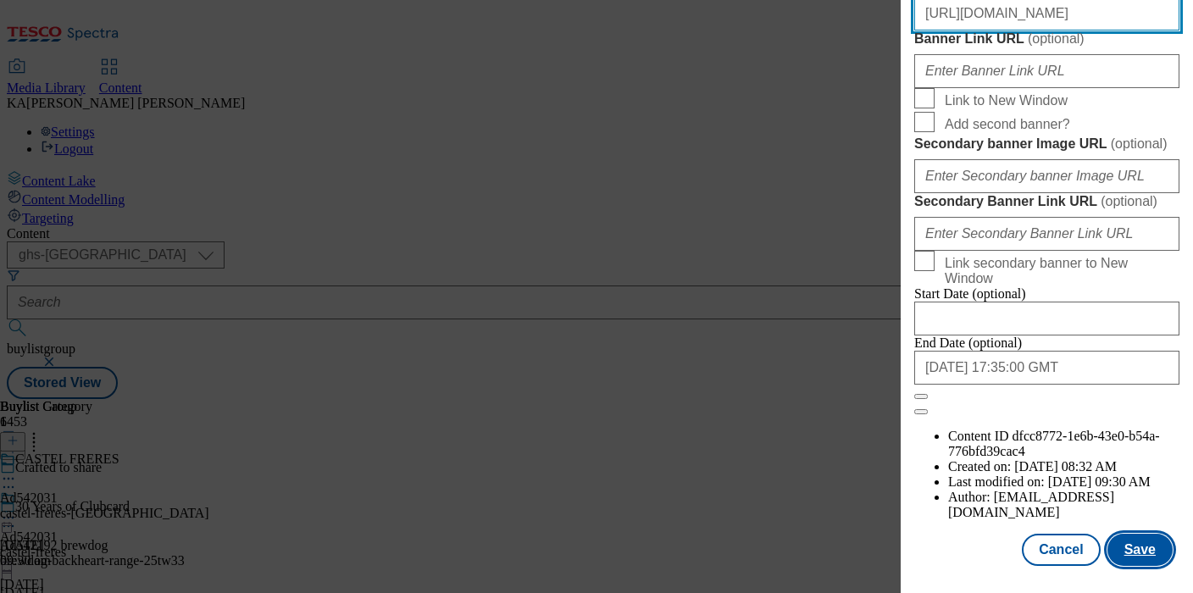
type input "[URL][DOMAIN_NAME]"
click at [1133, 546] on button "Save" at bounding box center [1140, 550] width 65 height 32
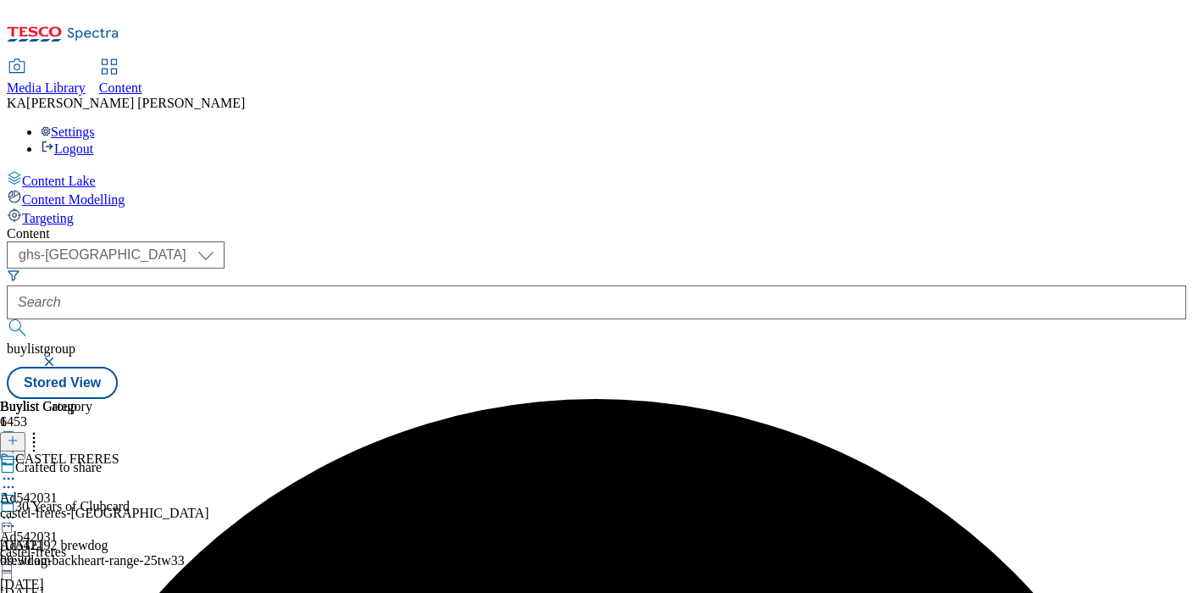
click at [17, 509] on icon at bounding box center [8, 517] width 17 height 17
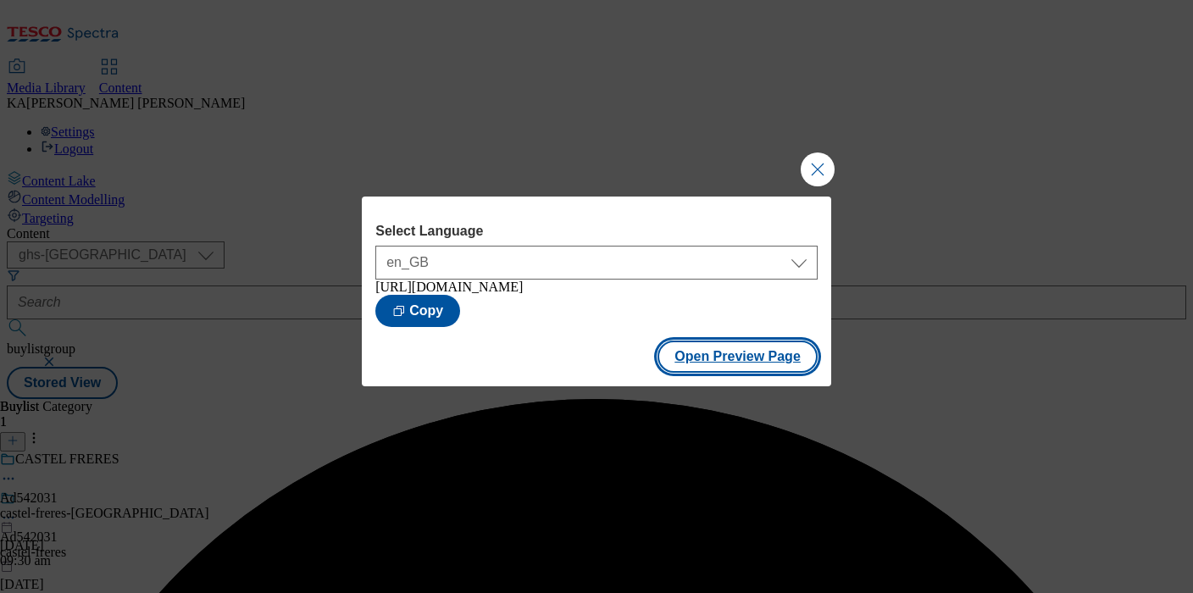
click at [720, 373] on button "Open Preview Page" at bounding box center [738, 357] width 160 height 32
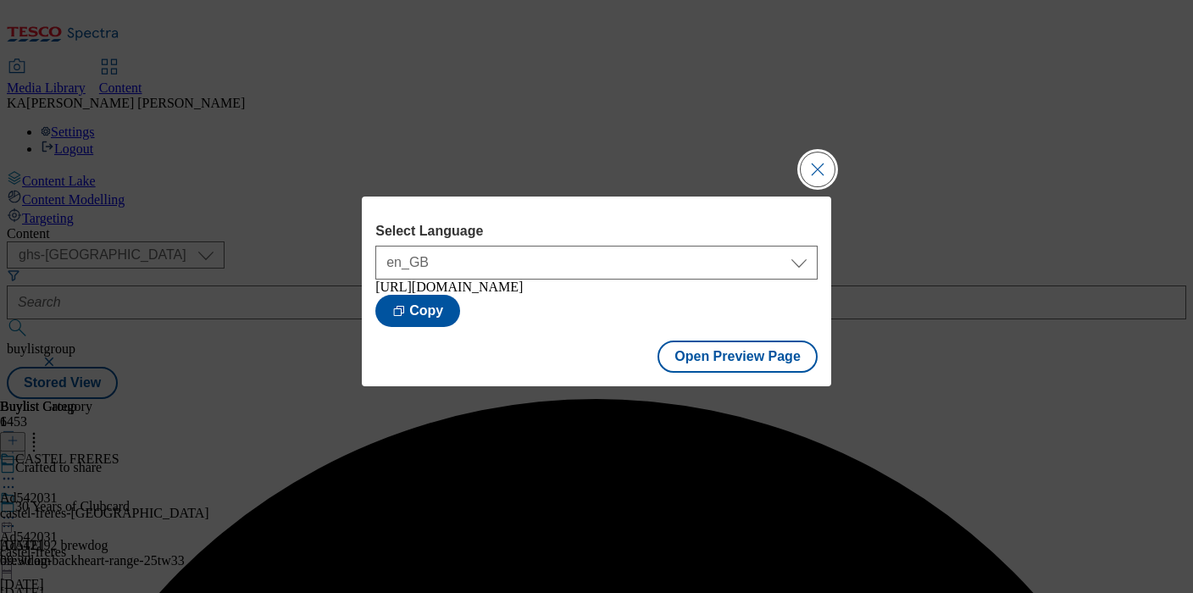
click at [814, 155] on button "Close Modal" at bounding box center [818, 170] width 34 height 34
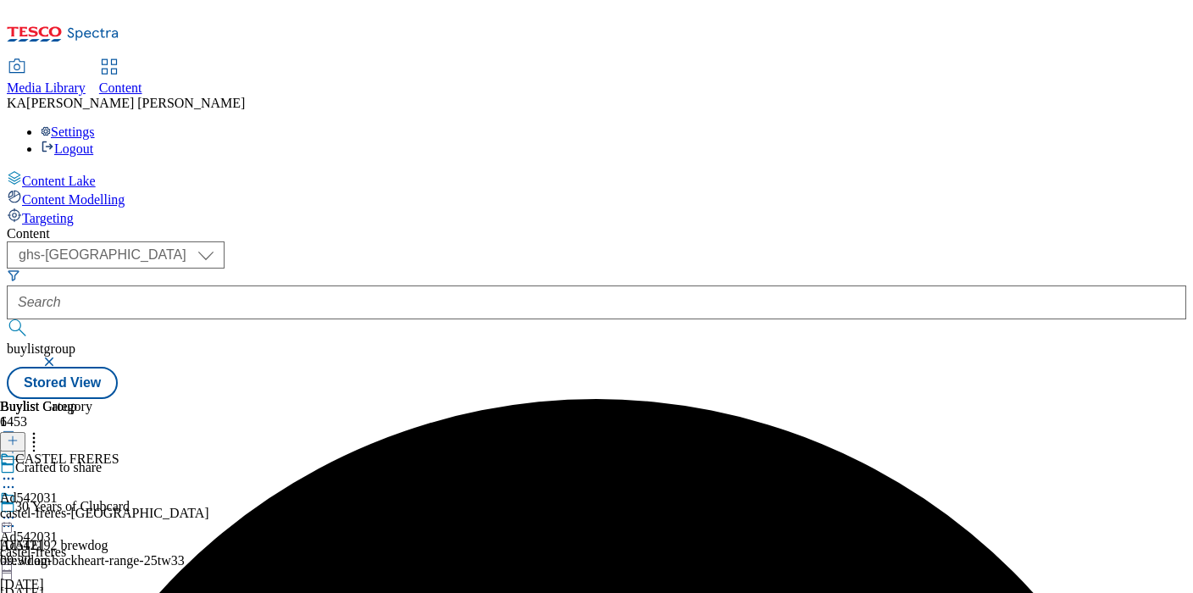
click at [17, 509] on icon at bounding box center [8, 517] width 17 height 17
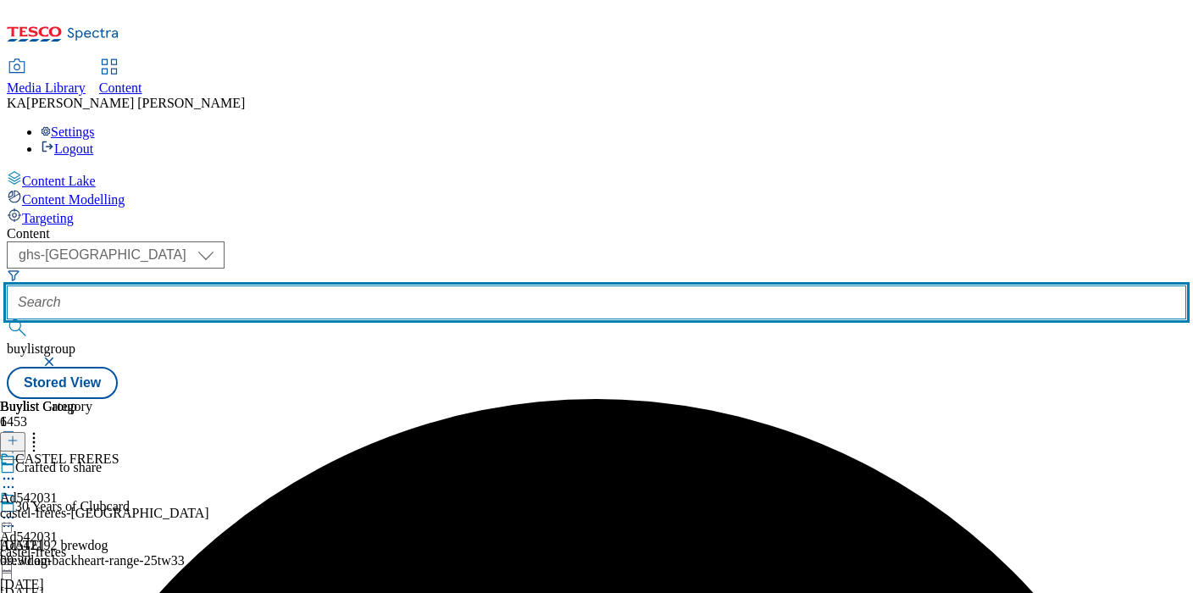
click at [398, 286] on input "text" at bounding box center [597, 303] width 1180 height 34
paste input "ul-magnum-25tw33"
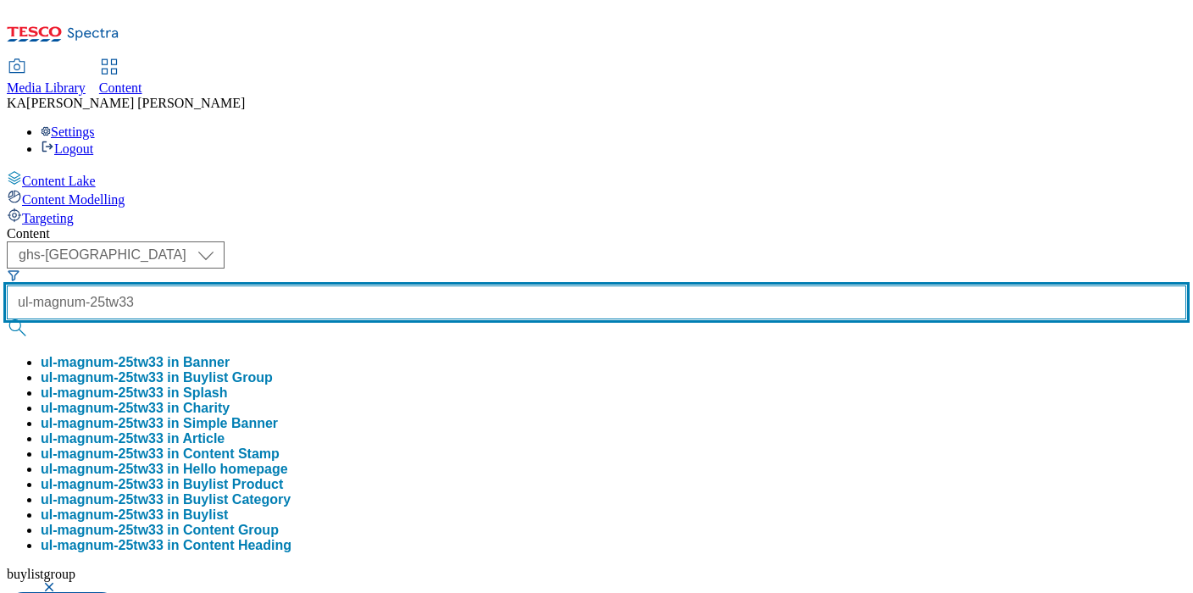
type input "ul-magnum-25tw33"
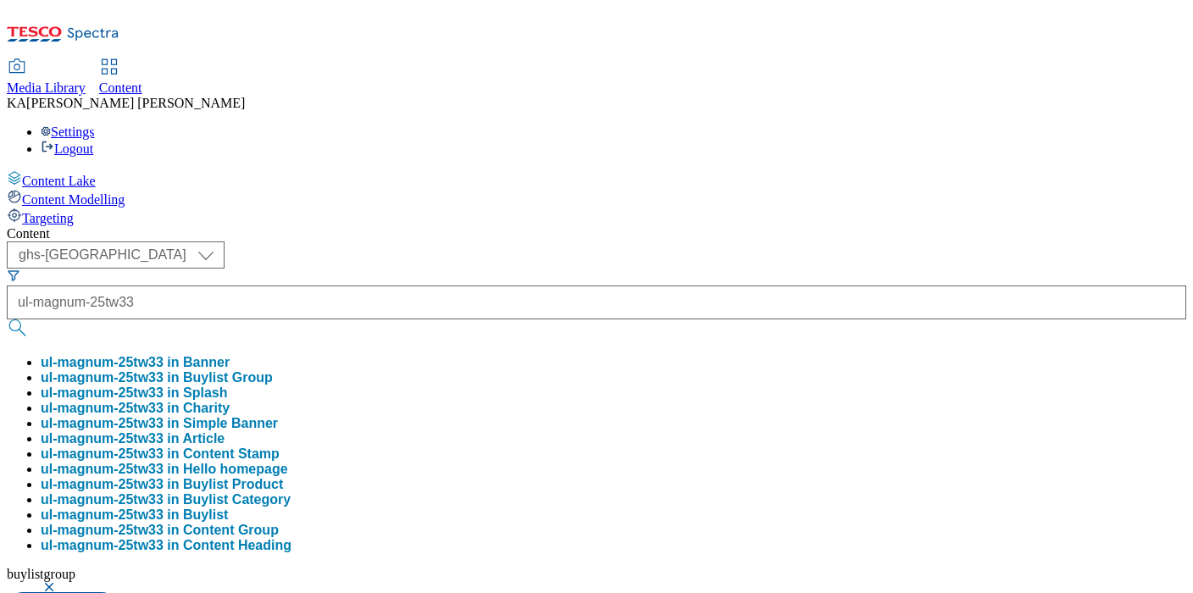
click at [273, 370] on button "ul-magnum-25tw33 in Buylist Group" at bounding box center [157, 377] width 232 height 15
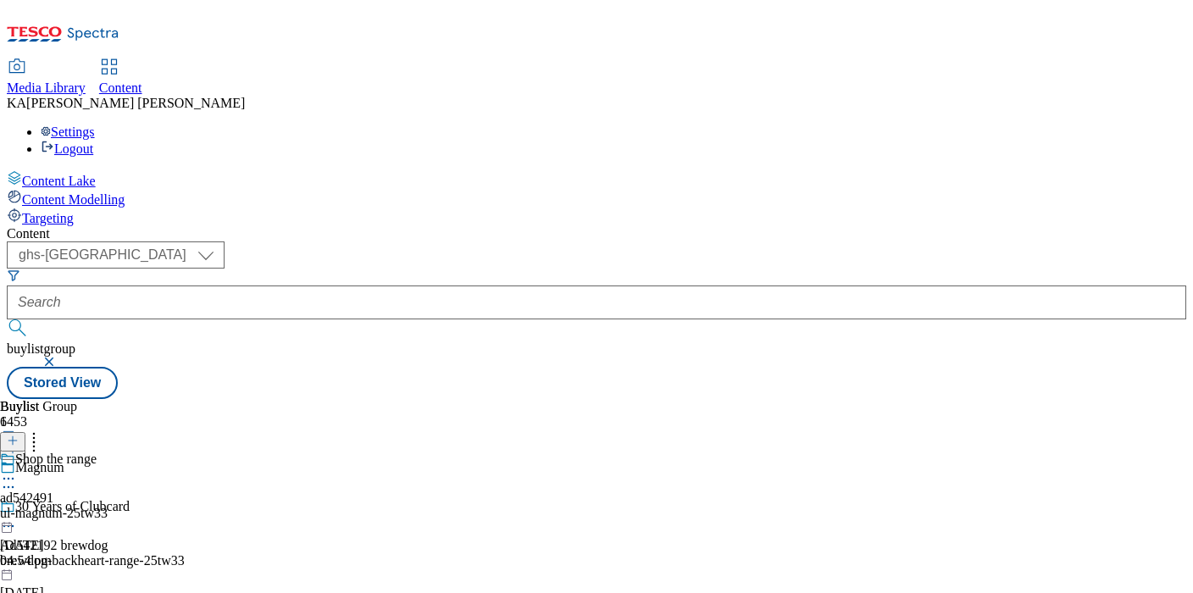
click at [17, 470] on icon at bounding box center [8, 478] width 17 height 17
click at [72, 508] on span "Edit" at bounding box center [62, 514] width 19 height 13
select select "tactical"
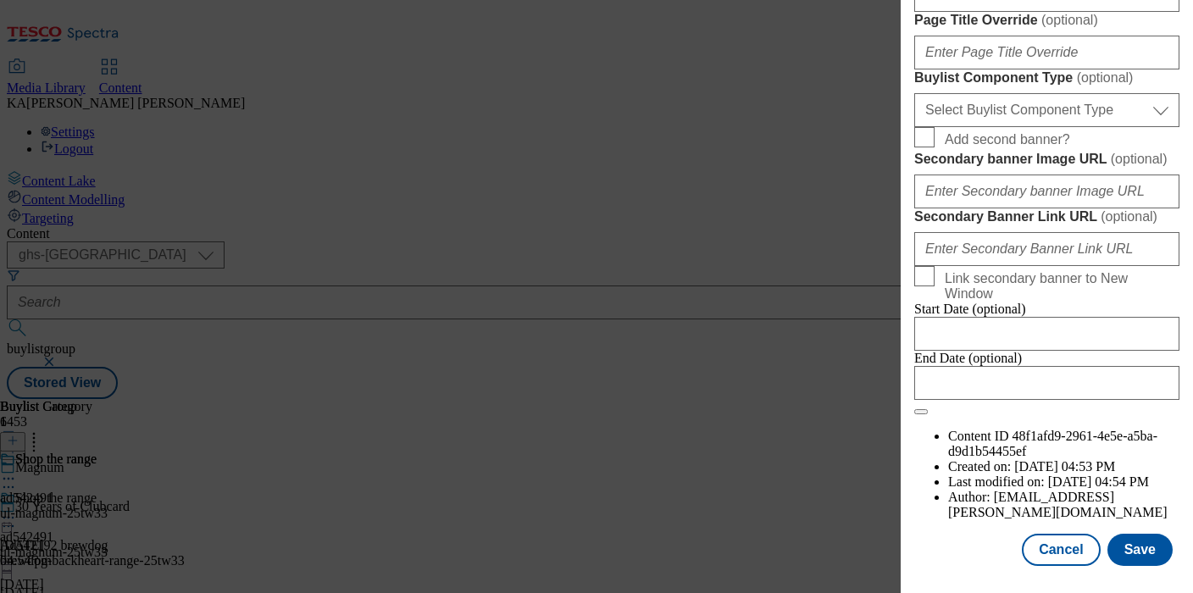
scroll to position [1439, 0]
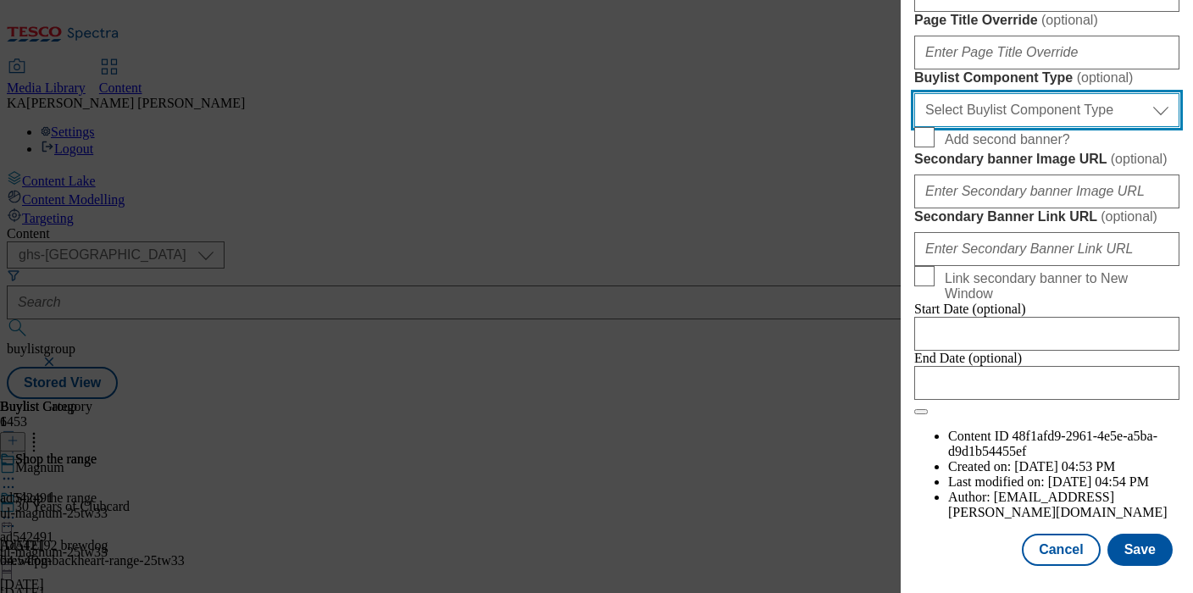
click at [983, 127] on select "Select Buylist Component Type Banner Competition Header Meal" at bounding box center [1046, 110] width 265 height 34
select select "Banner"
click at [914, 127] on select "Select Buylist Component Type Banner Competition Header Meal" at bounding box center [1046, 110] width 265 height 34
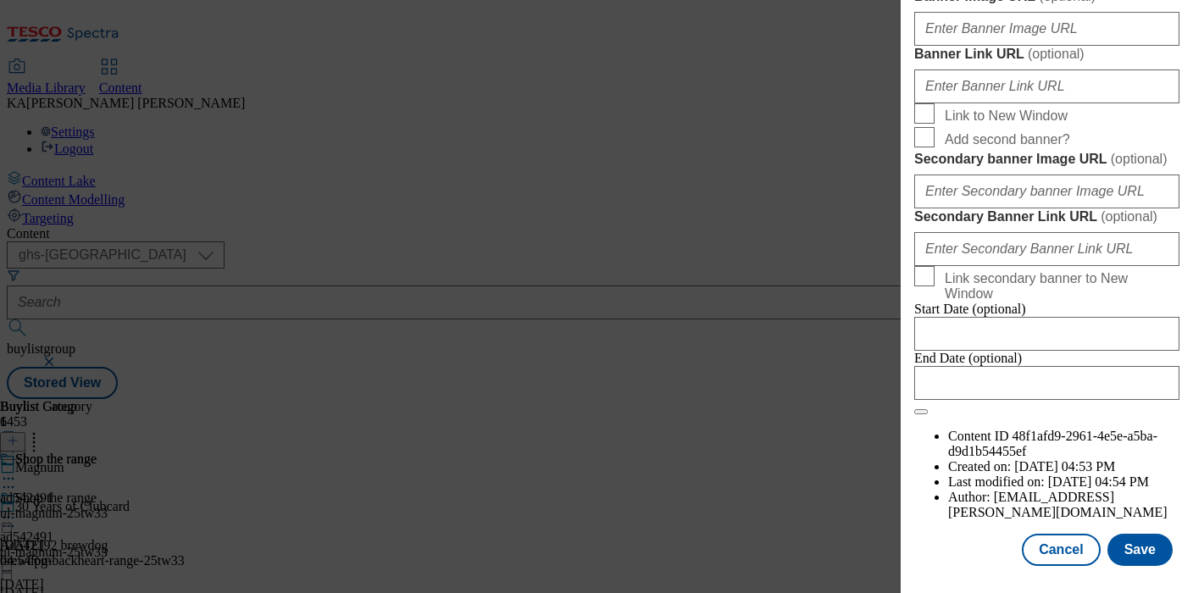
scroll to position [1493, 0]
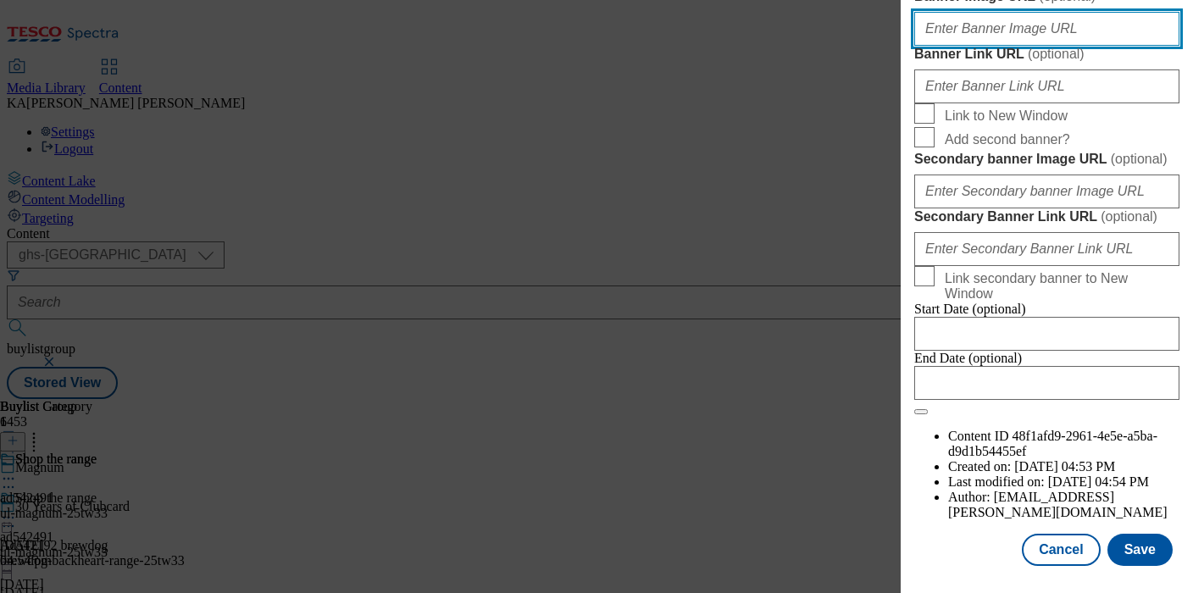
click at [942, 46] on input "Banner Image URL ( optional )" at bounding box center [1046, 29] width 265 height 34
paste input "[URL][DOMAIN_NAME]"
type input "[URL][DOMAIN_NAME]"
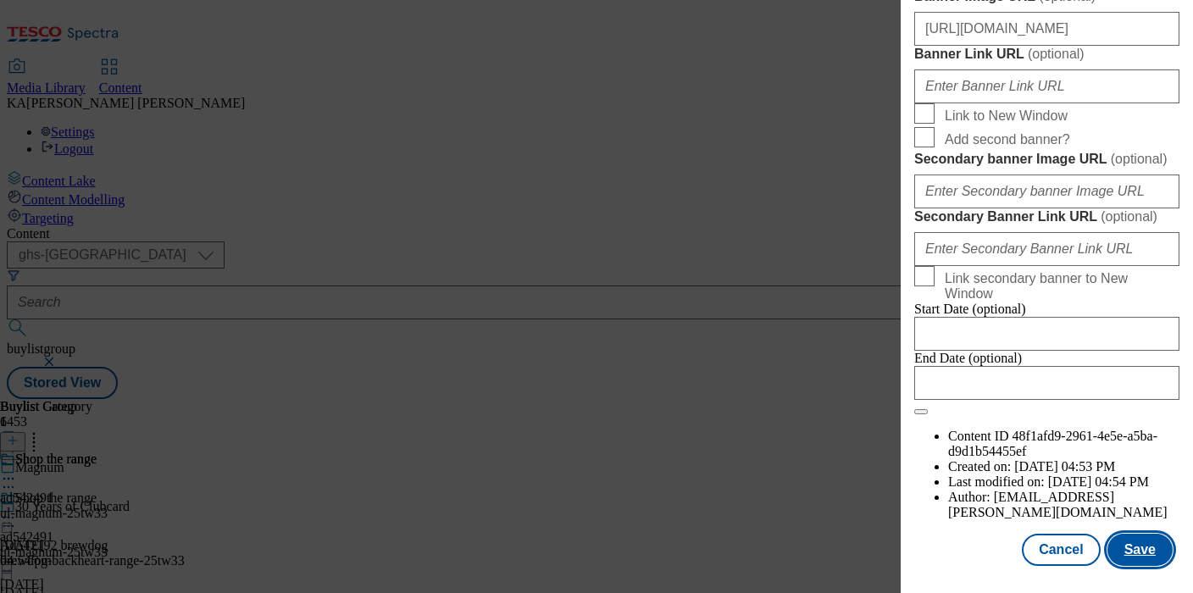
click at [1151, 564] on button "Save" at bounding box center [1140, 550] width 65 height 32
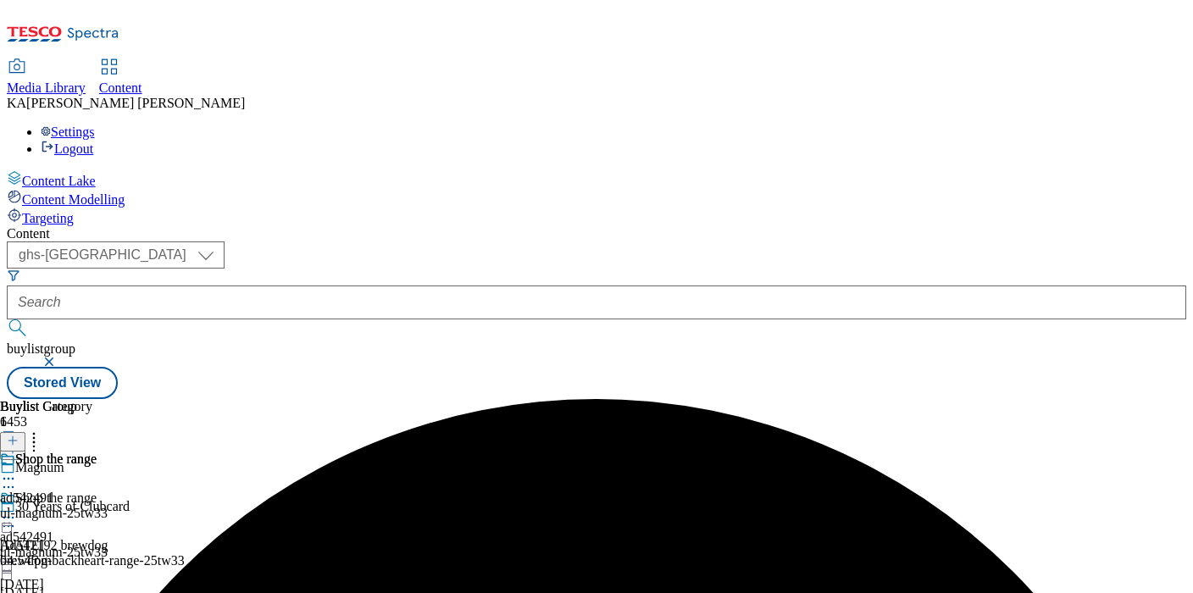
click at [17, 509] on icon at bounding box center [8, 517] width 17 height 17
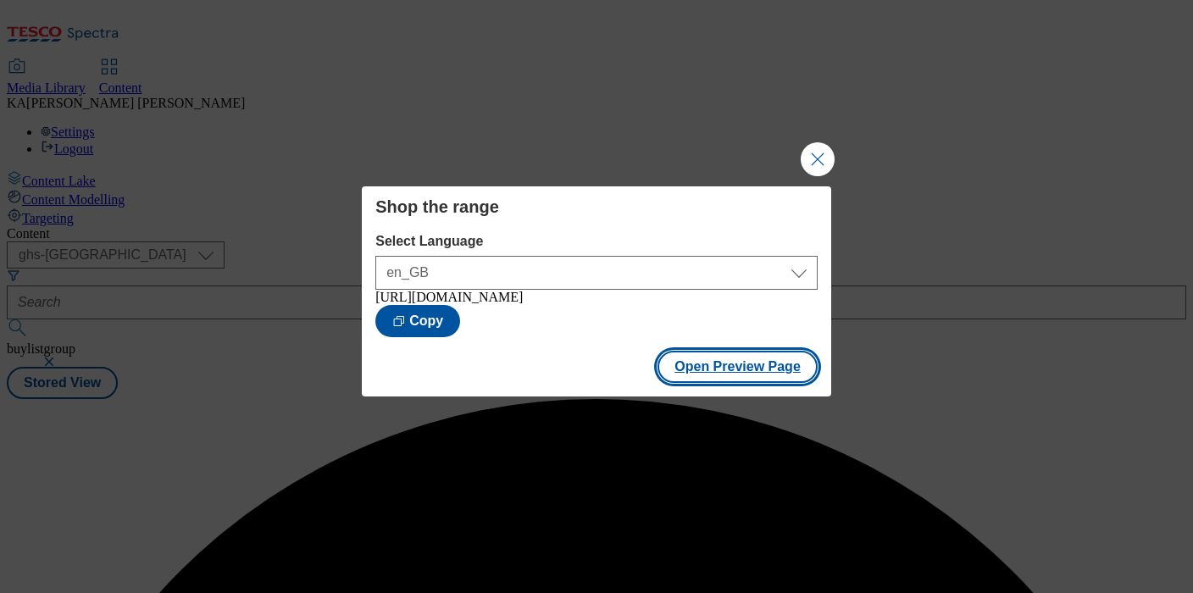
click at [708, 381] on button "Open Preview Page" at bounding box center [738, 367] width 160 height 32
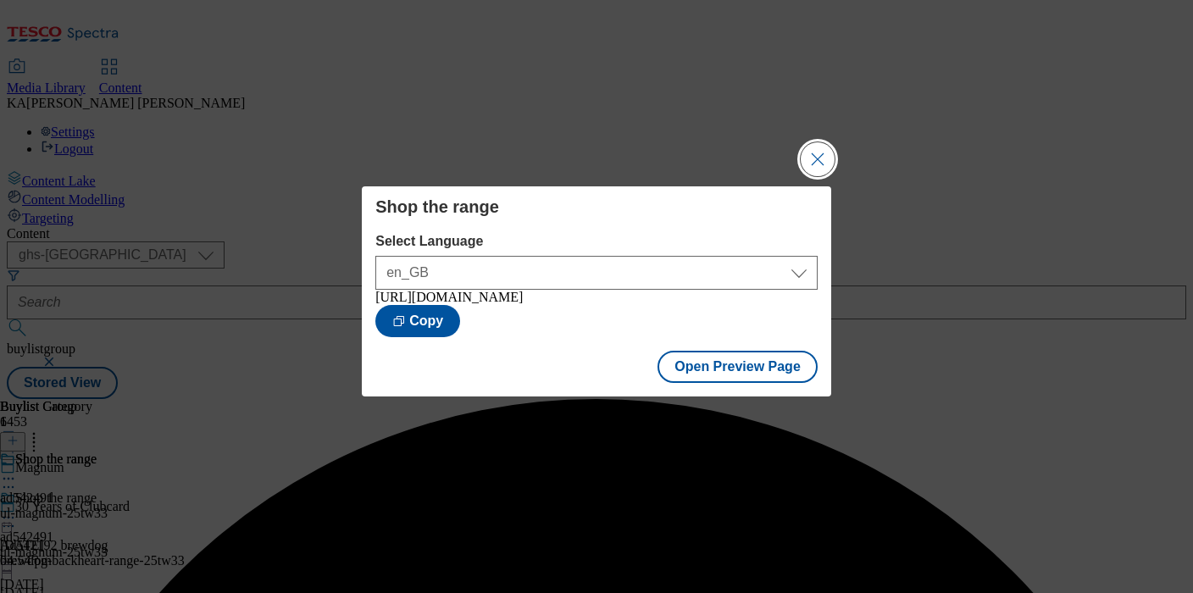
click at [816, 147] on button "Close Modal" at bounding box center [818, 159] width 34 height 34
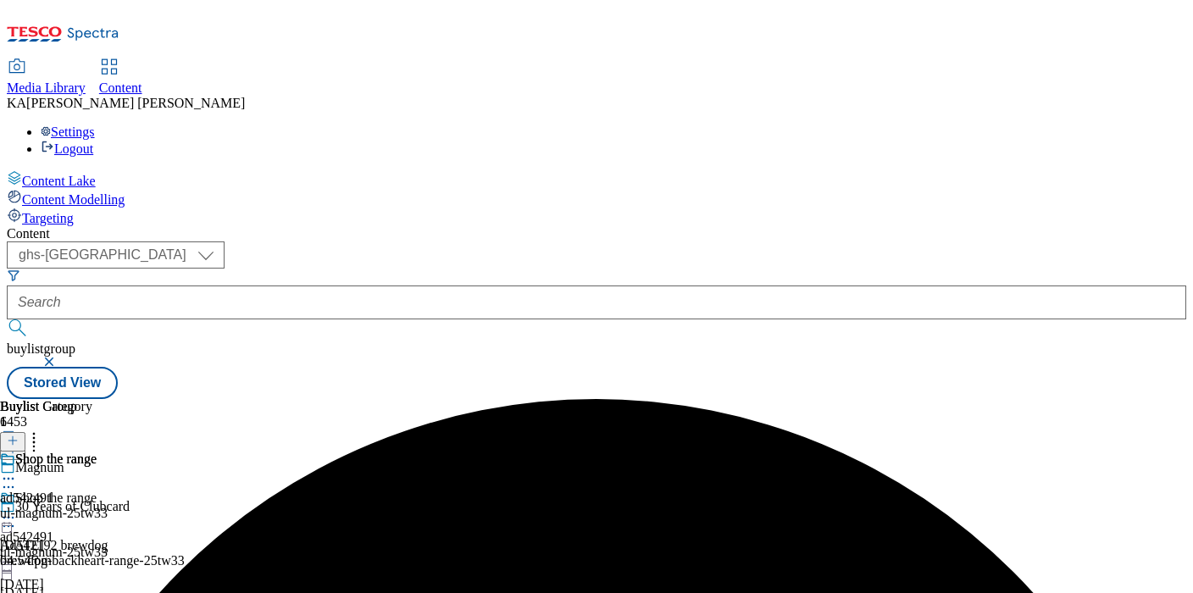
click at [17, 509] on icon at bounding box center [8, 517] width 17 height 17
